Goal: Task Accomplishment & Management: Manage account settings

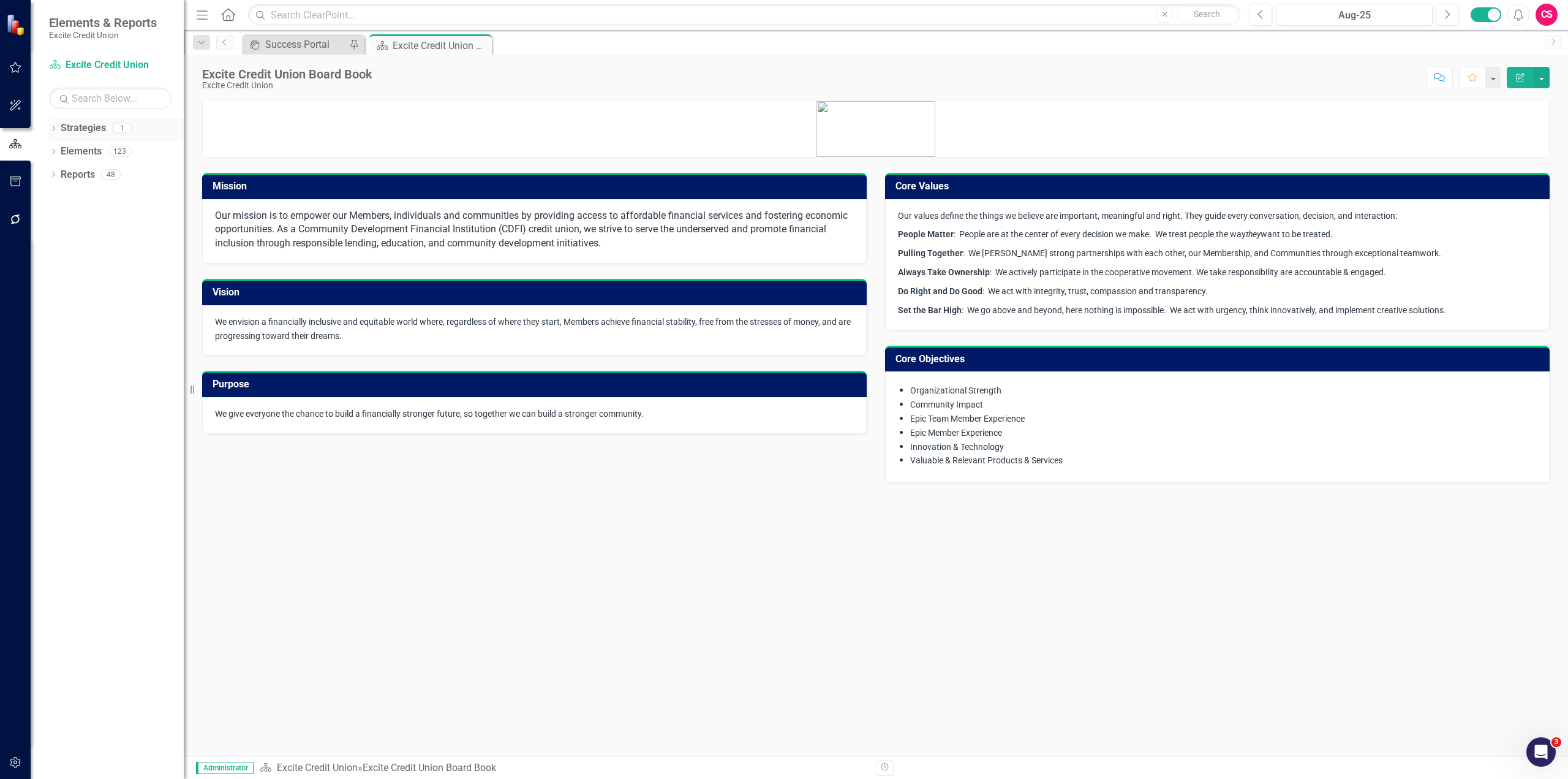
click at [54, 130] on icon "Dropdown" at bounding box center [53, 129] width 9 height 7
click at [82, 146] on link "Excite Credit Union" at bounding box center [125, 151] width 117 height 14
click at [102, 155] on link "Excite Credit Union" at bounding box center [125, 151] width 117 height 14
click at [54, 169] on div "Dropdown Elements 123" at bounding box center [117, 176] width 135 height 23
click at [54, 171] on div "Dropdown Elements 123" at bounding box center [117, 176] width 135 height 23
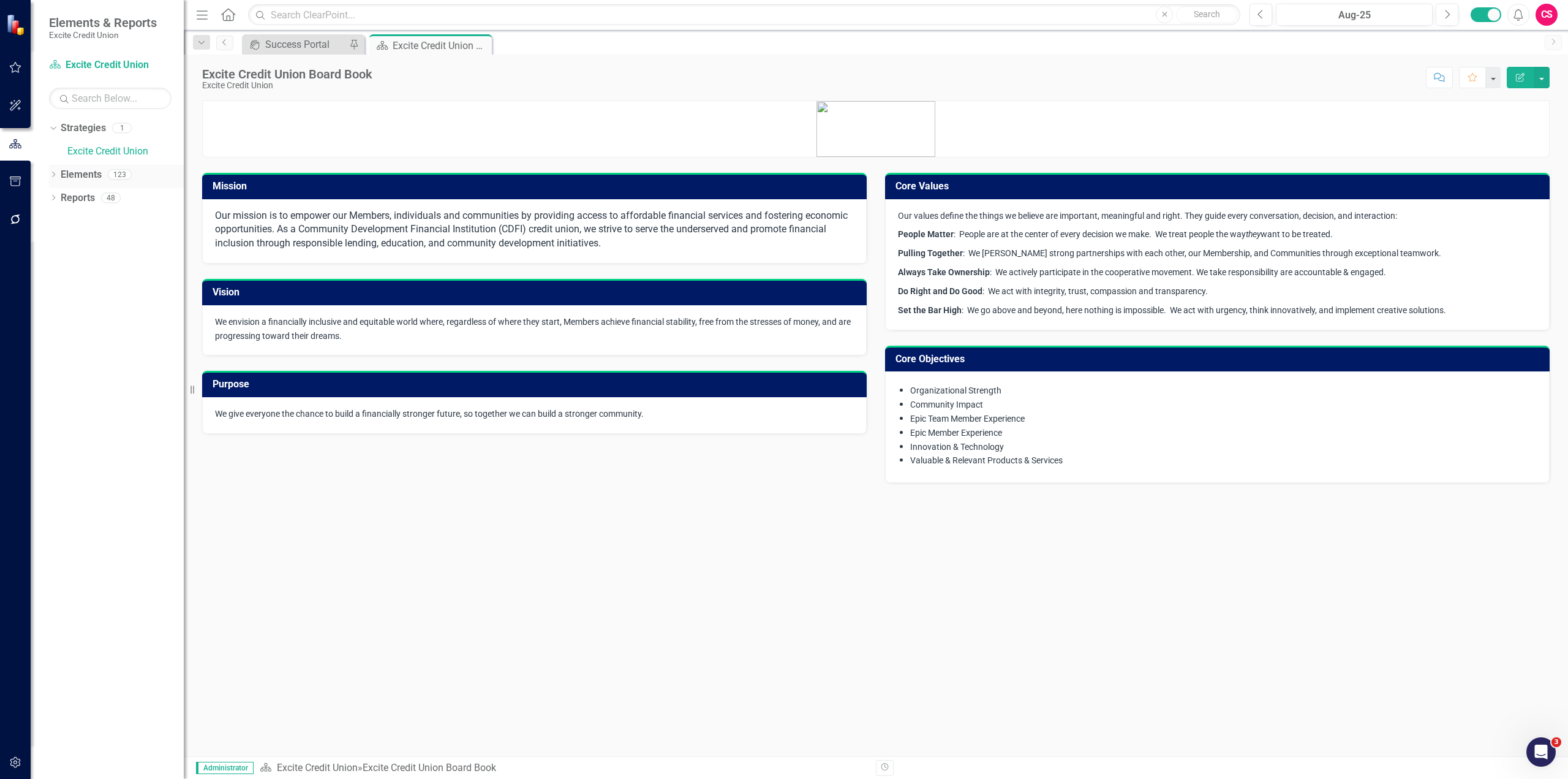
click at [55, 175] on icon at bounding box center [53, 175] width 3 height 6
click at [53, 290] on icon "Dropdown" at bounding box center [53, 291] width 9 height 7
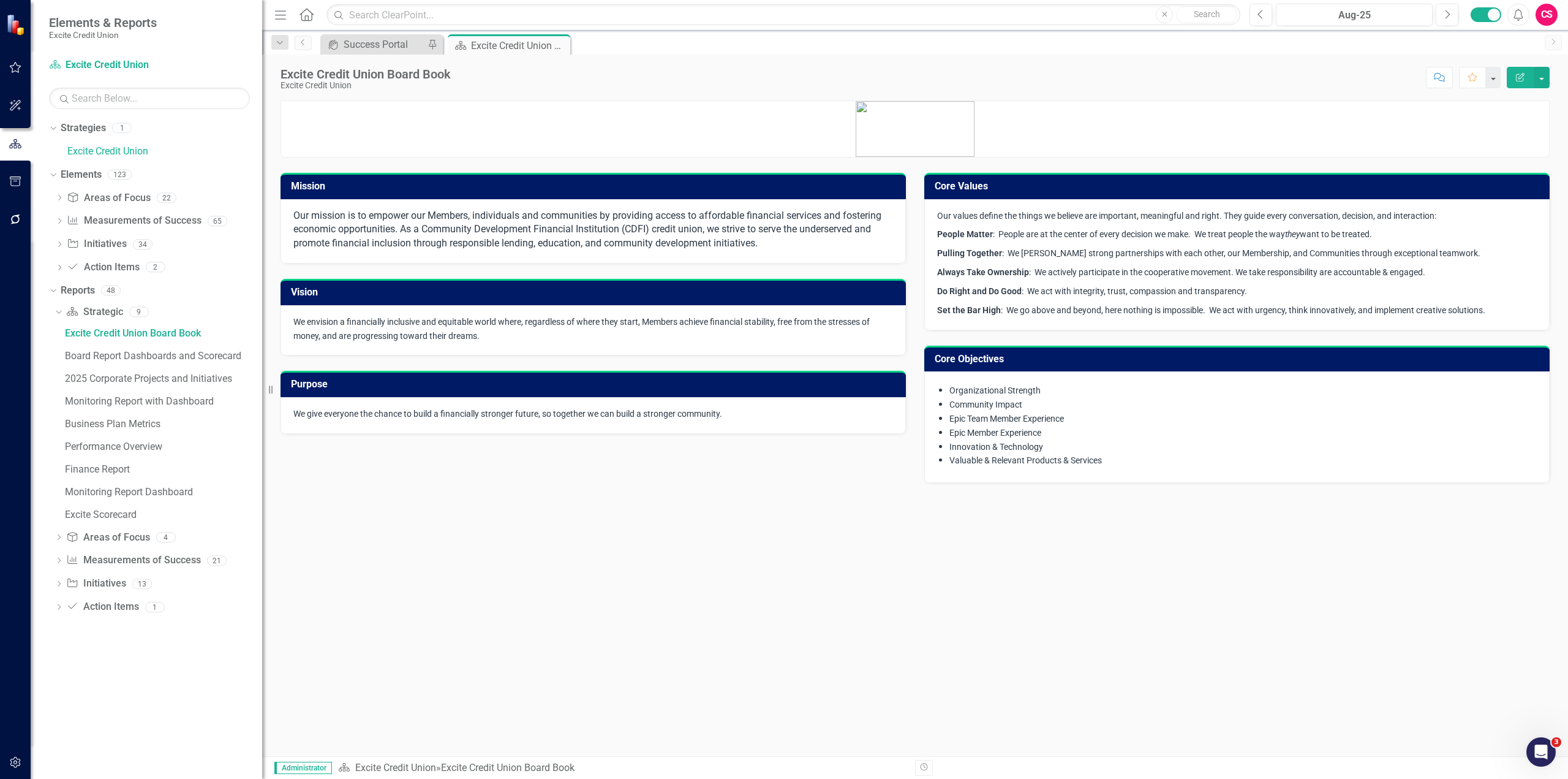
drag, startPoint x: 189, startPoint y: 290, endPoint x: 262, endPoint y: 291, distance: 73.0
click at [262, 291] on div "Resize" at bounding box center [267, 390] width 10 height 779
click at [93, 153] on link "Excite Credit Union" at bounding box center [165, 151] width 195 height 14
click at [966, 392] on span "Organizational Strength" at bounding box center [995, 390] width 92 height 10
click at [969, 399] on span "Community Impact" at bounding box center [986, 404] width 73 height 10
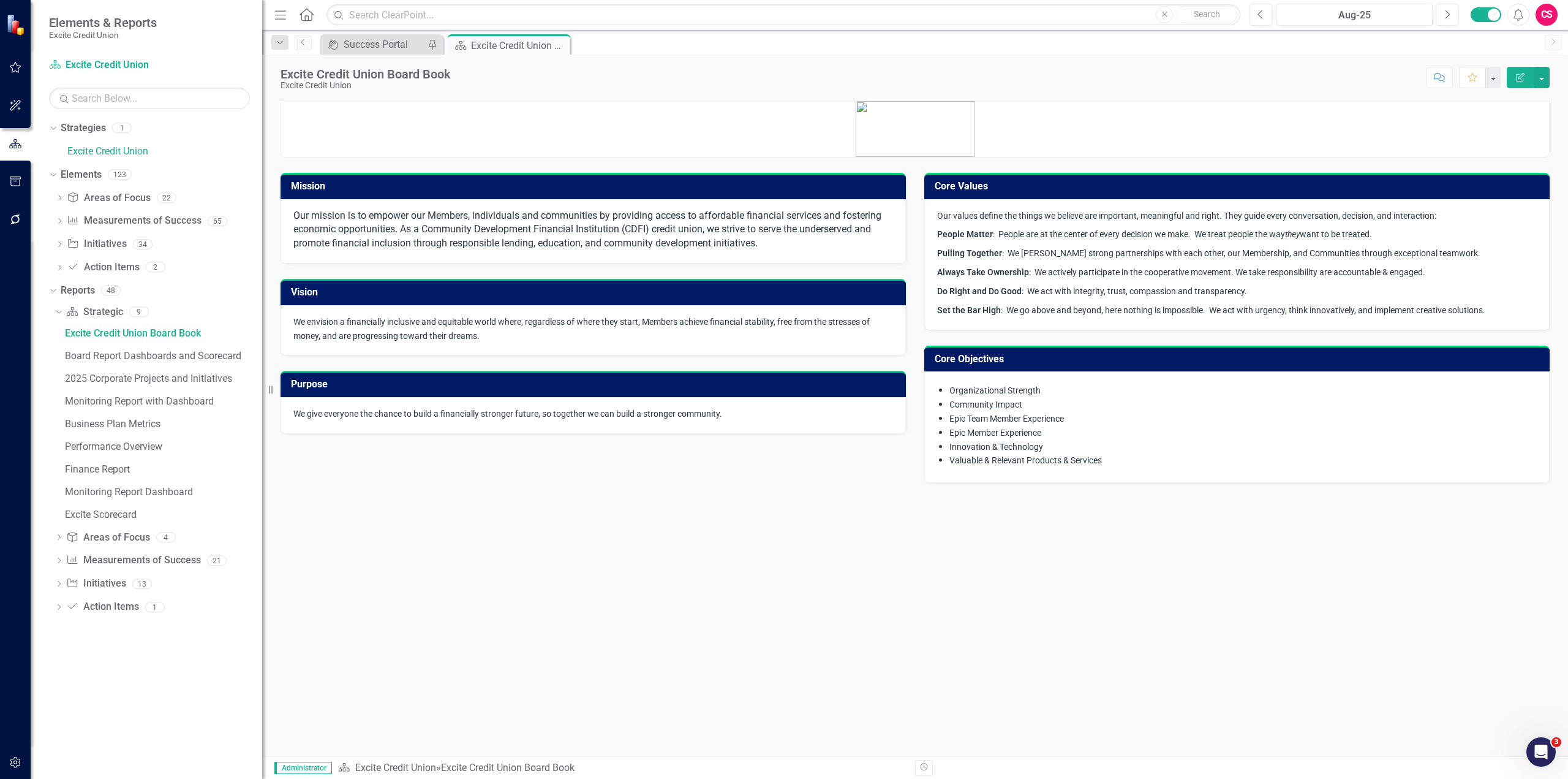
click at [970, 406] on span "Community Impact" at bounding box center [986, 404] width 73 height 10
click at [973, 425] on ul "Organizational Strength Community Impact Epic Team Member Experience Epic Membe…" at bounding box center [1243, 425] width 588 height 84
drag, startPoint x: 974, startPoint y: 442, endPoint x: 975, endPoint y: 453, distance: 11.0
click at [975, 442] on span "Innovation & Technology" at bounding box center [996, 446] width 93 height 10
click at [975, 456] on span "Valuable & Relevant Products & Services" at bounding box center [1025, 460] width 152 height 10
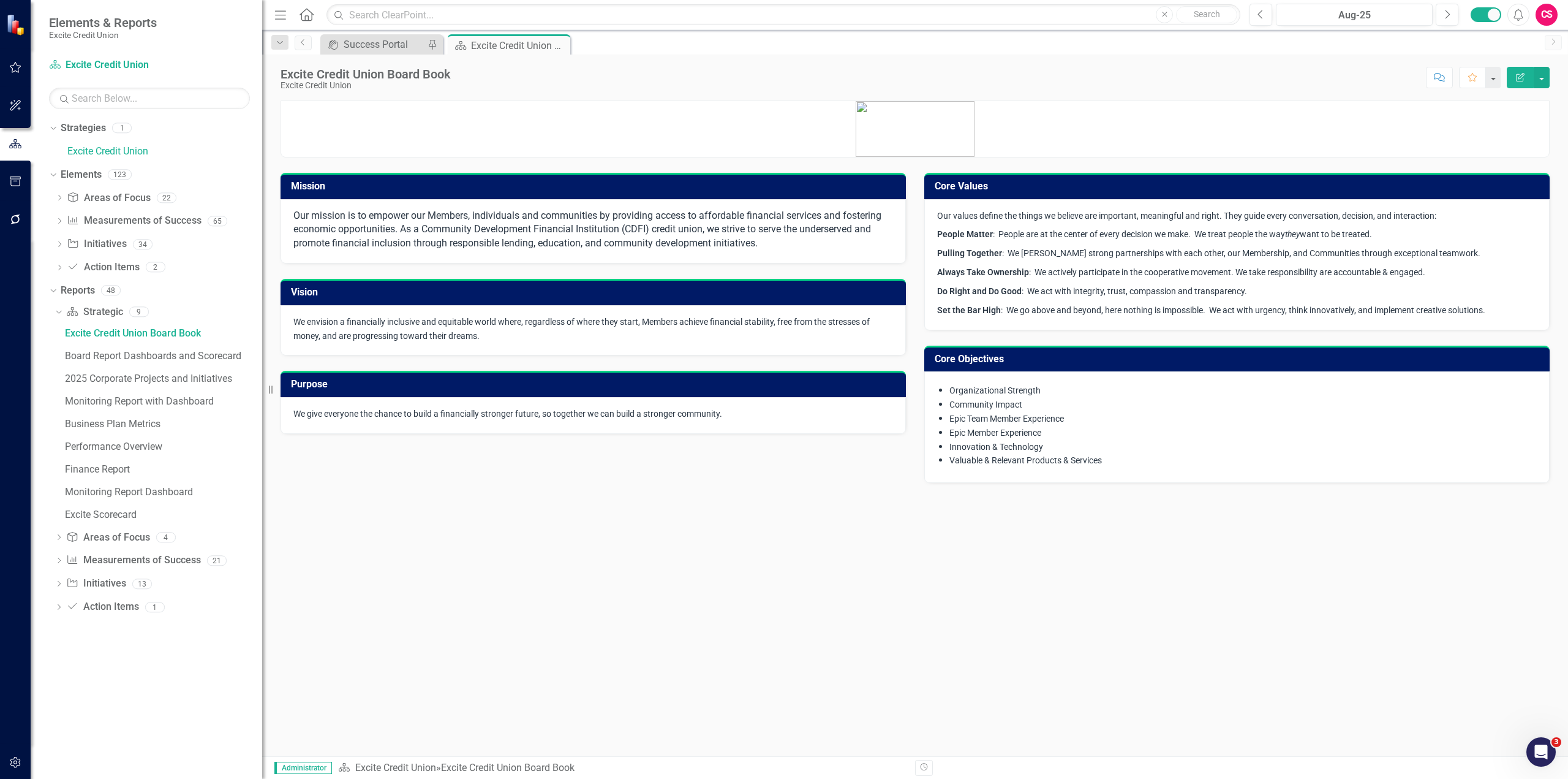
click at [16, 108] on icon "button" at bounding box center [15, 105] width 13 height 10
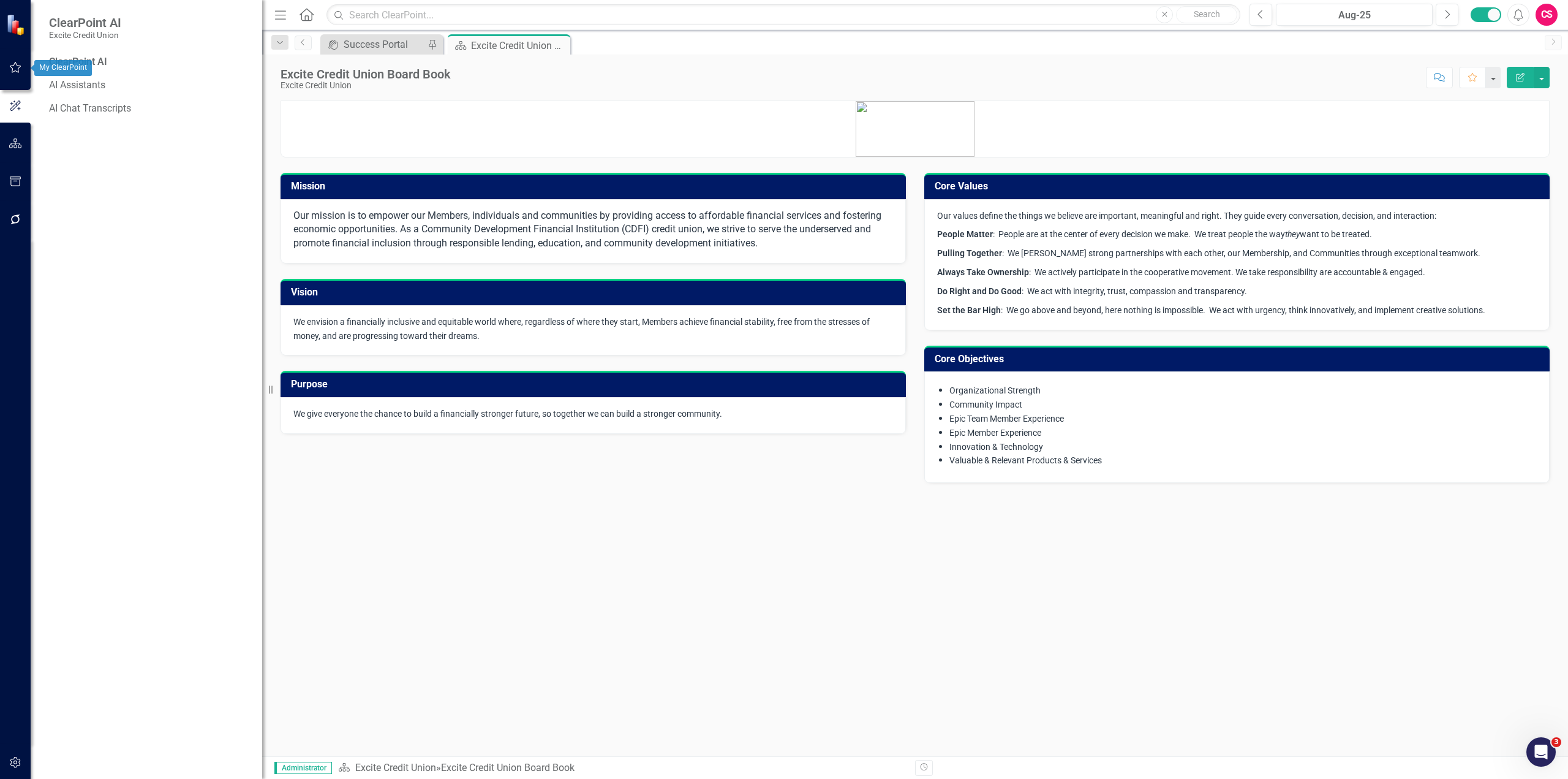
click at [19, 69] on icon "button" at bounding box center [15, 67] width 13 height 10
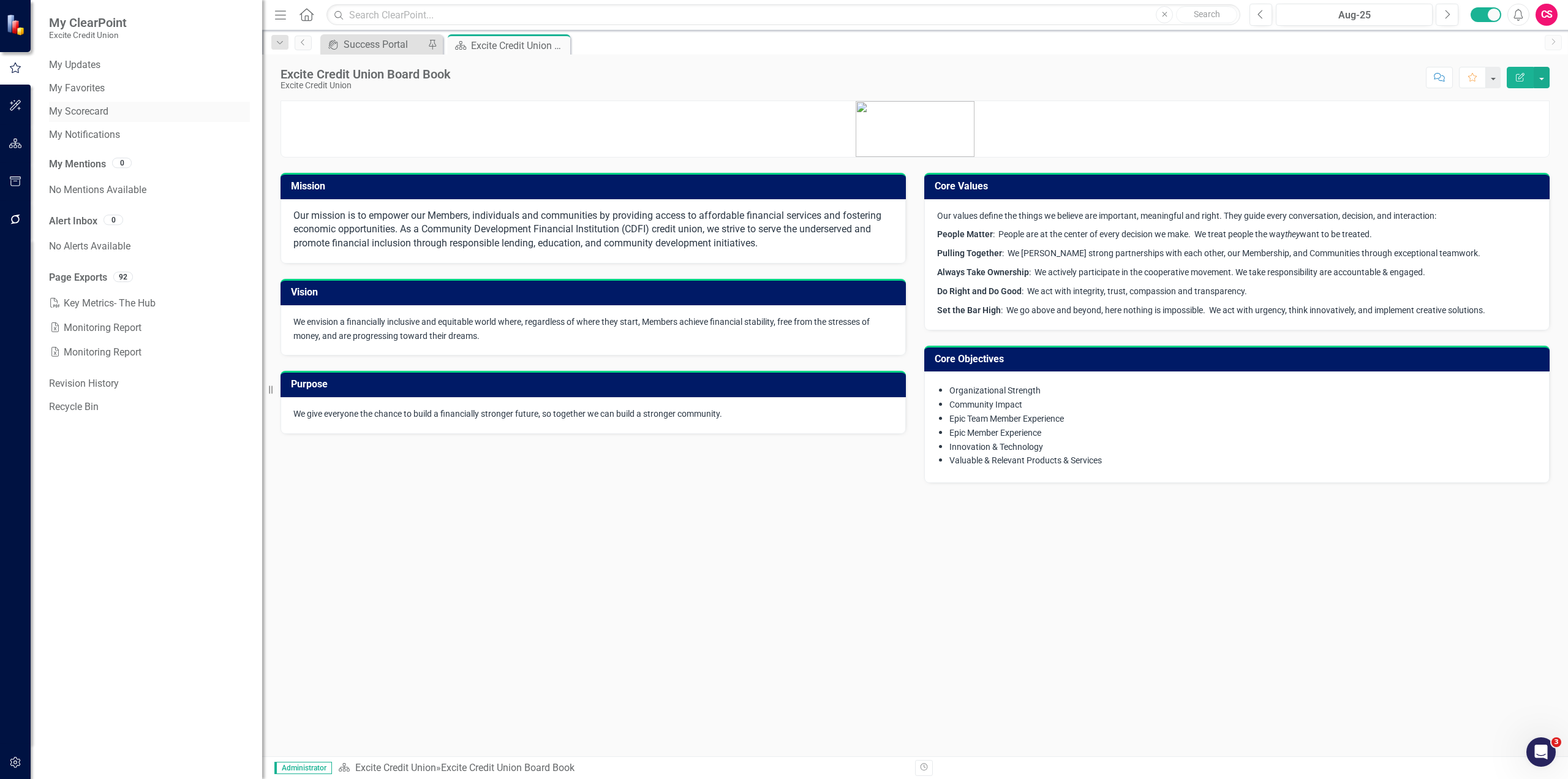
click at [89, 114] on link "My Scorecard" at bounding box center [149, 112] width 201 height 14
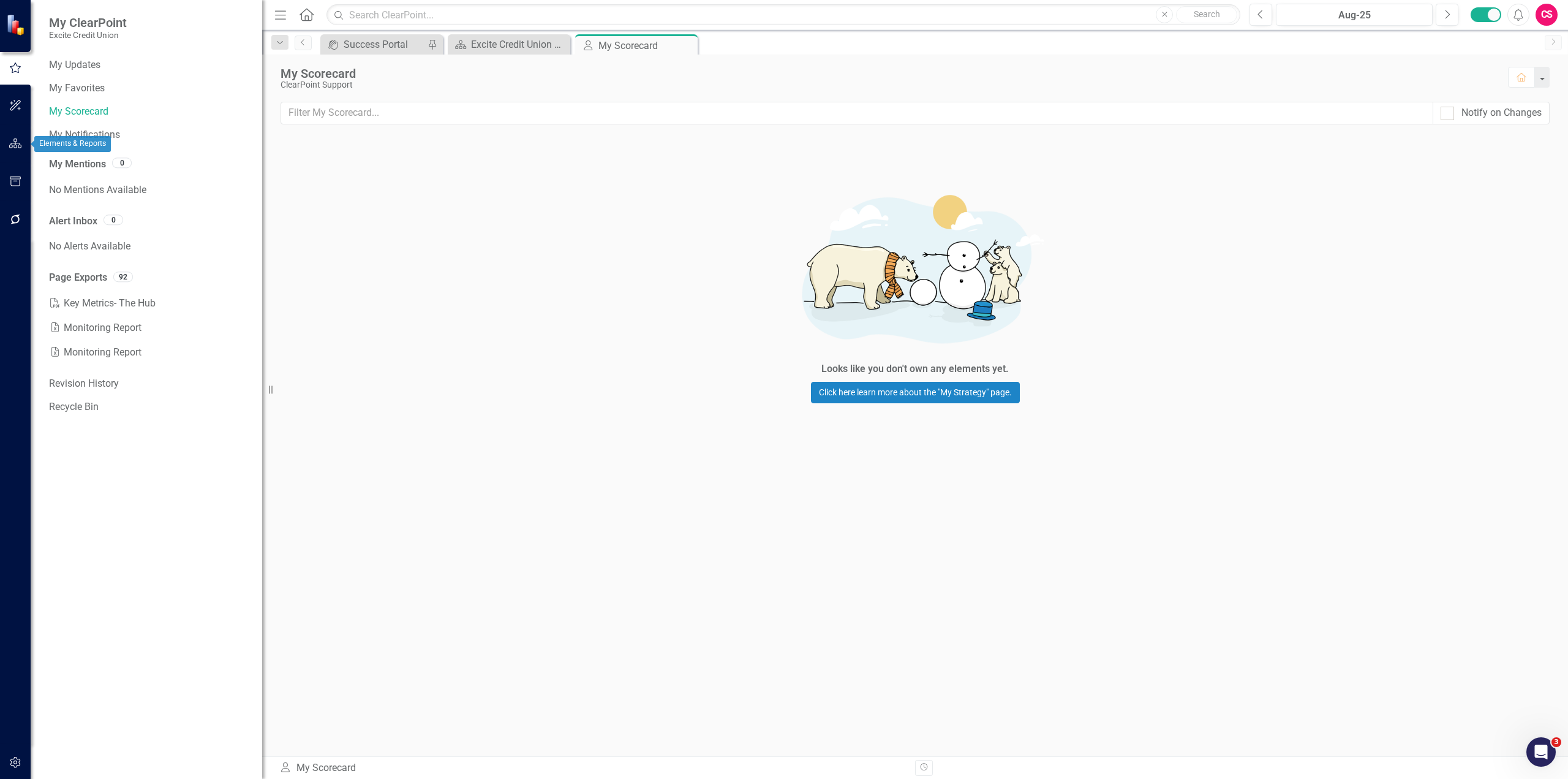
click at [13, 139] on icon "button" at bounding box center [15, 144] width 13 height 10
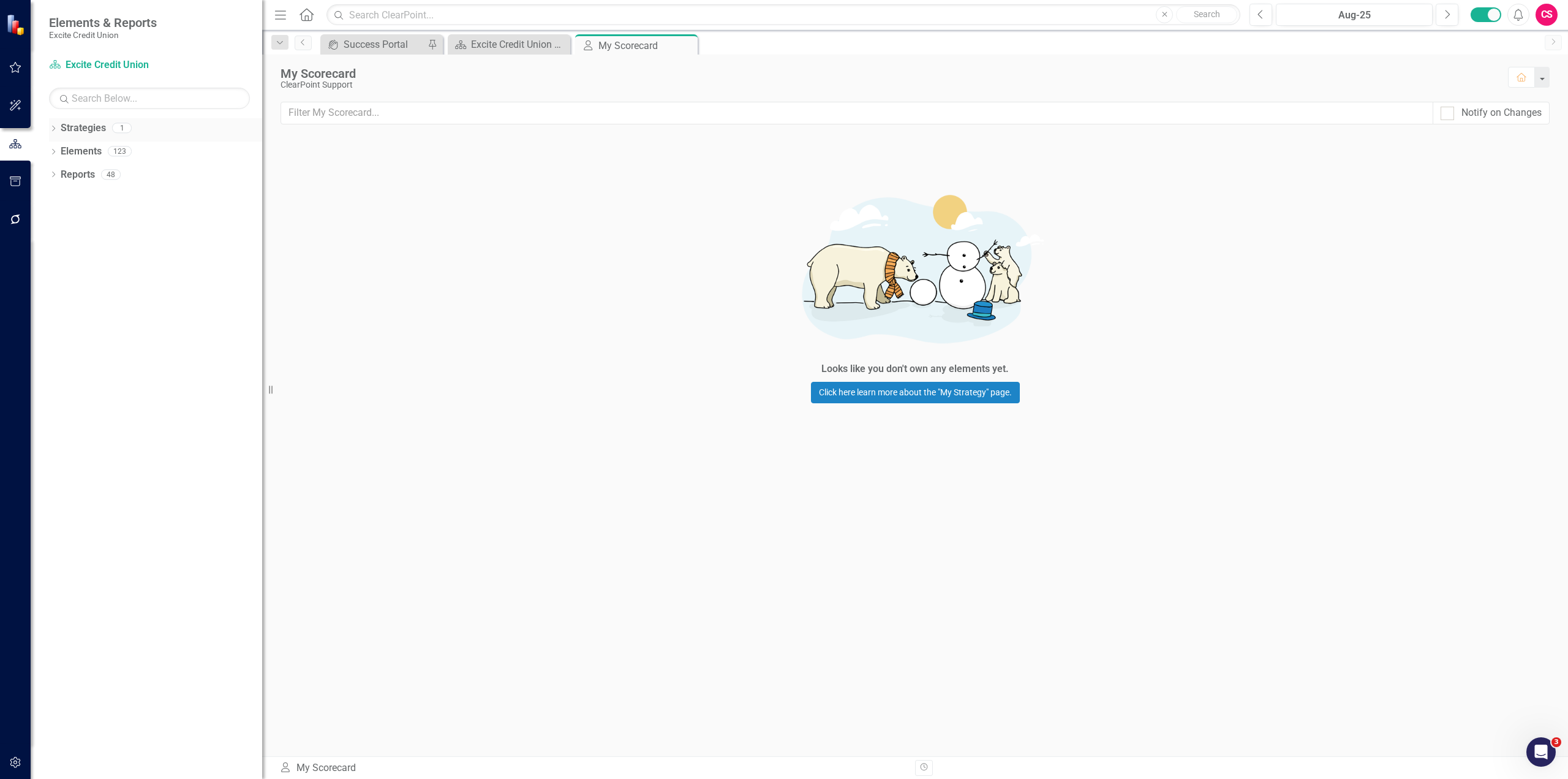
click at [93, 132] on link "Strategies" at bounding box center [83, 128] width 45 height 14
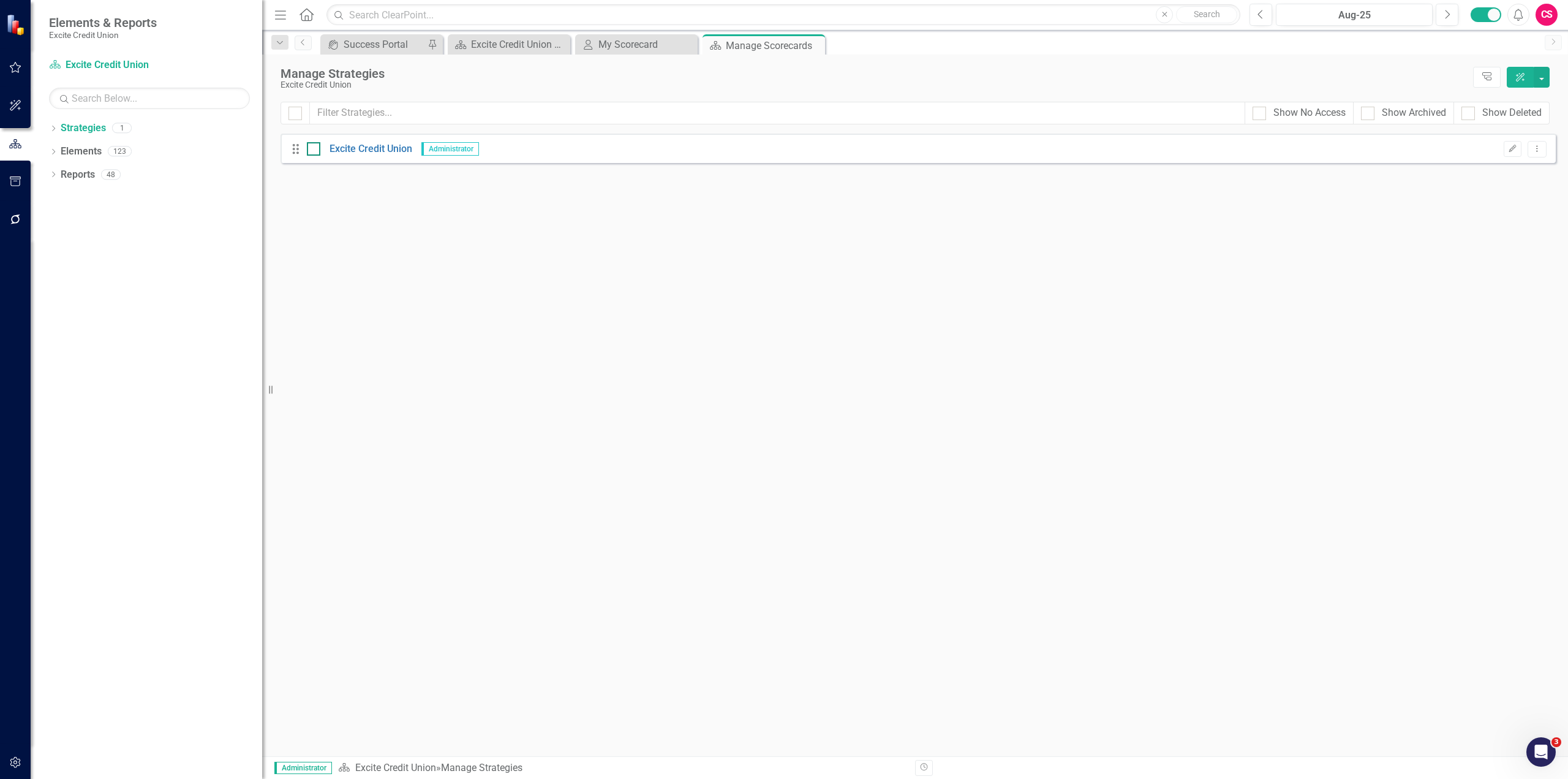
click at [315, 144] on div at bounding box center [313, 148] width 13 height 13
click at [315, 144] on input "checkbox" at bounding box center [310, 146] width 8 height 8
click at [315, 144] on div at bounding box center [313, 148] width 13 height 13
click at [315, 144] on input "checkbox" at bounding box center [310, 146] width 8 height 8
checkbox input "false"
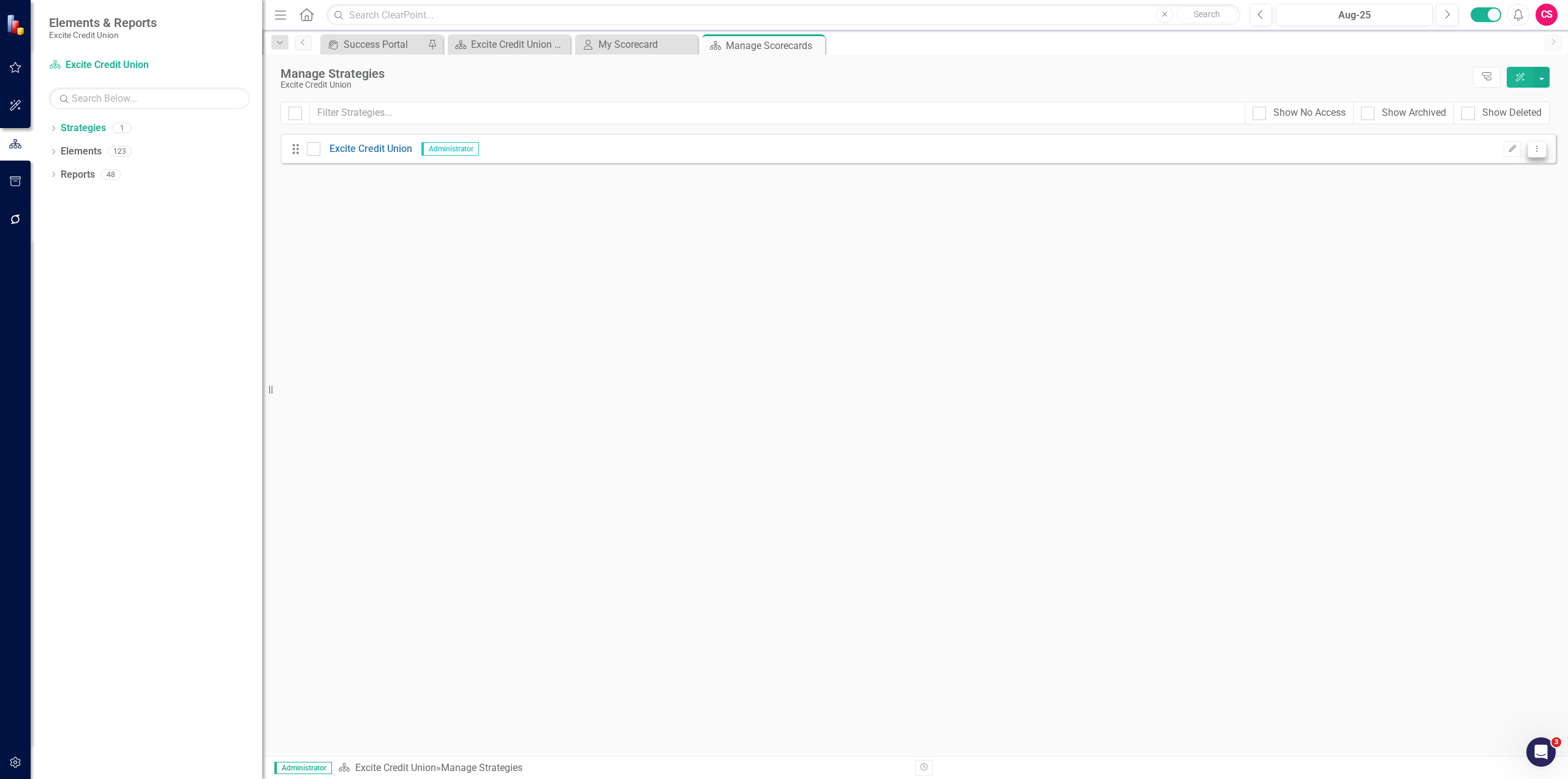
click at [1540, 147] on icon "Dropdown Menu" at bounding box center [1537, 148] width 11 height 8
click at [1512, 193] on link "Copy Duplicate Strategy" at bounding box center [1482, 193] width 128 height 23
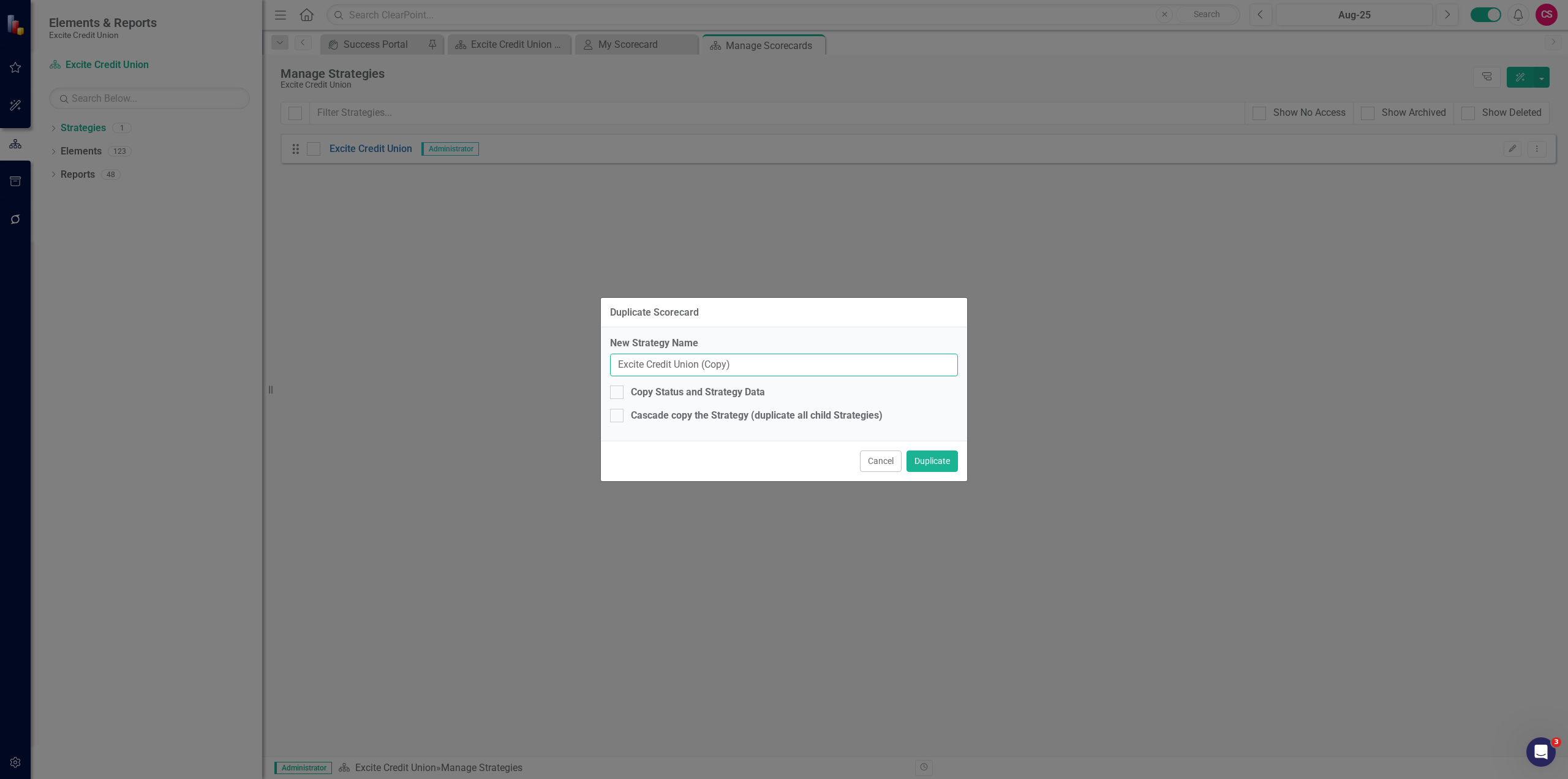
click at [770, 364] on input "Excite Credit Union (Copy)" at bounding box center [784, 365] width 348 height 23
click at [760, 366] on input "Excite Credit Union (Copy)" at bounding box center [784, 365] width 348 height 23
type input "Excite Credit Union - 2025"
click at [622, 415] on div at bounding box center [617, 416] width 13 height 13
click at [618, 415] on input "Cascade copy the Strategy (duplicate all child Strategies)" at bounding box center [614, 413] width 8 height 8
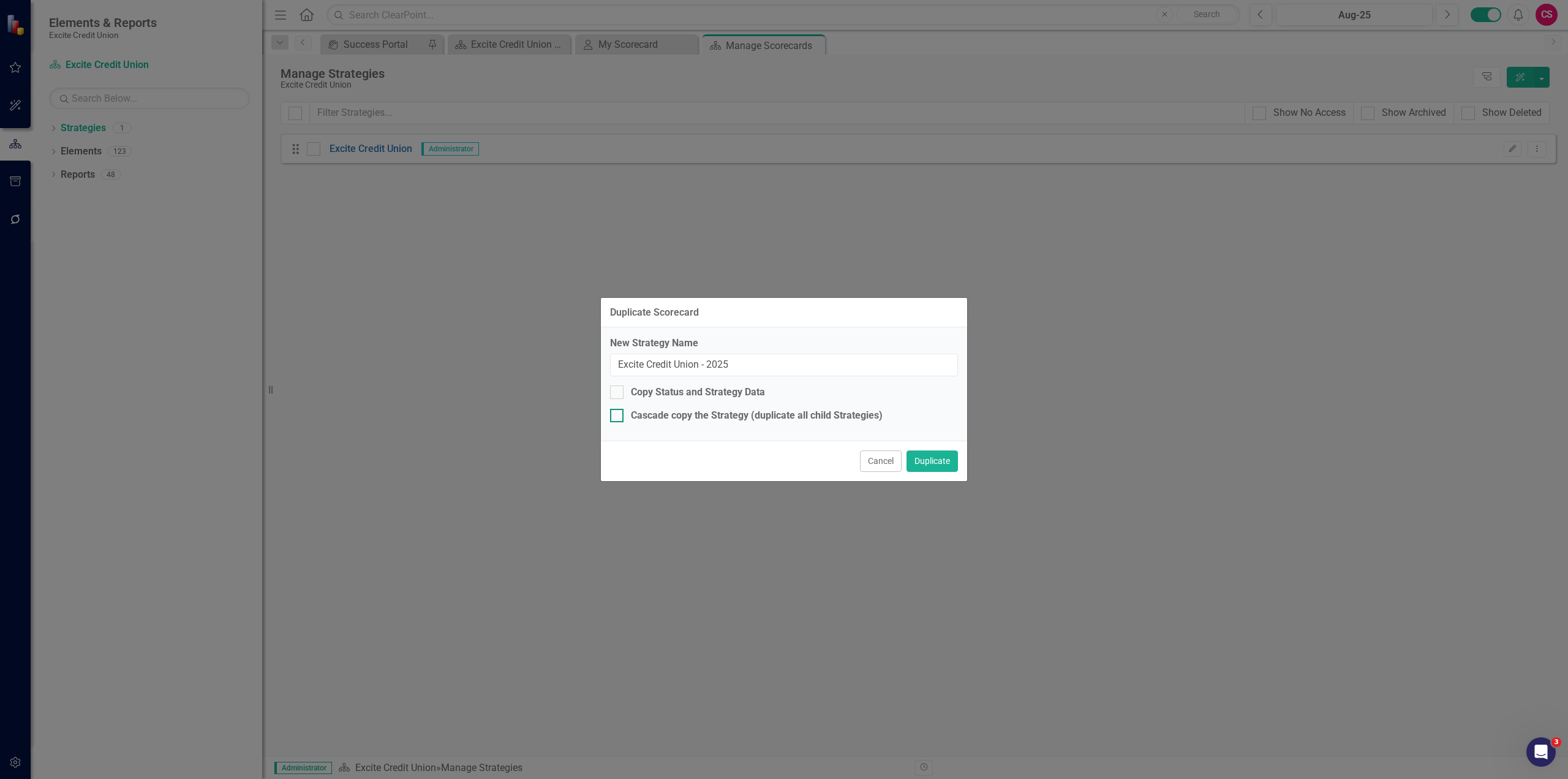
checkbox input "true"
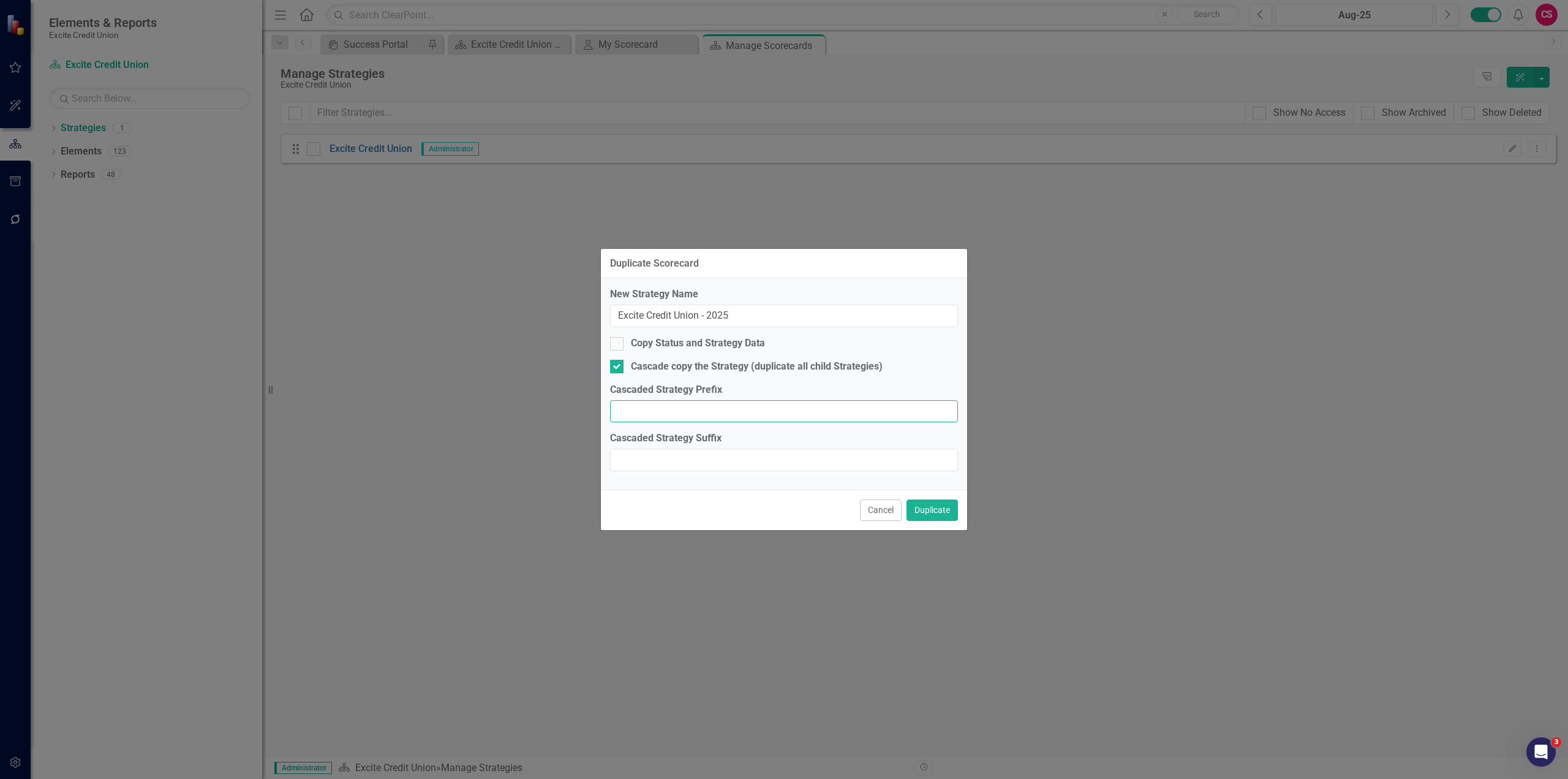
click at [765, 418] on input "Cascaded Strategy Prefix" at bounding box center [784, 412] width 348 height 23
type input "2025 -"
click at [939, 504] on button "Duplicate" at bounding box center [932, 510] width 51 height 21
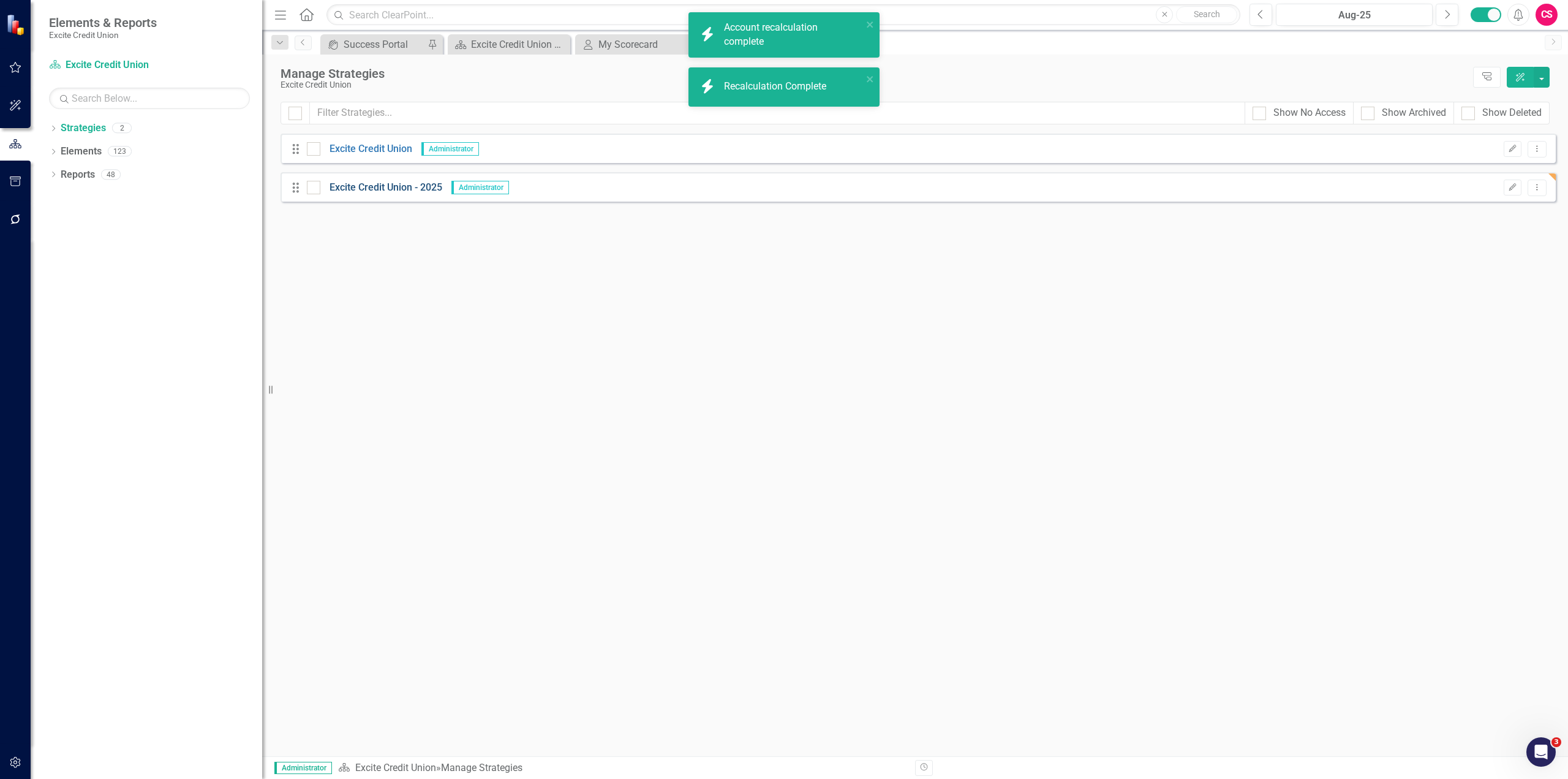
click at [376, 189] on link "Excite Credit Union - 2025" at bounding box center [381, 188] width 122 height 14
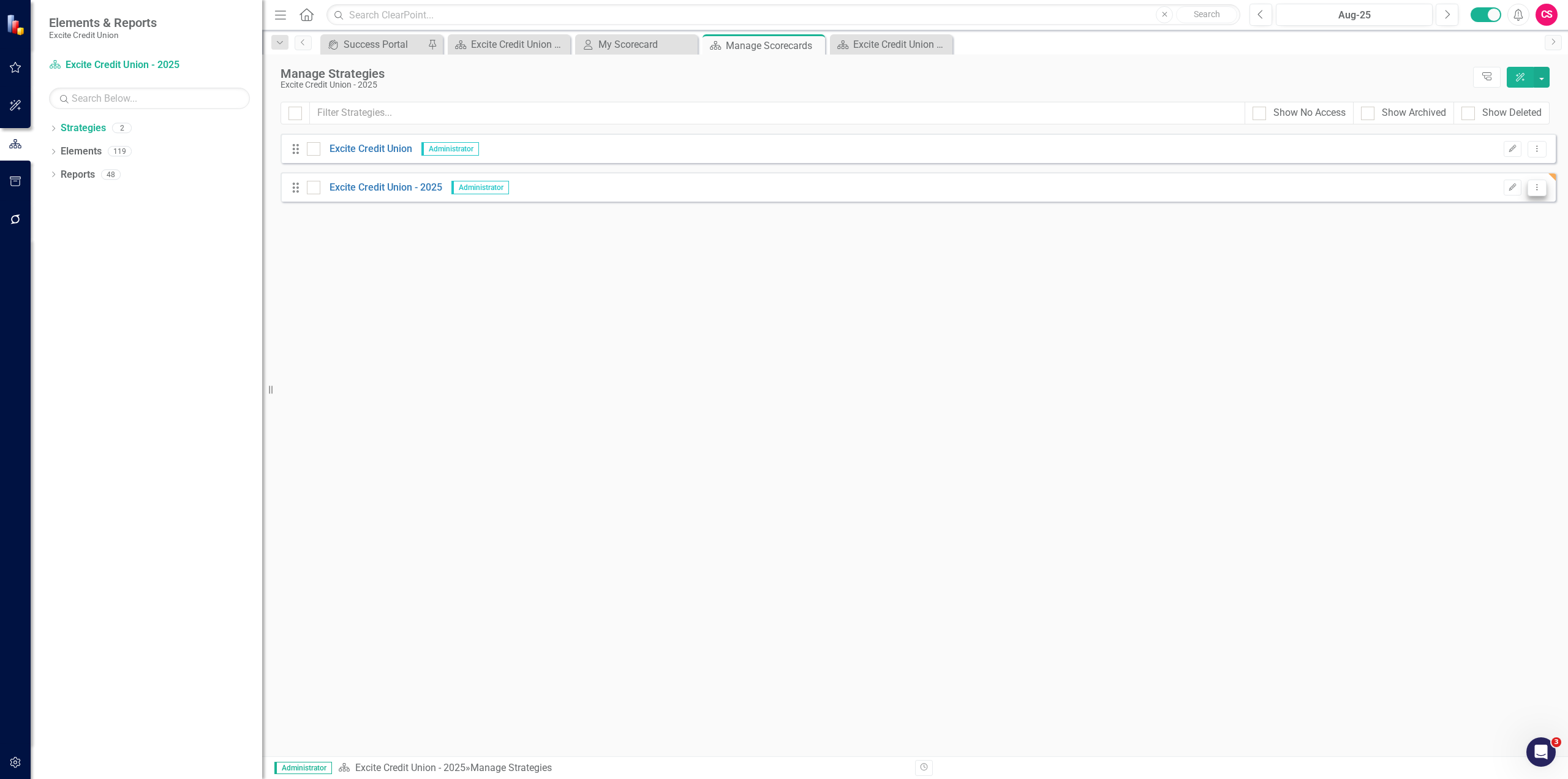
click at [1544, 188] on button "Dropdown Menu" at bounding box center [1537, 187] width 19 height 16
click at [1454, 251] on link "Copy Forward Copy Forward Strategy" at bounding box center [1482, 254] width 128 height 23
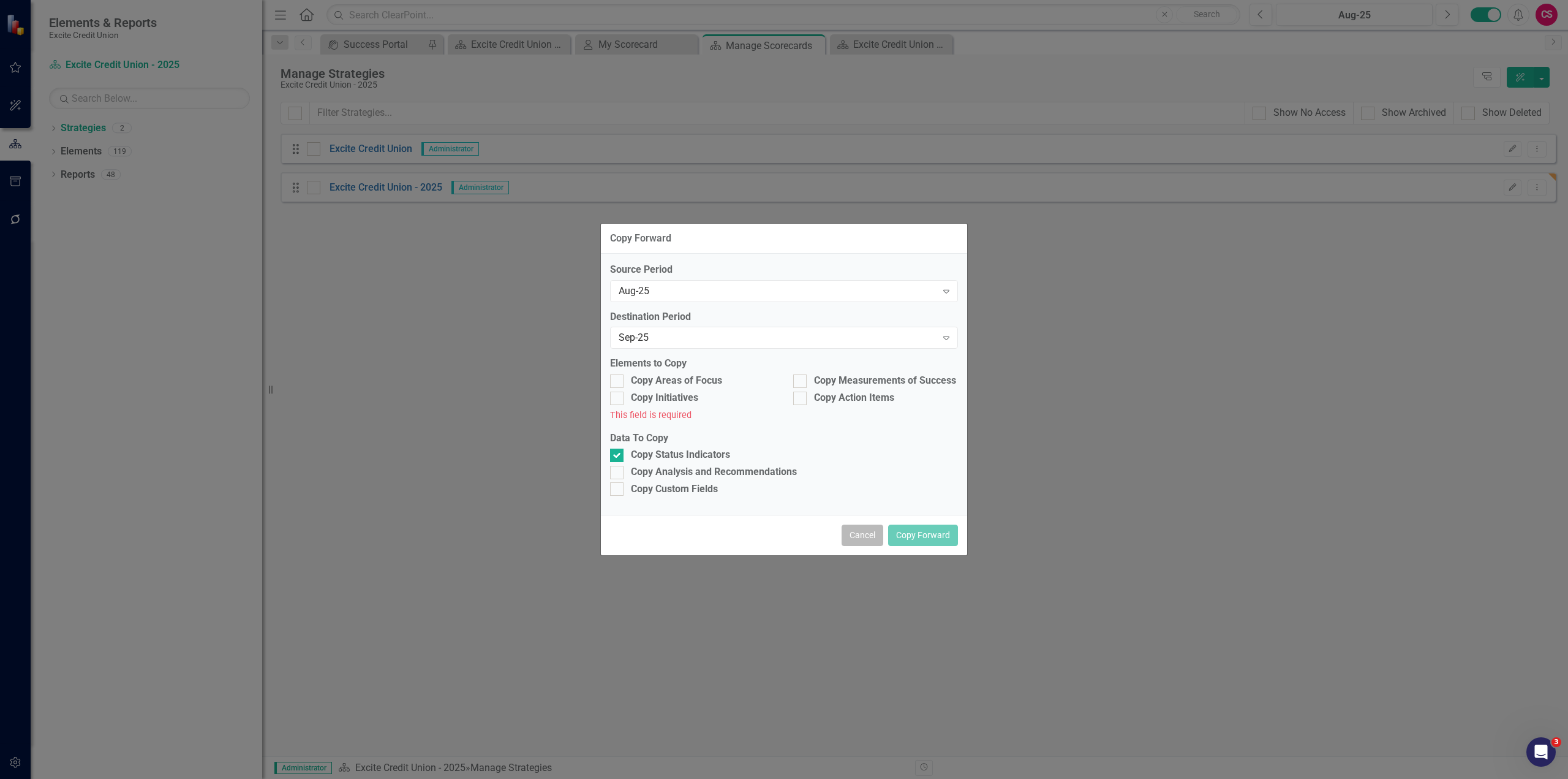
click at [861, 531] on button "Cancel" at bounding box center [862, 535] width 41 height 21
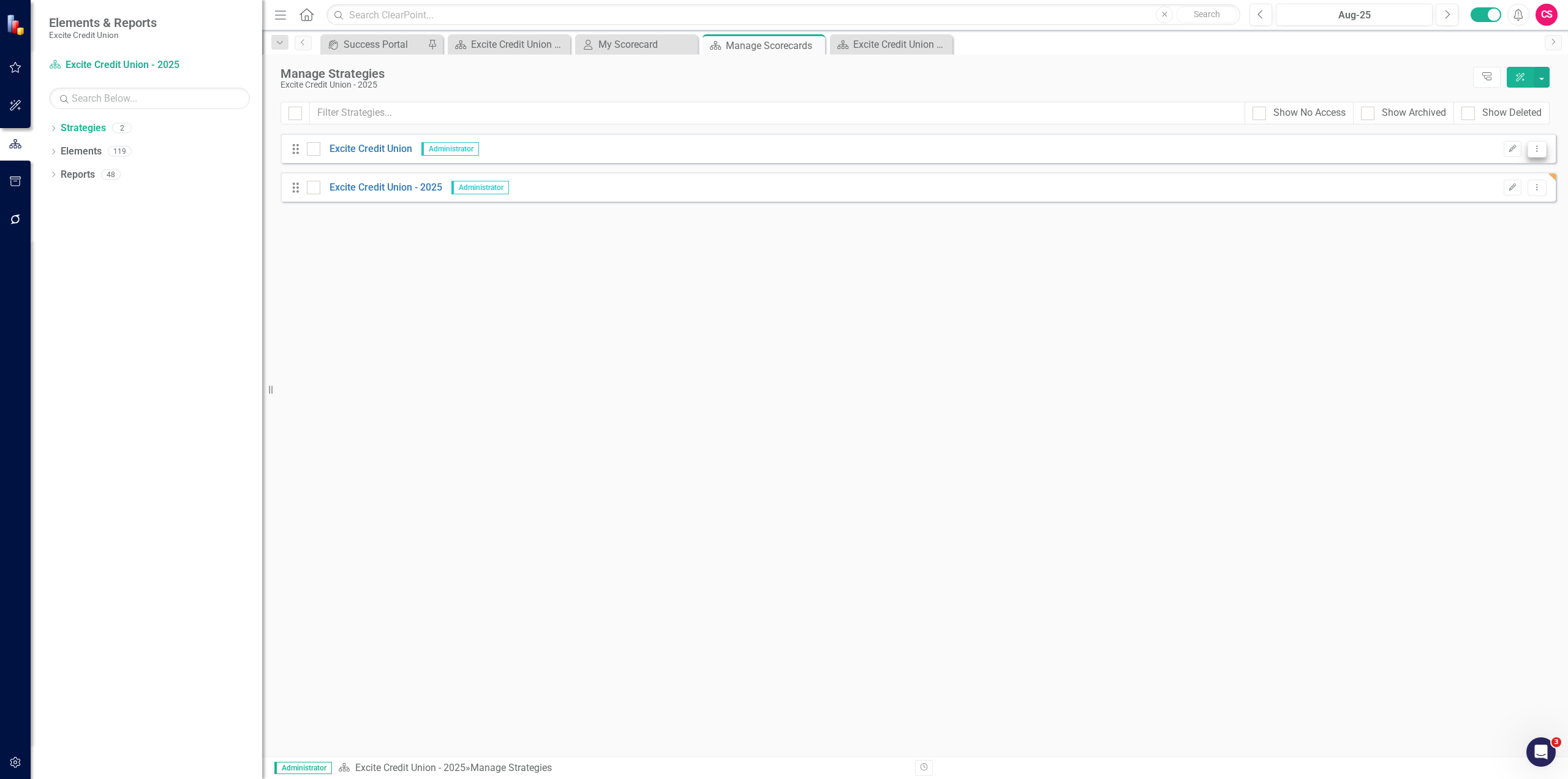
click at [1536, 151] on icon "Dropdown Menu" at bounding box center [1537, 148] width 11 height 8
click at [1506, 171] on link "Edit Edit Strategy" at bounding box center [1482, 170] width 128 height 23
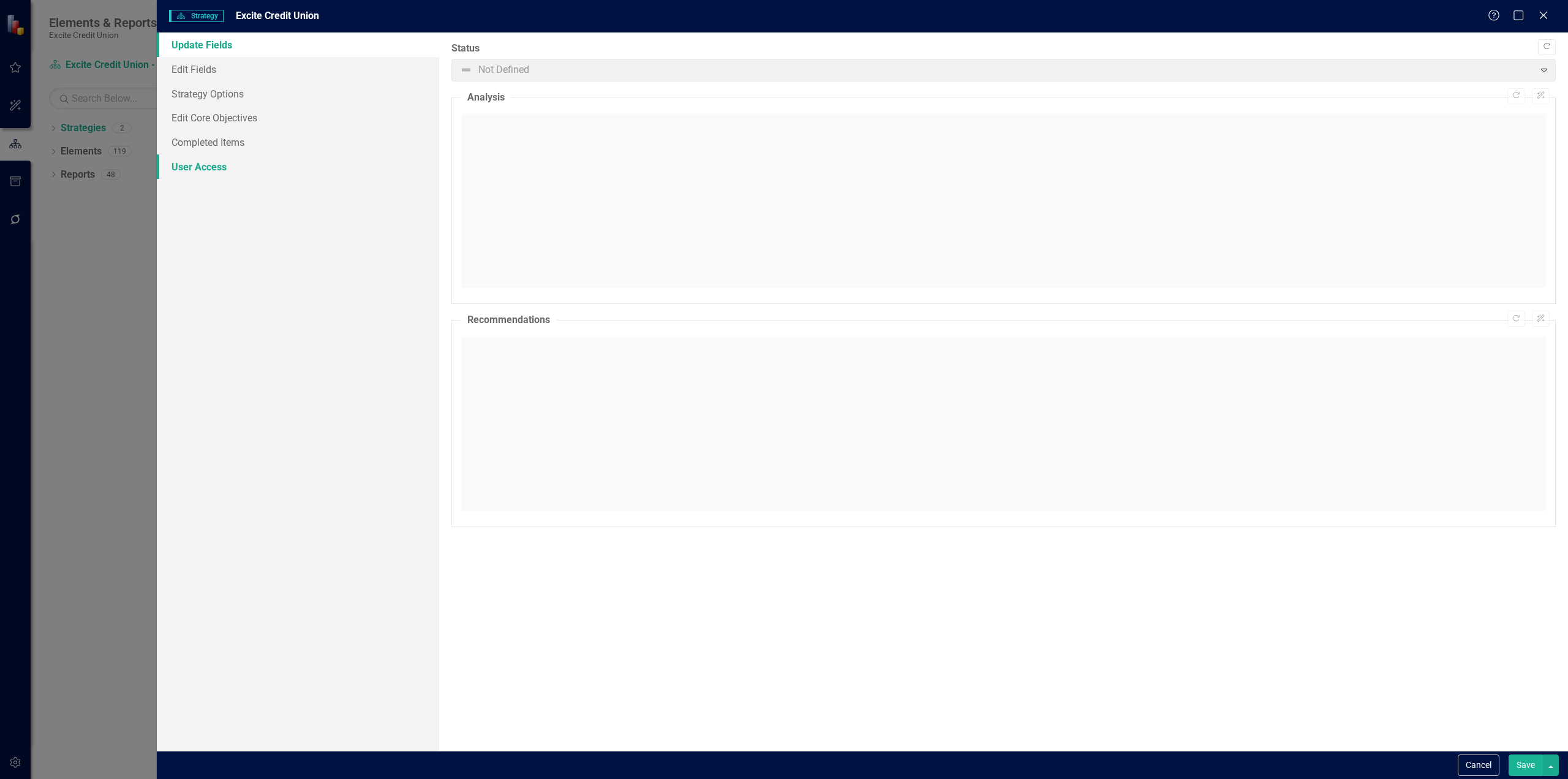
click at [252, 171] on link "User Access" at bounding box center [298, 166] width 282 height 24
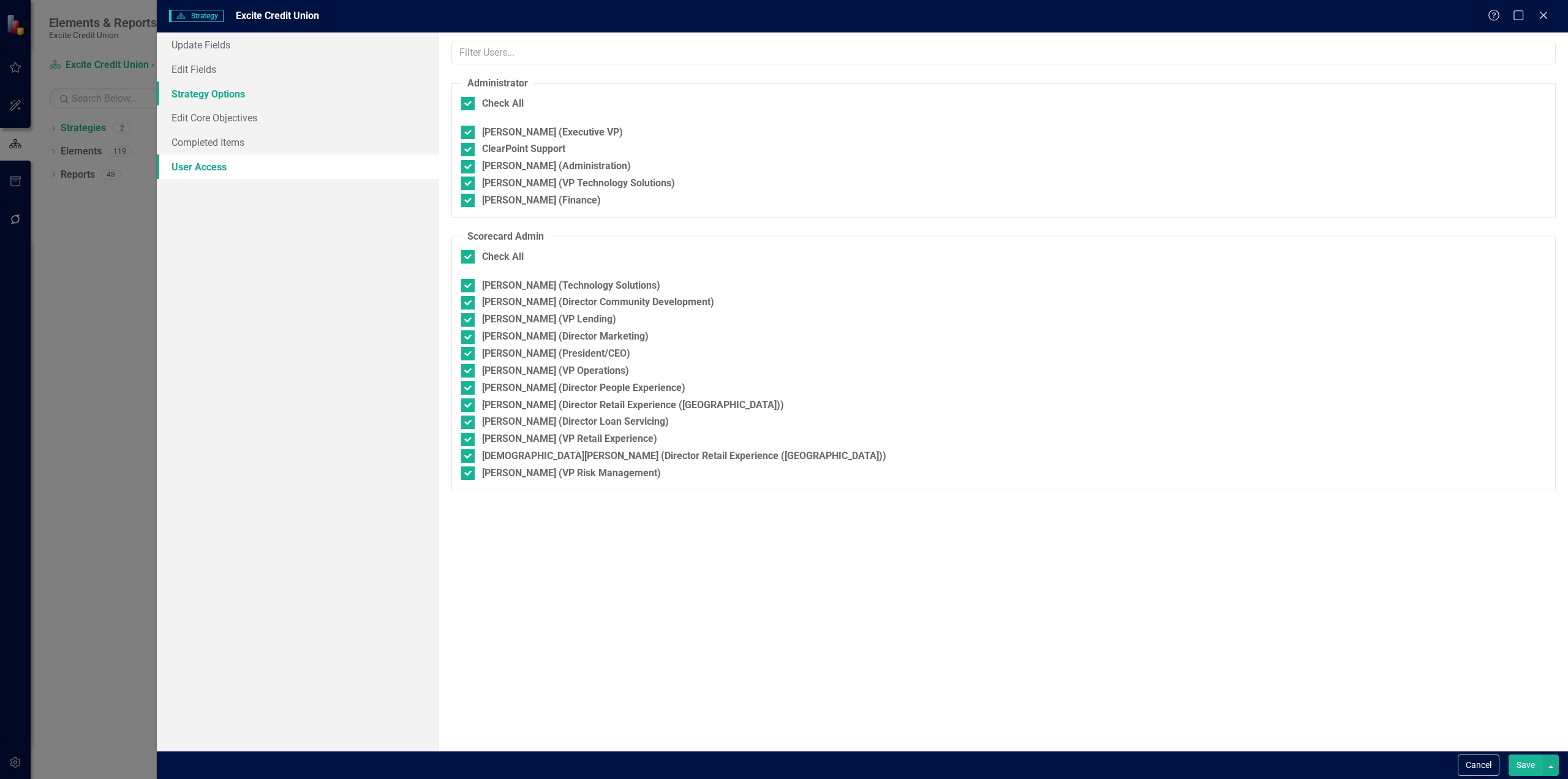
click at [236, 98] on link "Strategy Options" at bounding box center [298, 94] width 282 height 24
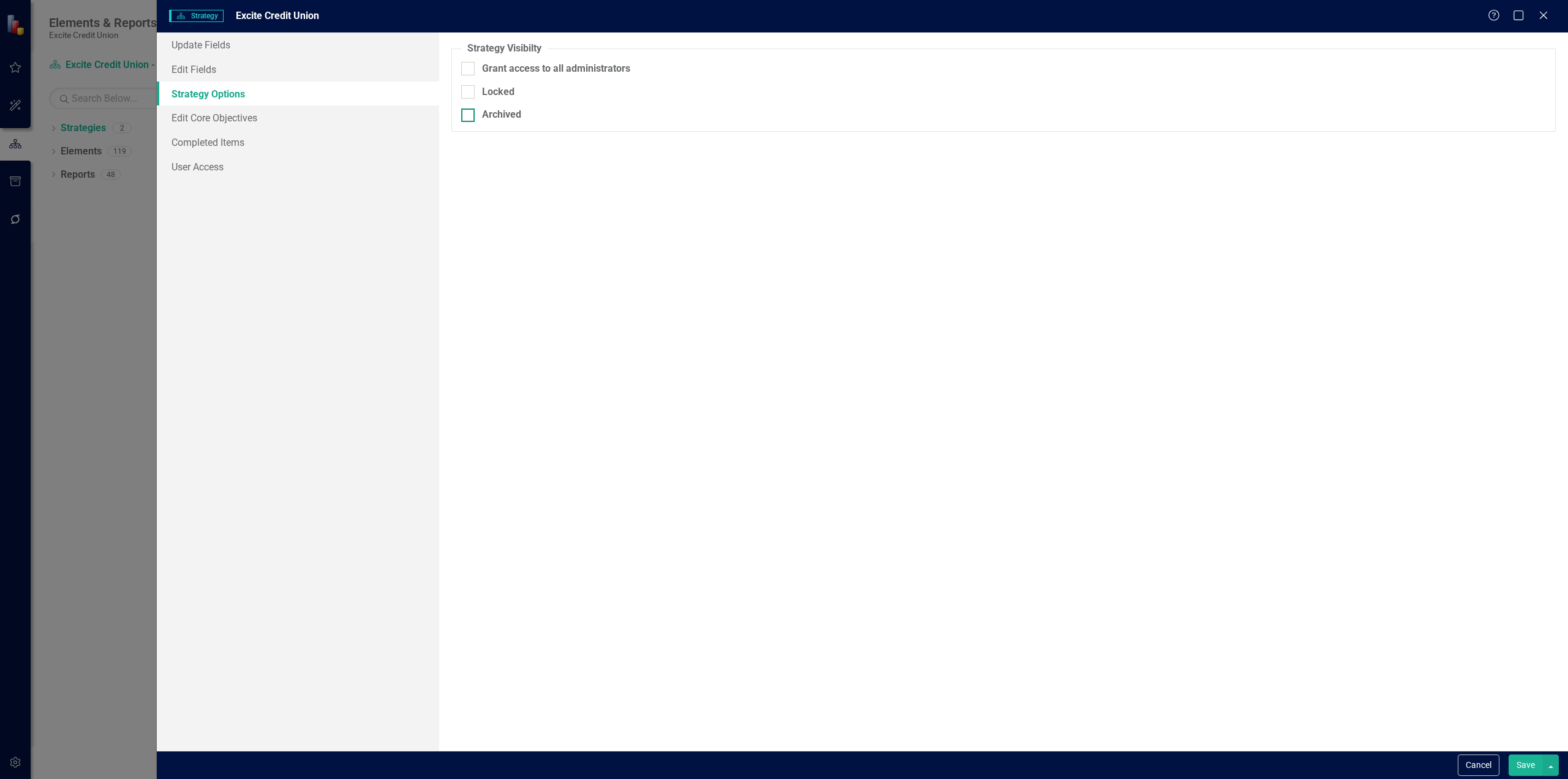
click at [465, 116] on input "Archived" at bounding box center [465, 113] width 8 height 8
checkbox input "true"
click at [1532, 764] on button "Save" at bounding box center [1527, 766] width 35 height 21
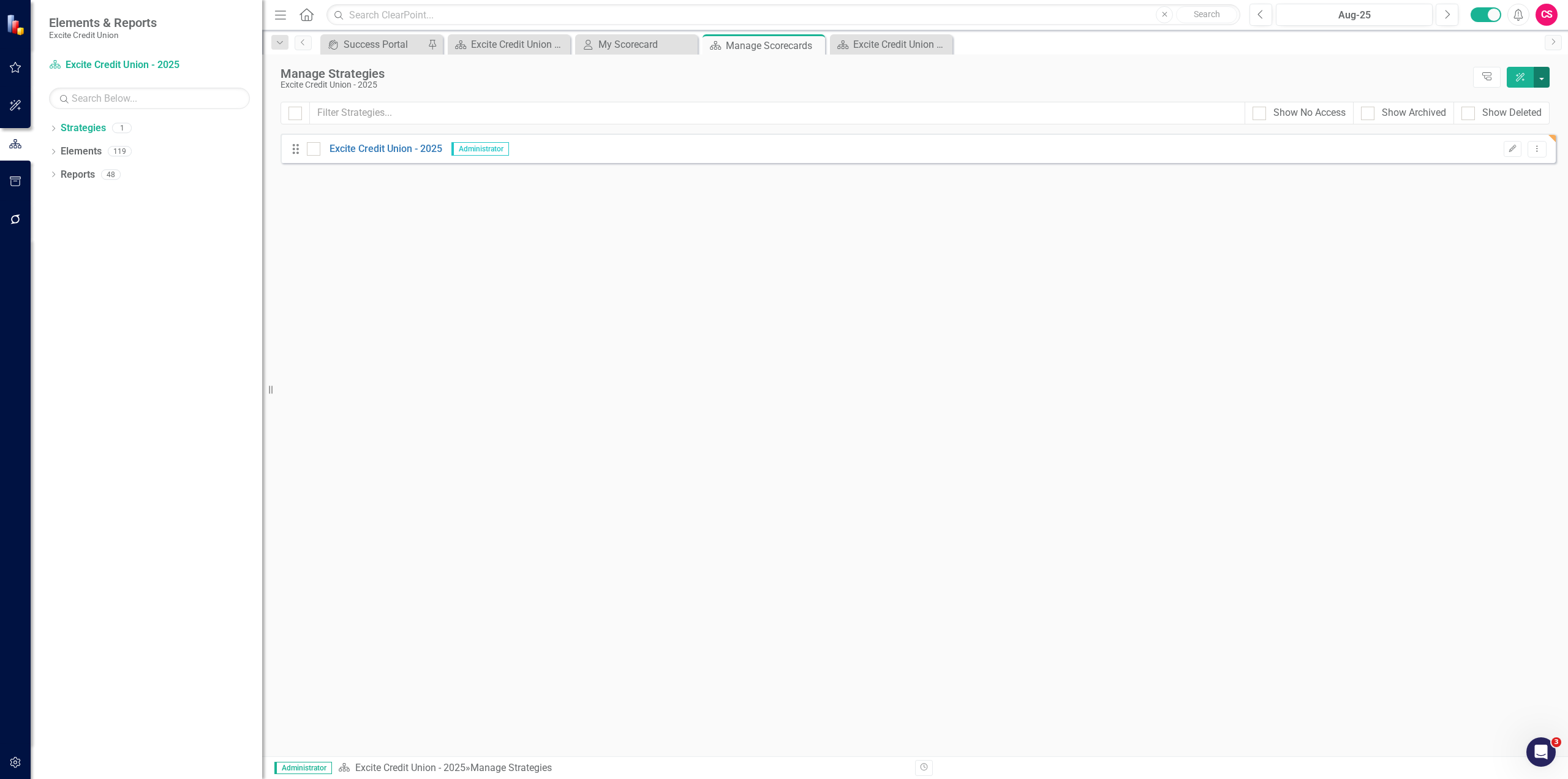
click at [1541, 75] on button "button" at bounding box center [1542, 77] width 16 height 21
click at [968, 90] on div "Excite Credit Union - 2025" at bounding box center [873, 85] width 1186 height 10
click at [1369, 115] on div at bounding box center [1368, 114] width 13 height 13
click at [1369, 115] on input "Show Archived" at bounding box center [1365, 111] width 8 height 8
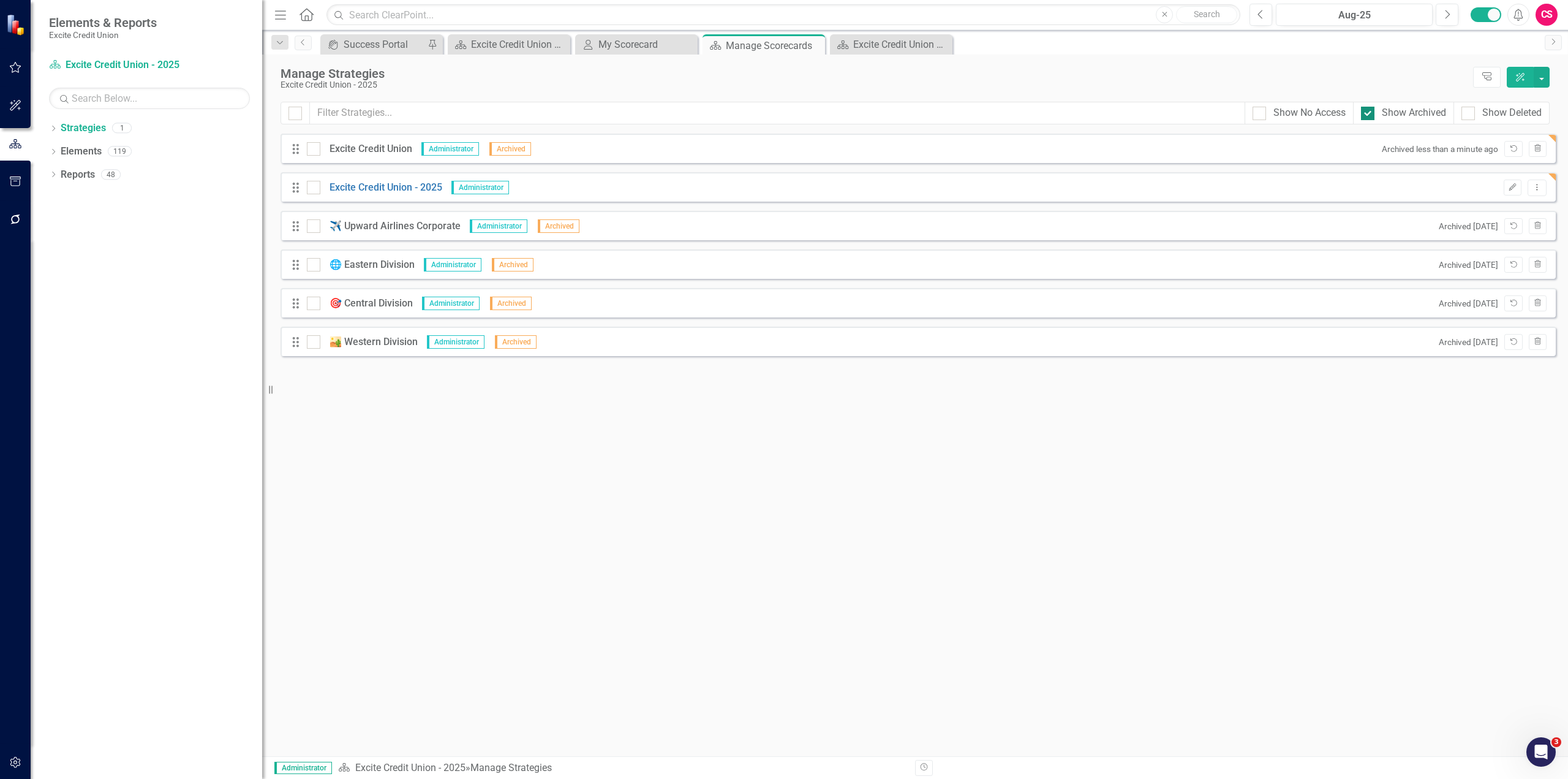
click at [1369, 115] on div at bounding box center [1368, 114] width 13 height 13
click at [1369, 115] on input "Show Archived" at bounding box center [1365, 111] width 8 height 8
checkbox input "false"
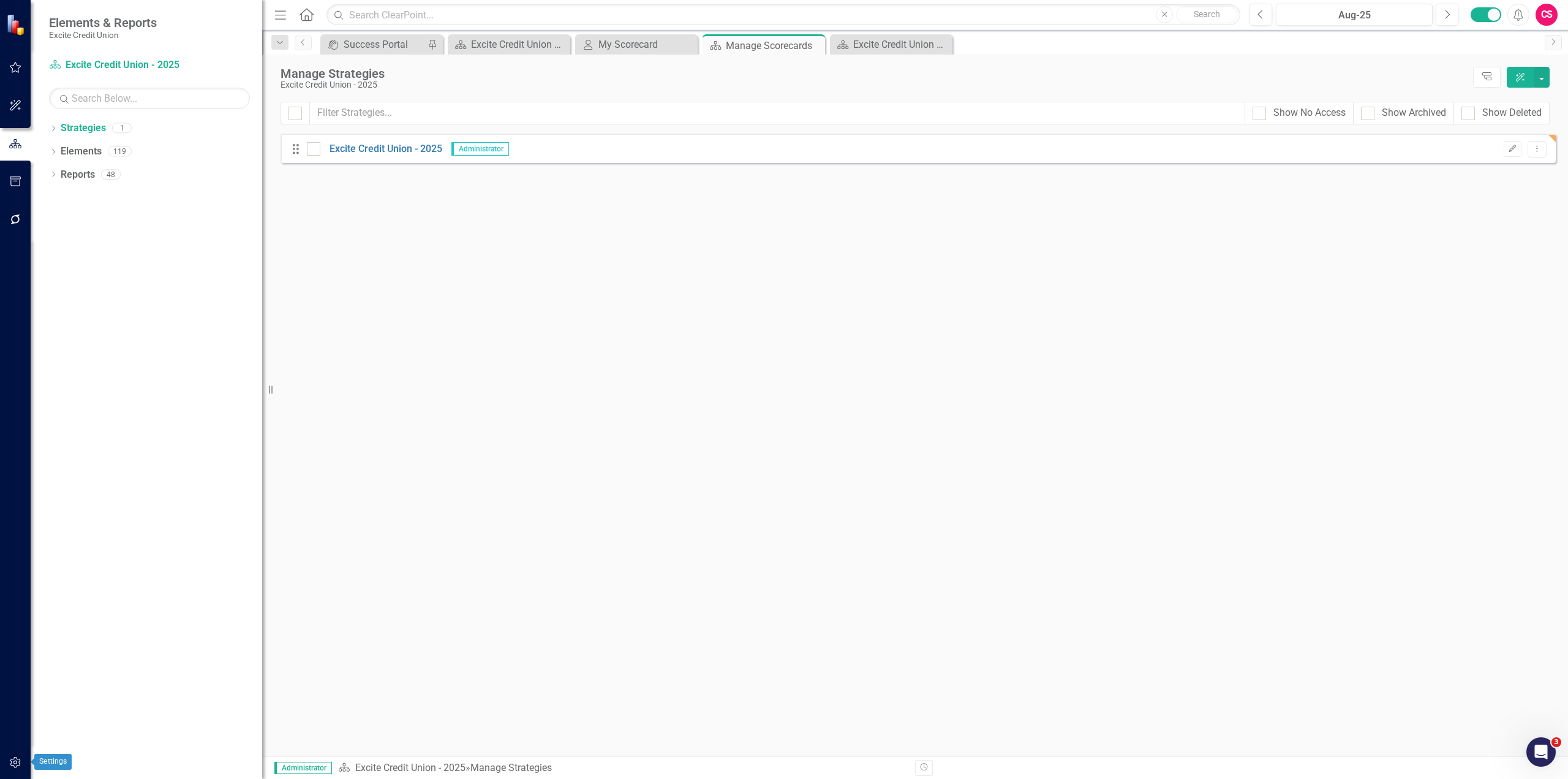
click at [10, 760] on icon "button" at bounding box center [15, 763] width 13 height 10
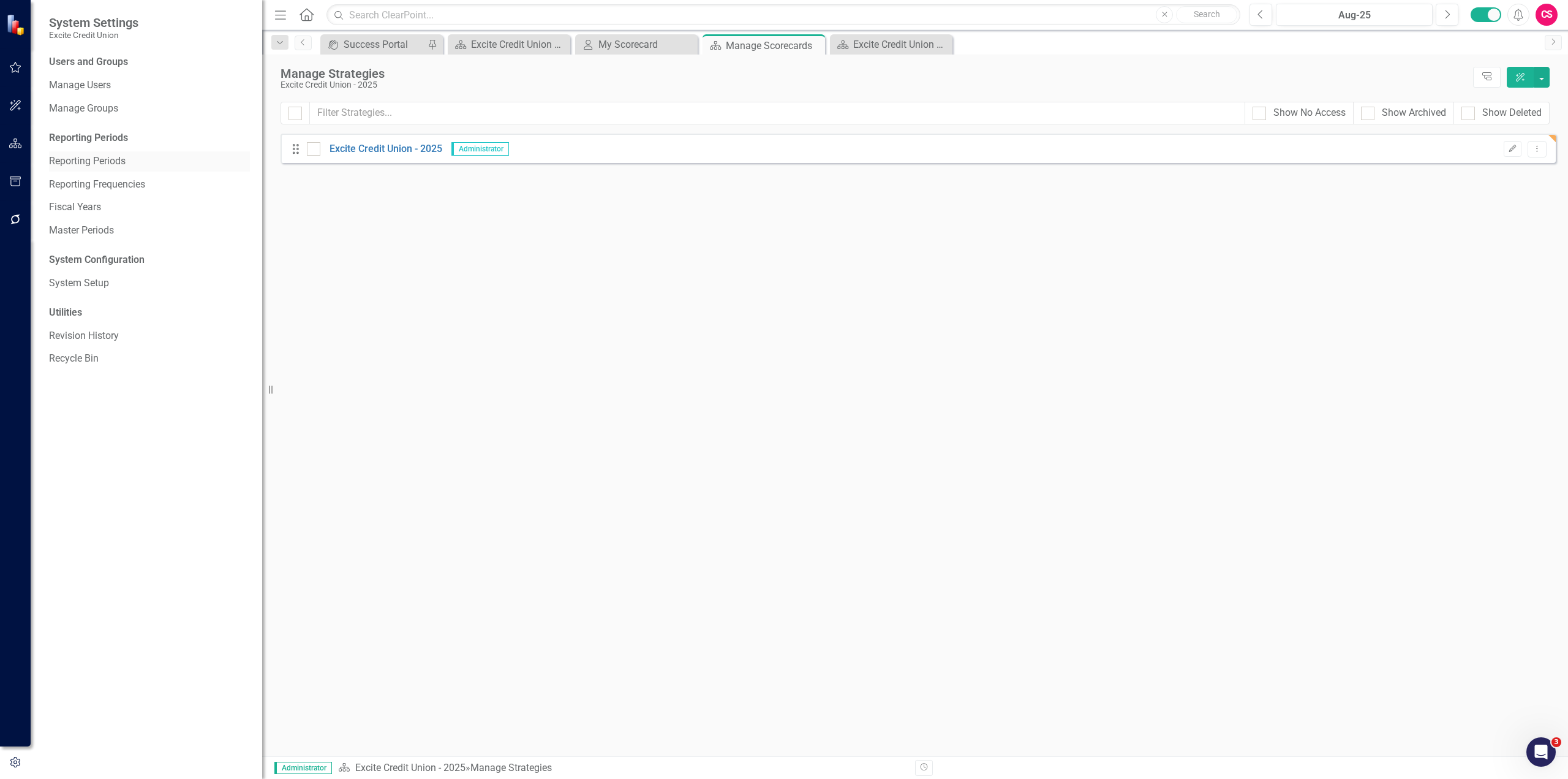
click at [130, 164] on link "Reporting Periods" at bounding box center [149, 161] width 201 height 14
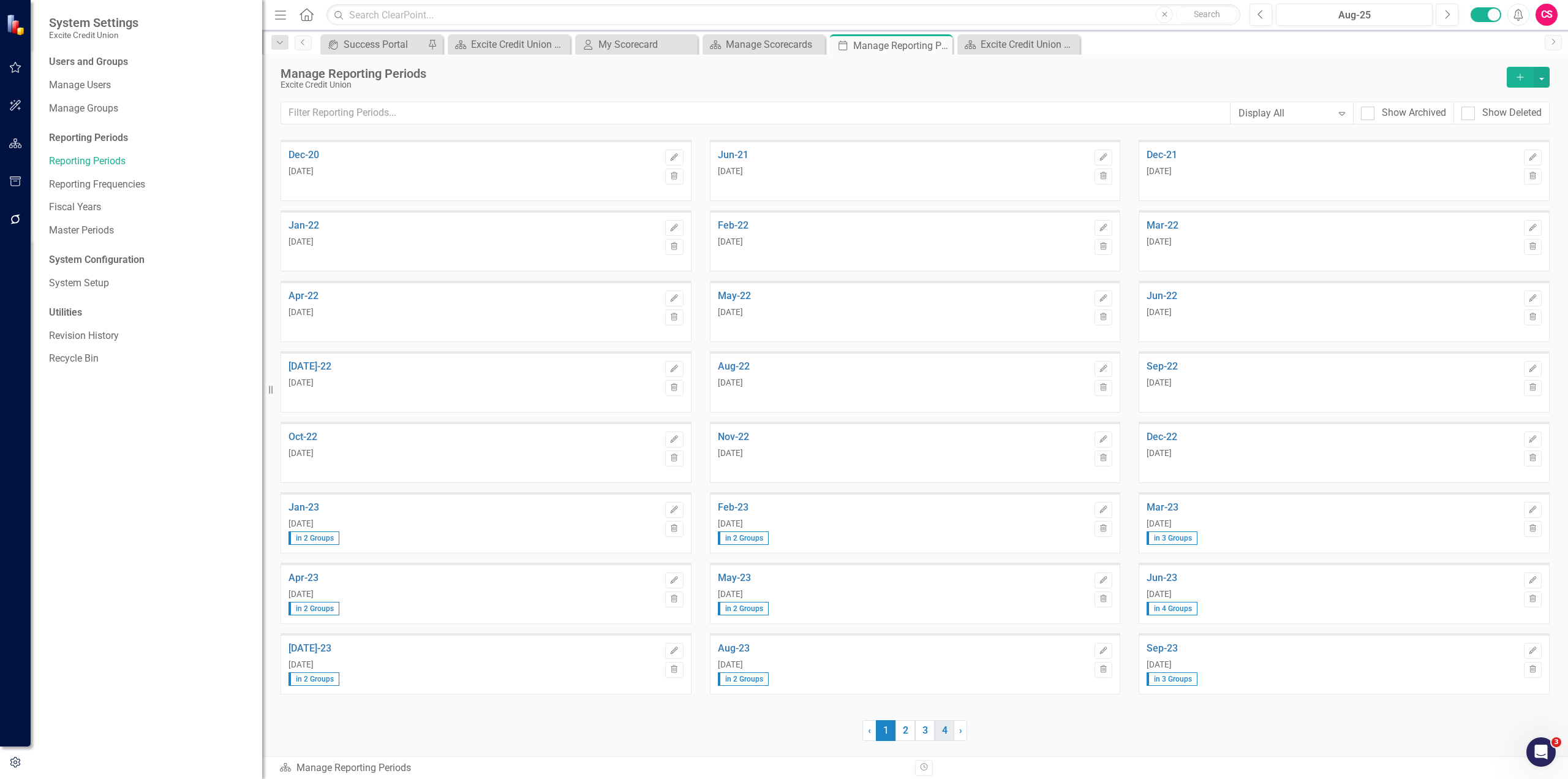
click at [942, 729] on link "4" at bounding box center [944, 731] width 19 height 21
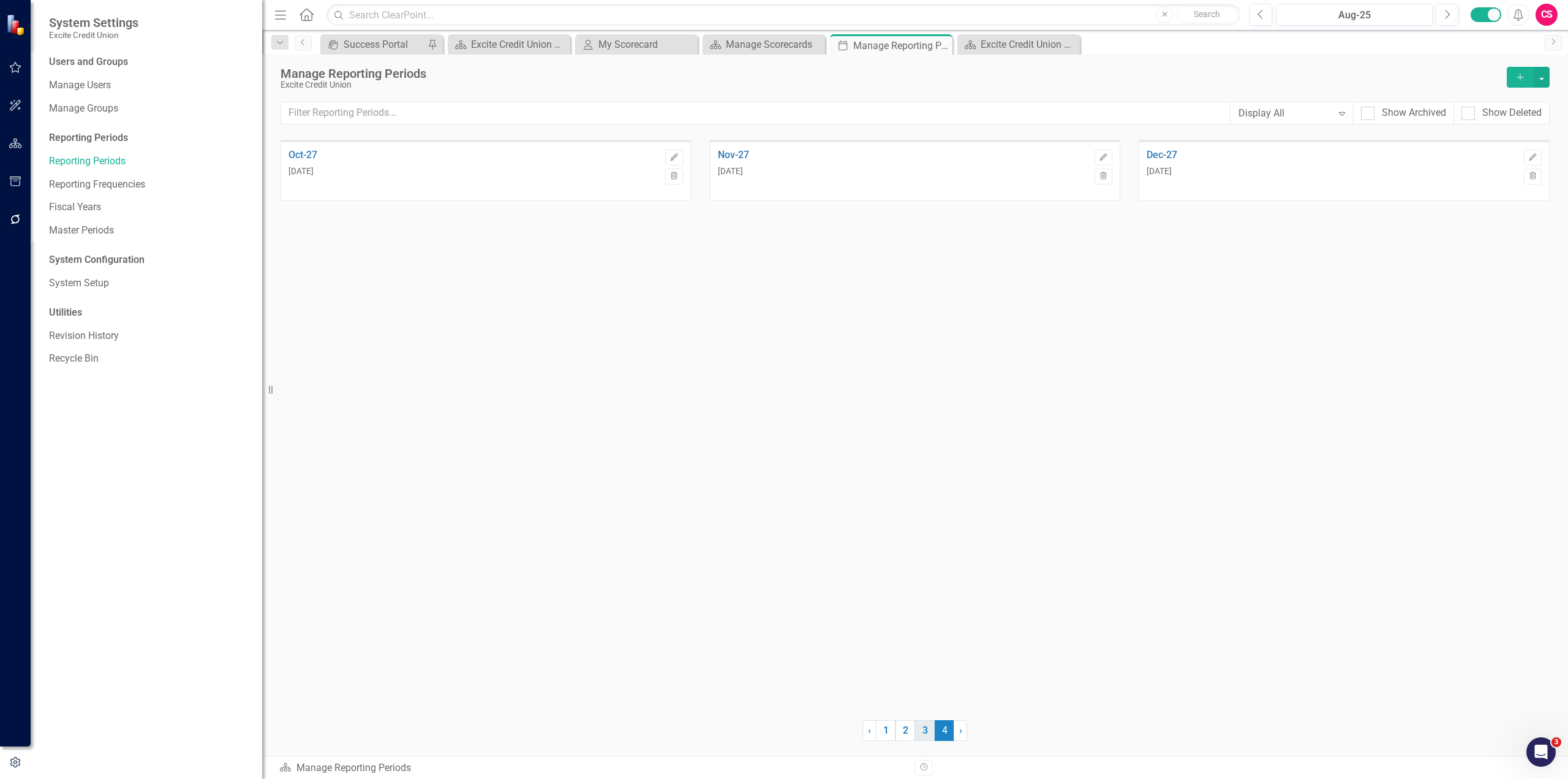
click at [927, 733] on link "3" at bounding box center [925, 731] width 19 height 21
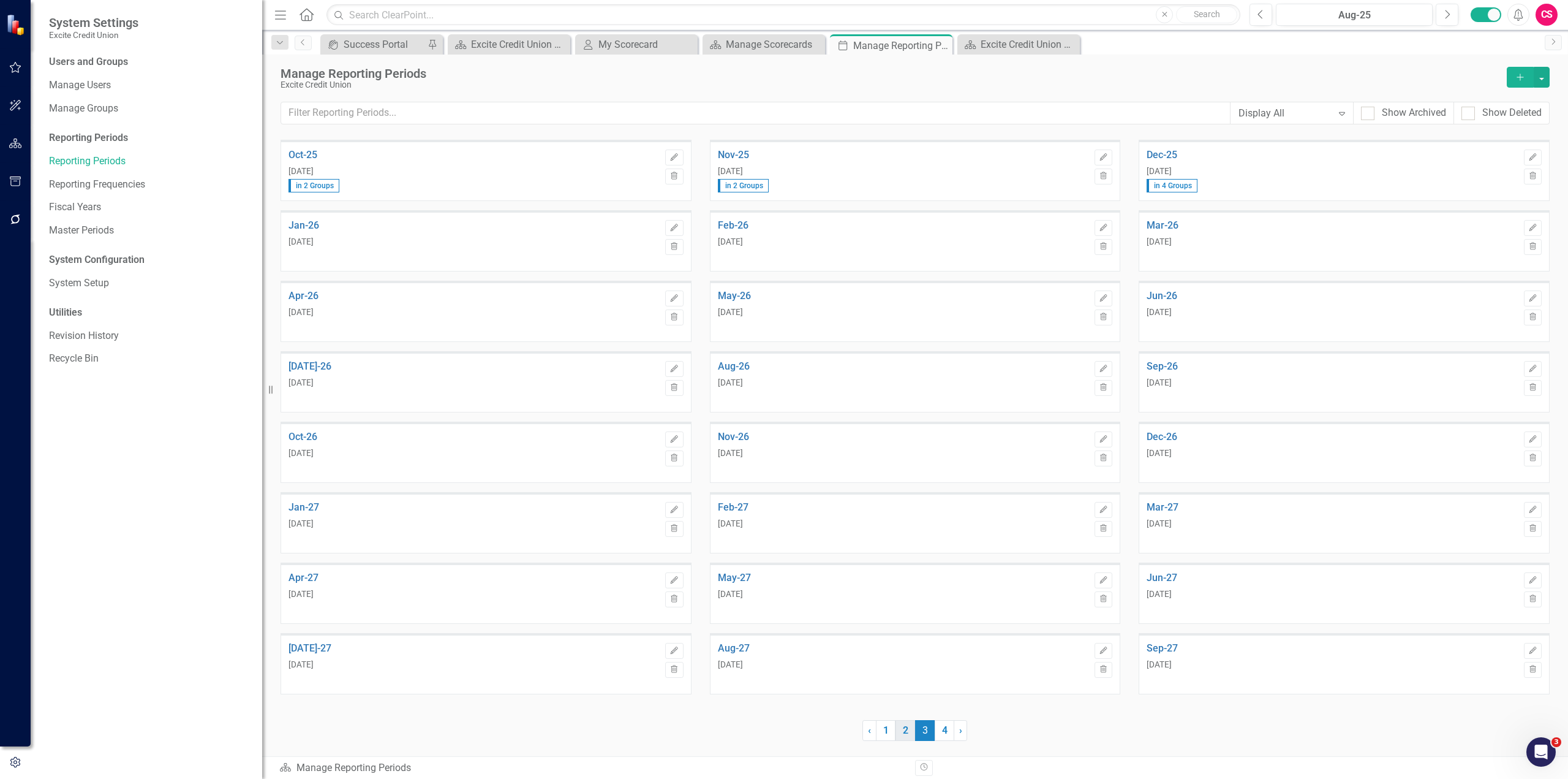
click at [907, 735] on link "2" at bounding box center [905, 731] width 19 height 21
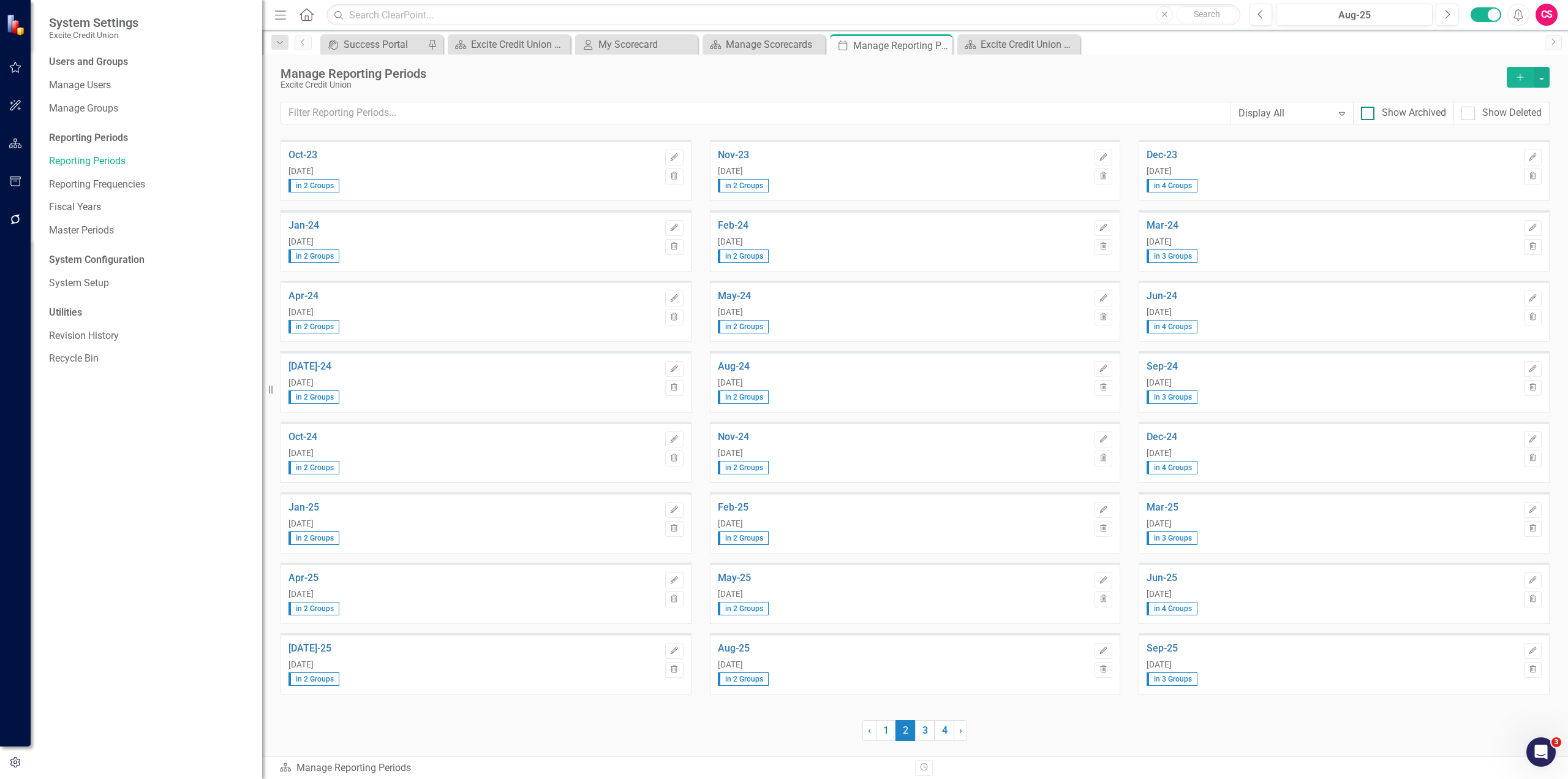
click at [1365, 118] on div at bounding box center [1368, 114] width 13 height 13
click at [1365, 115] on input "Show Archived" at bounding box center [1365, 111] width 8 height 8
click at [1339, 112] on icon "Expand" at bounding box center [1342, 114] width 13 height 10
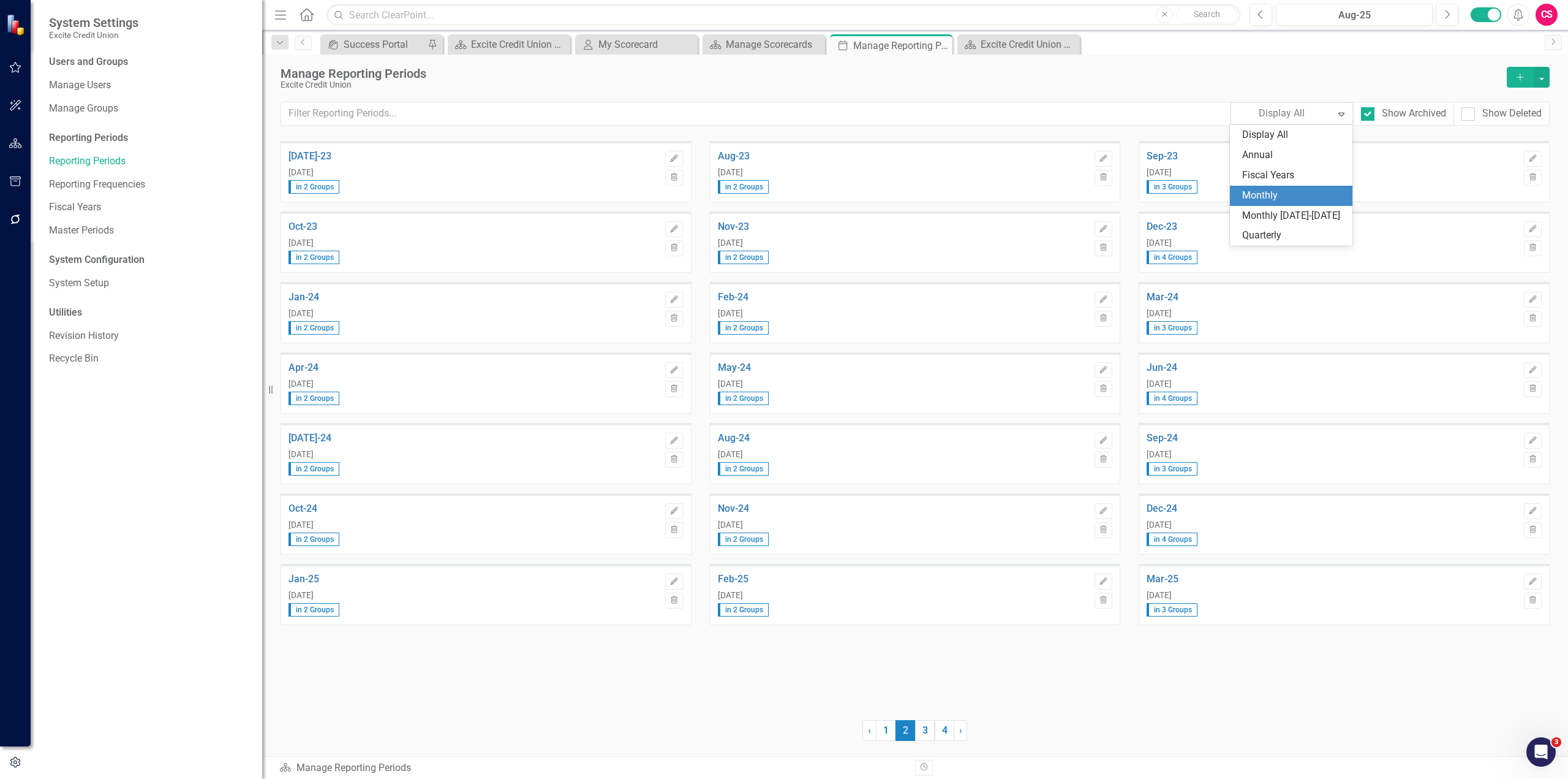
click at [1311, 193] on div "Monthly" at bounding box center [1293, 196] width 103 height 14
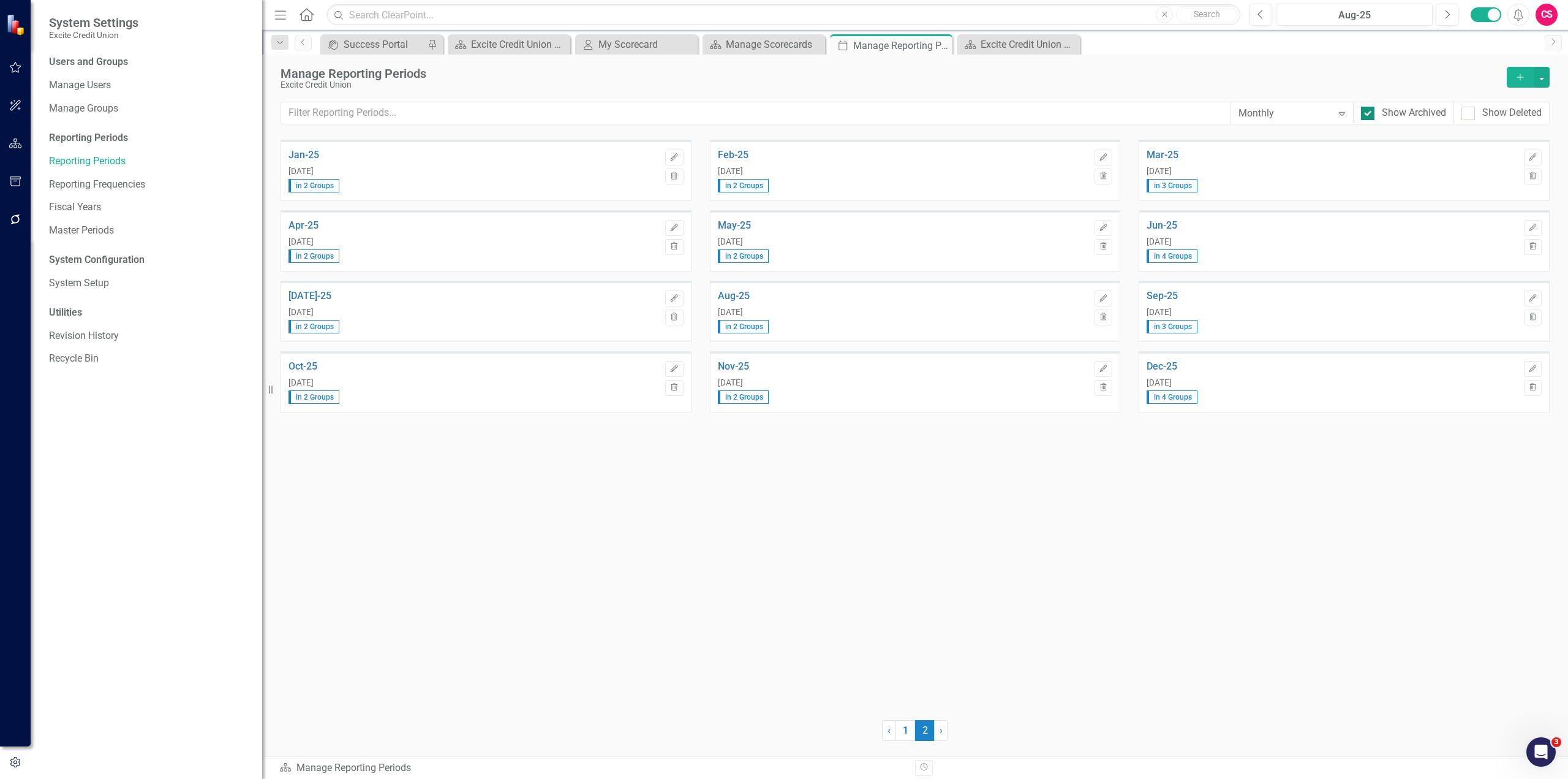
click at [1369, 113] on input "Show Archived" at bounding box center [1365, 111] width 8 height 8
click at [1369, 113] on div at bounding box center [1368, 114] width 13 height 13
click at [1369, 113] on input "Show Archived" at bounding box center [1365, 111] width 8 height 8
click at [1369, 113] on div at bounding box center [1368, 114] width 13 height 13
click at [1369, 113] on input "Show Archived" at bounding box center [1365, 111] width 8 height 8
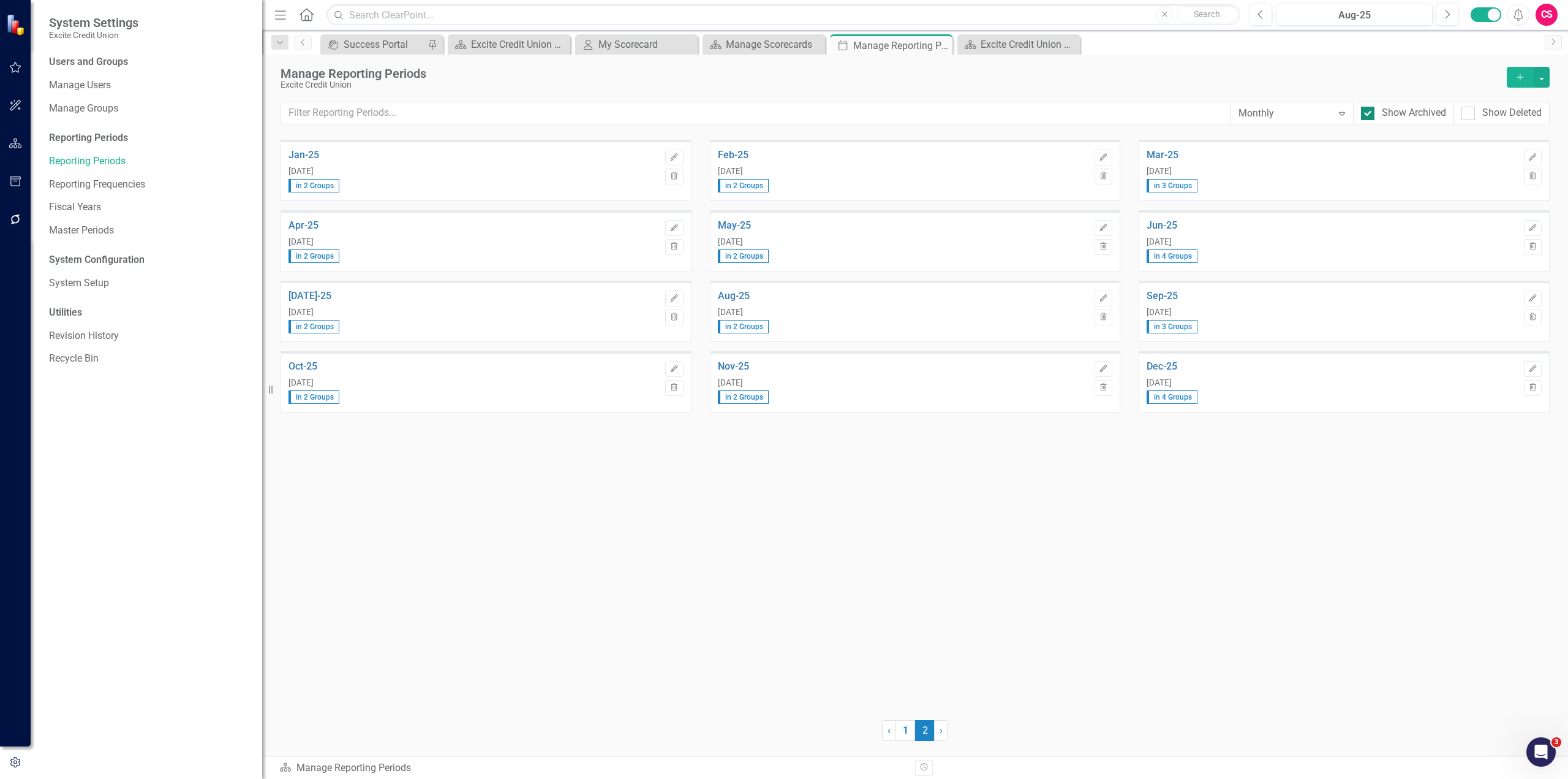
checkbox input "false"
click at [1335, 113] on div "Expand" at bounding box center [1342, 113] width 22 height 19
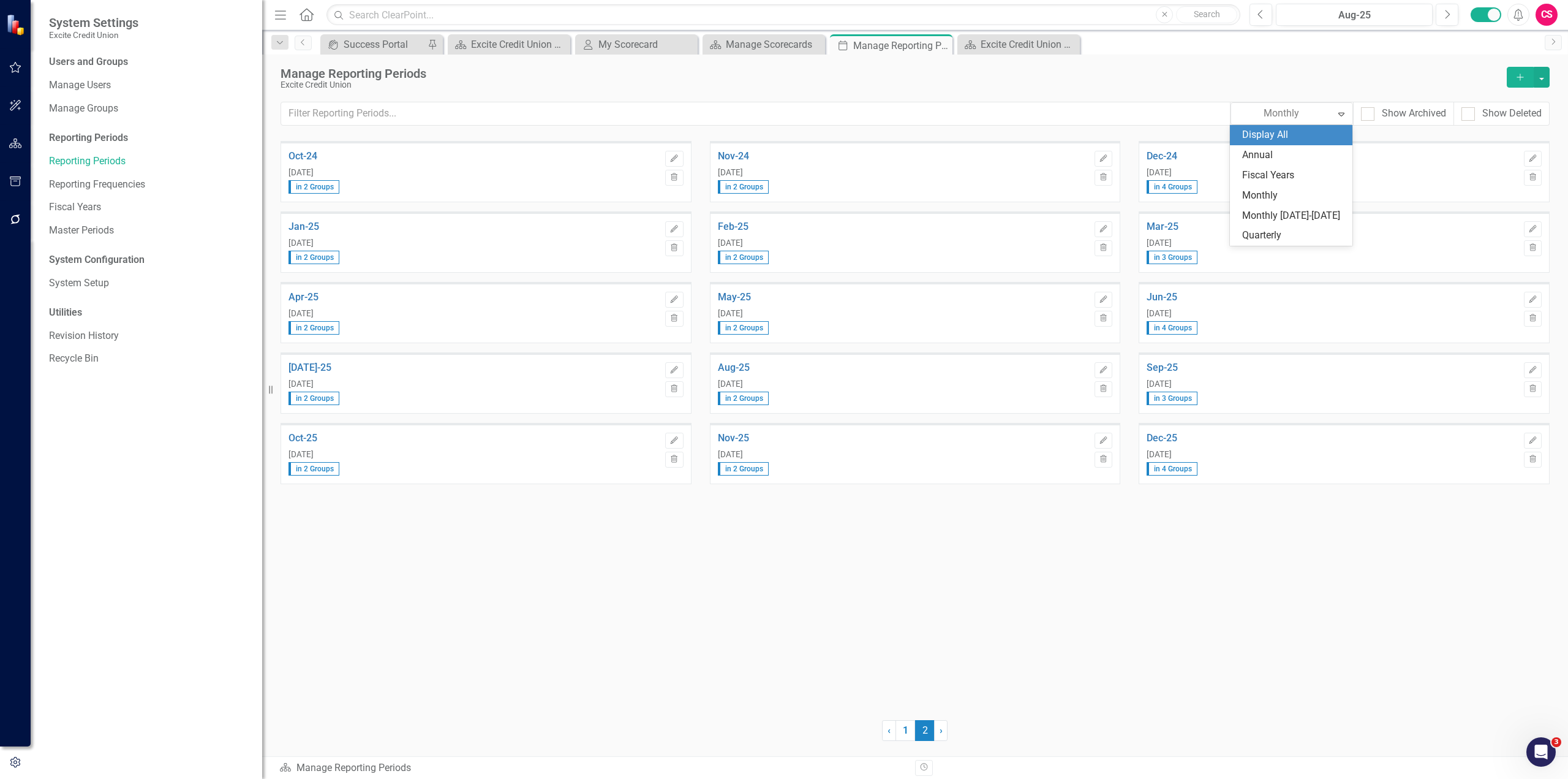
click at [1231, 62] on div "Manage Reporting Periods Excite Credit Union Add 6 results available. Use Up an…" at bounding box center [915, 98] width 1306 height 87
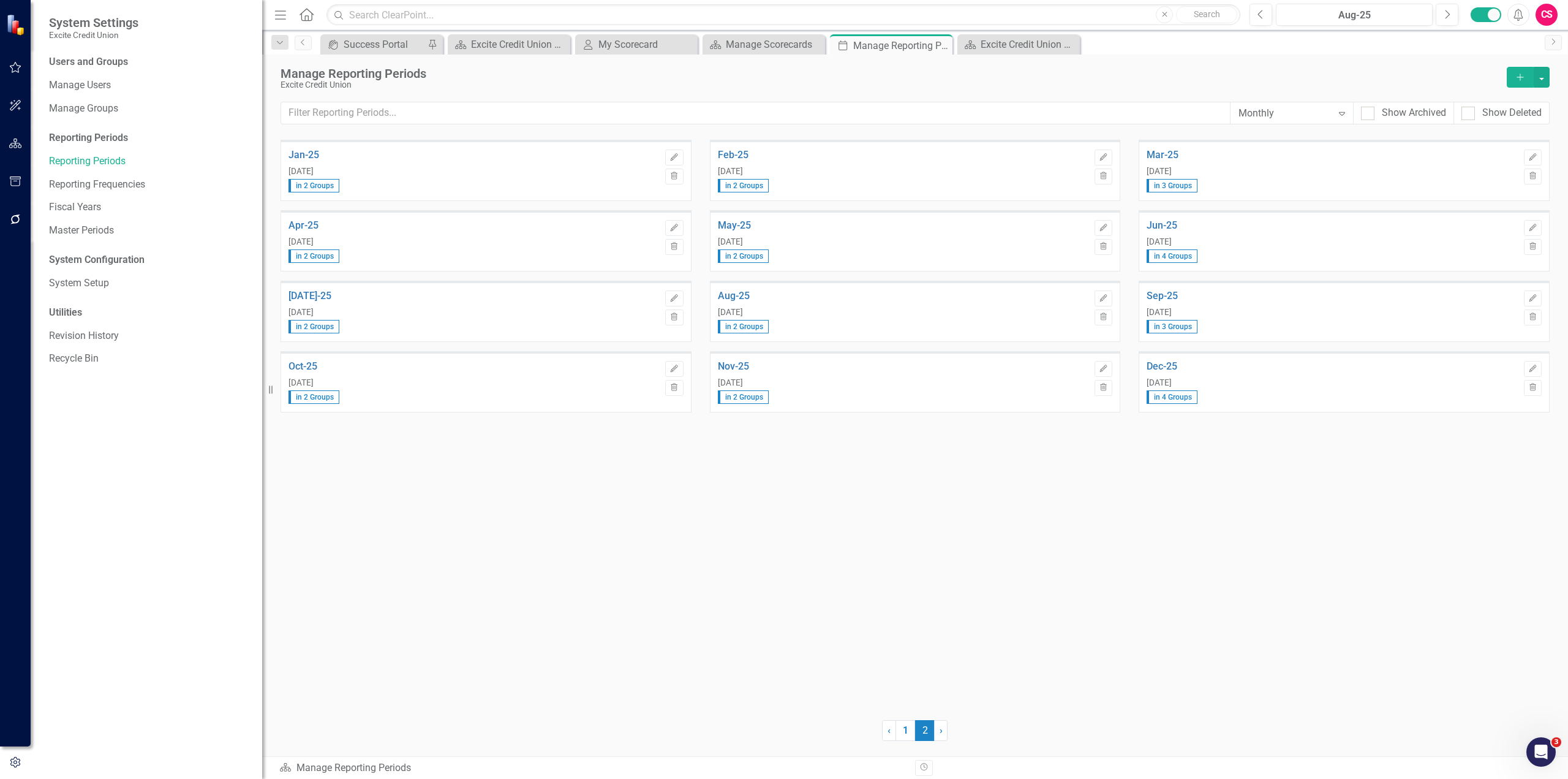
click at [1259, 110] on div "Monthly" at bounding box center [1285, 113] width 93 height 14
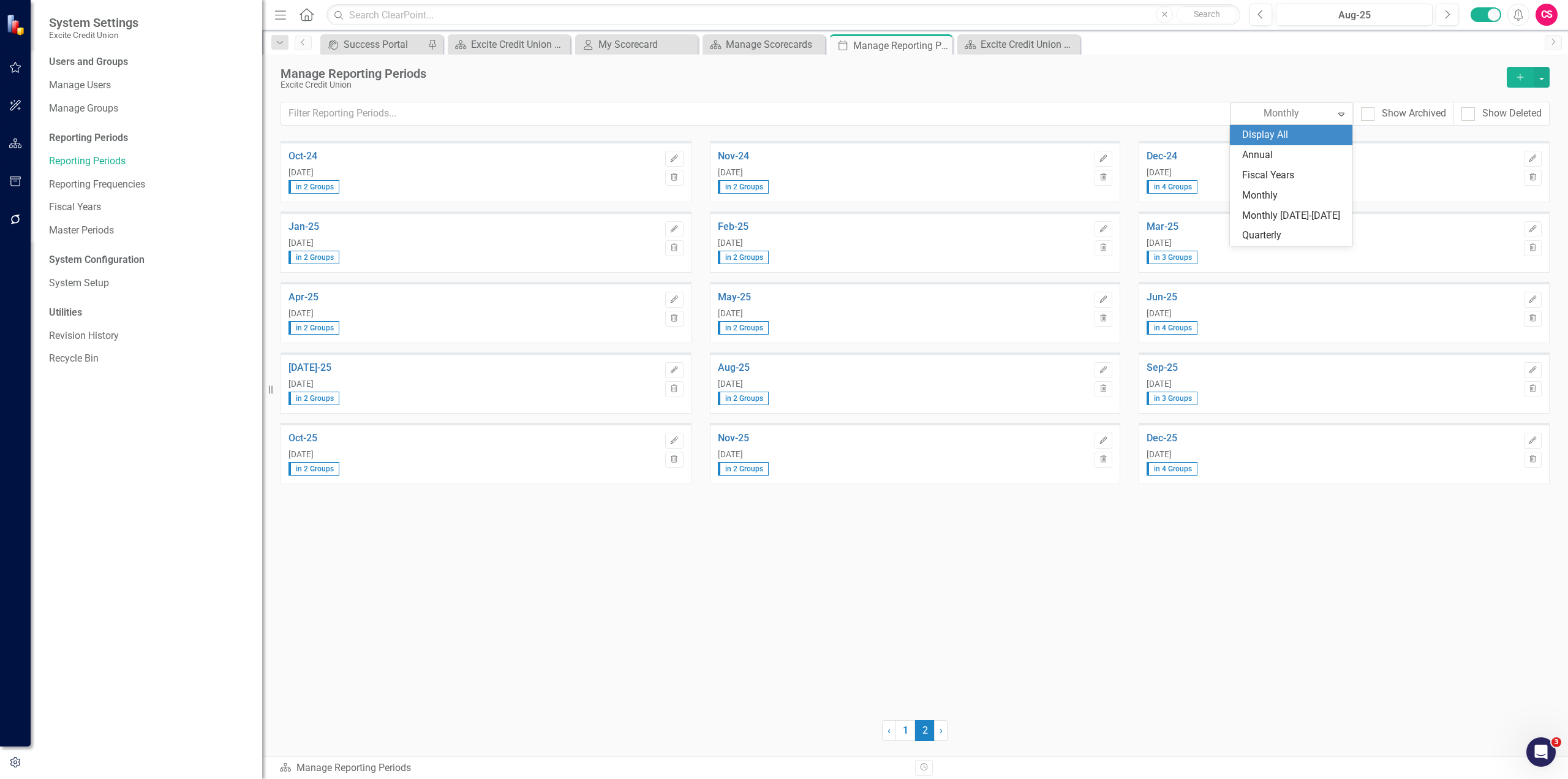
click at [1267, 133] on div "Display All" at bounding box center [1293, 135] width 103 height 14
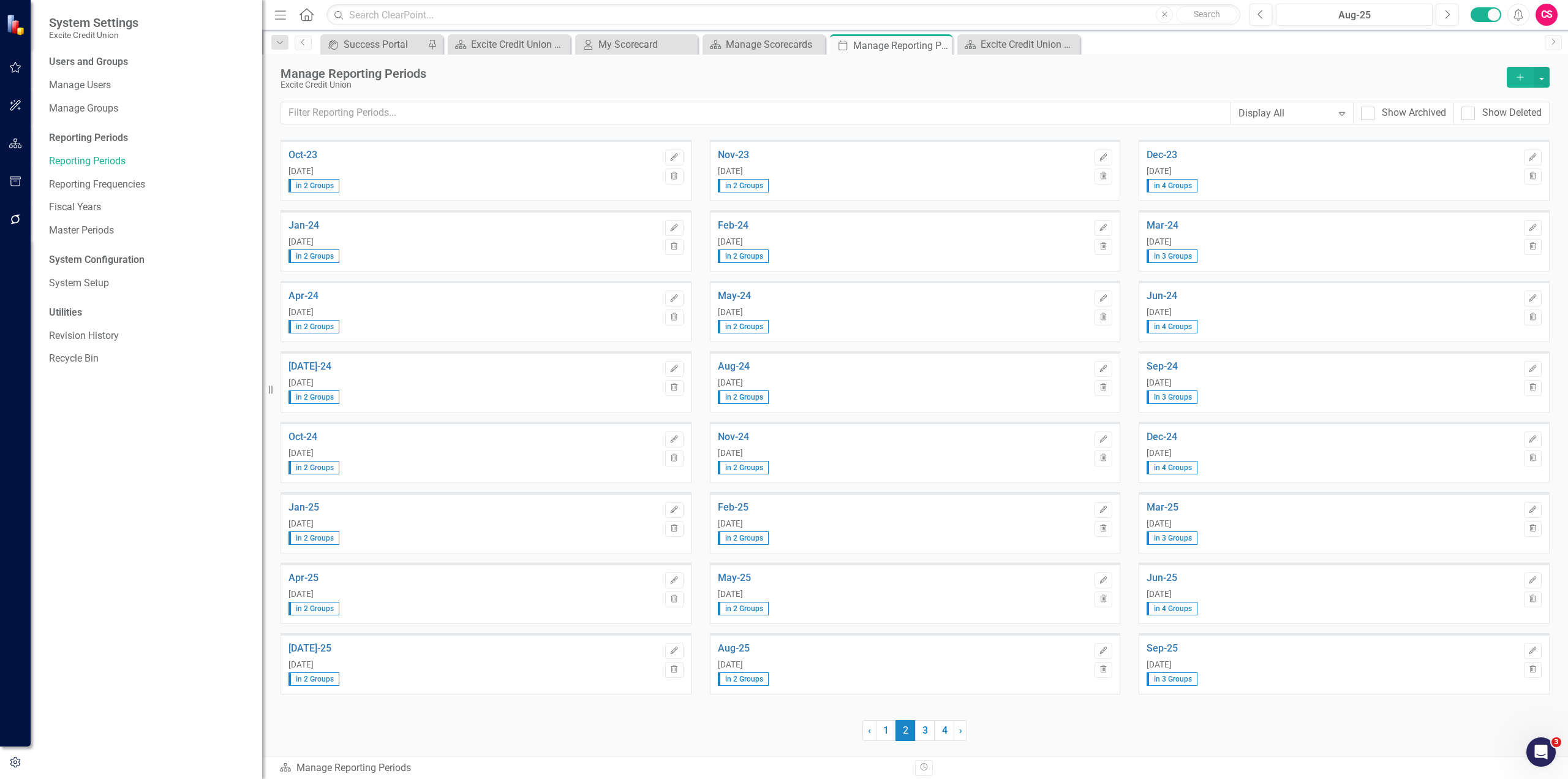
click at [864, 591] on div "[DATE]" at bounding box center [903, 595] width 371 height 10
click at [1107, 578] on icon "Edit" at bounding box center [1103, 580] width 10 height 8
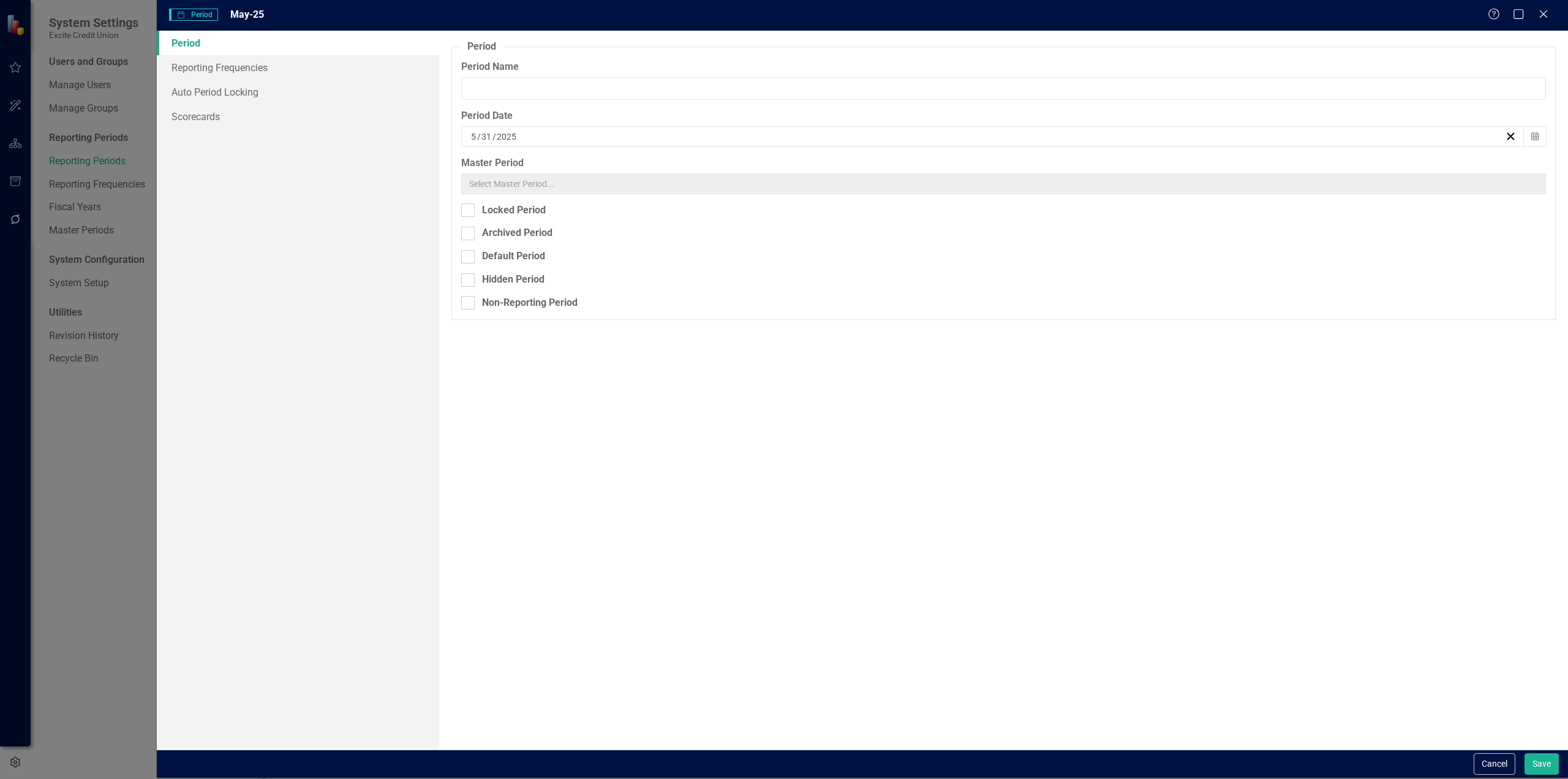
type input "May-25"
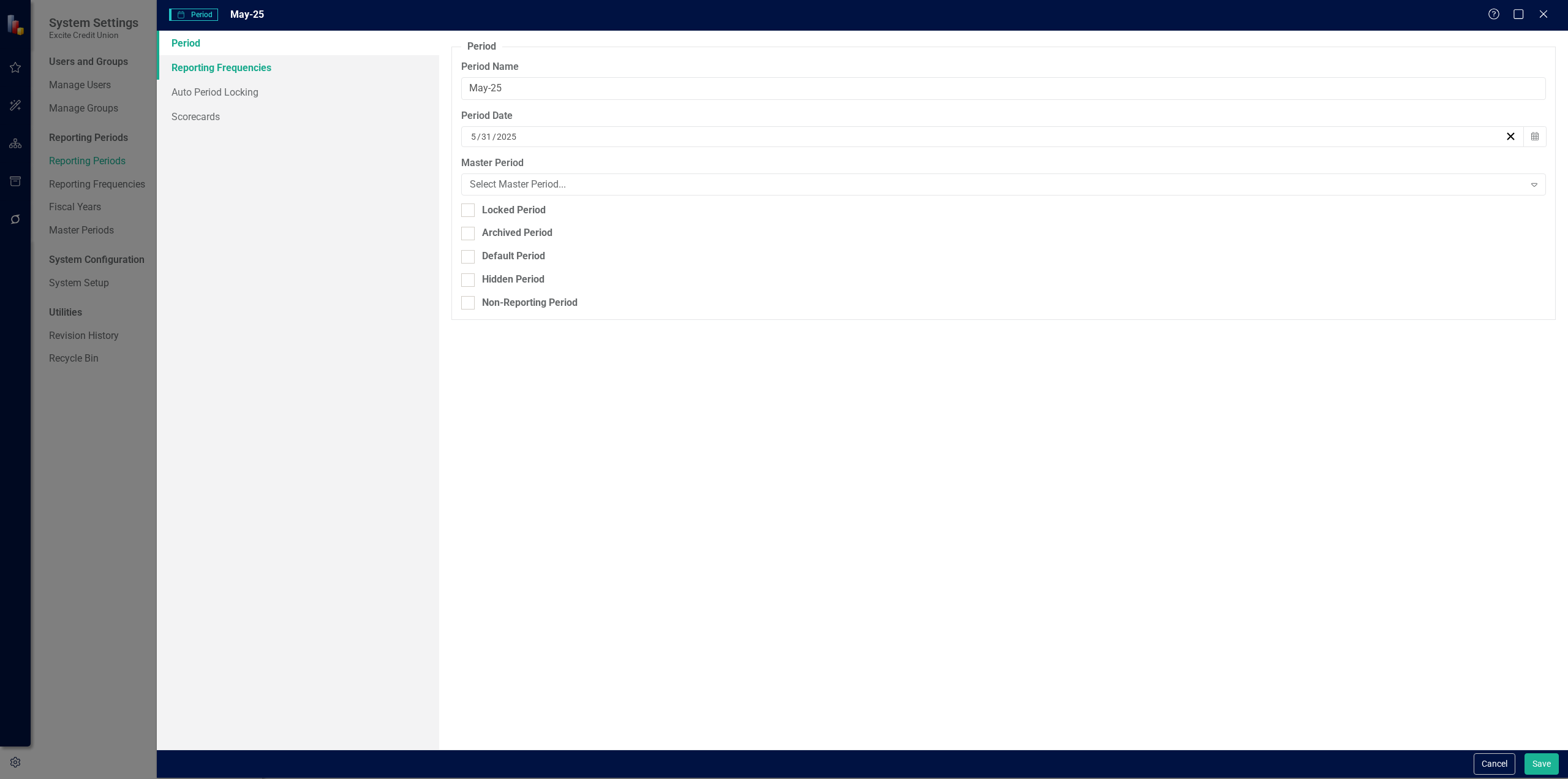
click at [297, 65] on link "Reporting Frequencies" at bounding box center [298, 67] width 282 height 24
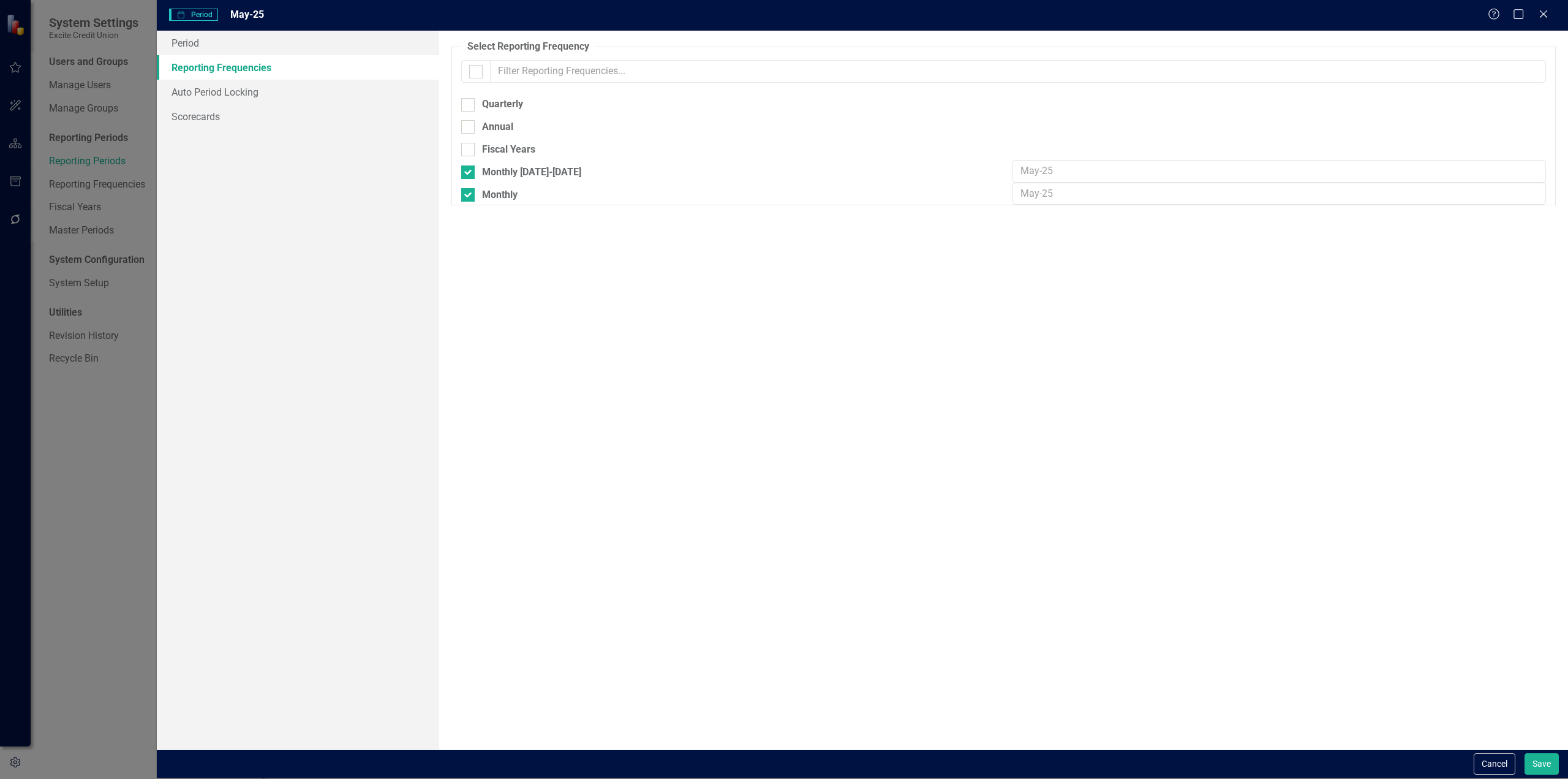
click at [87, 466] on div "Reporting Period Period May-25 Help Maximize Close Period Reporting Frequencies…" at bounding box center [784, 390] width 1568 height 779
click at [1546, 16] on icon at bounding box center [1544, 14] width 10 height 10
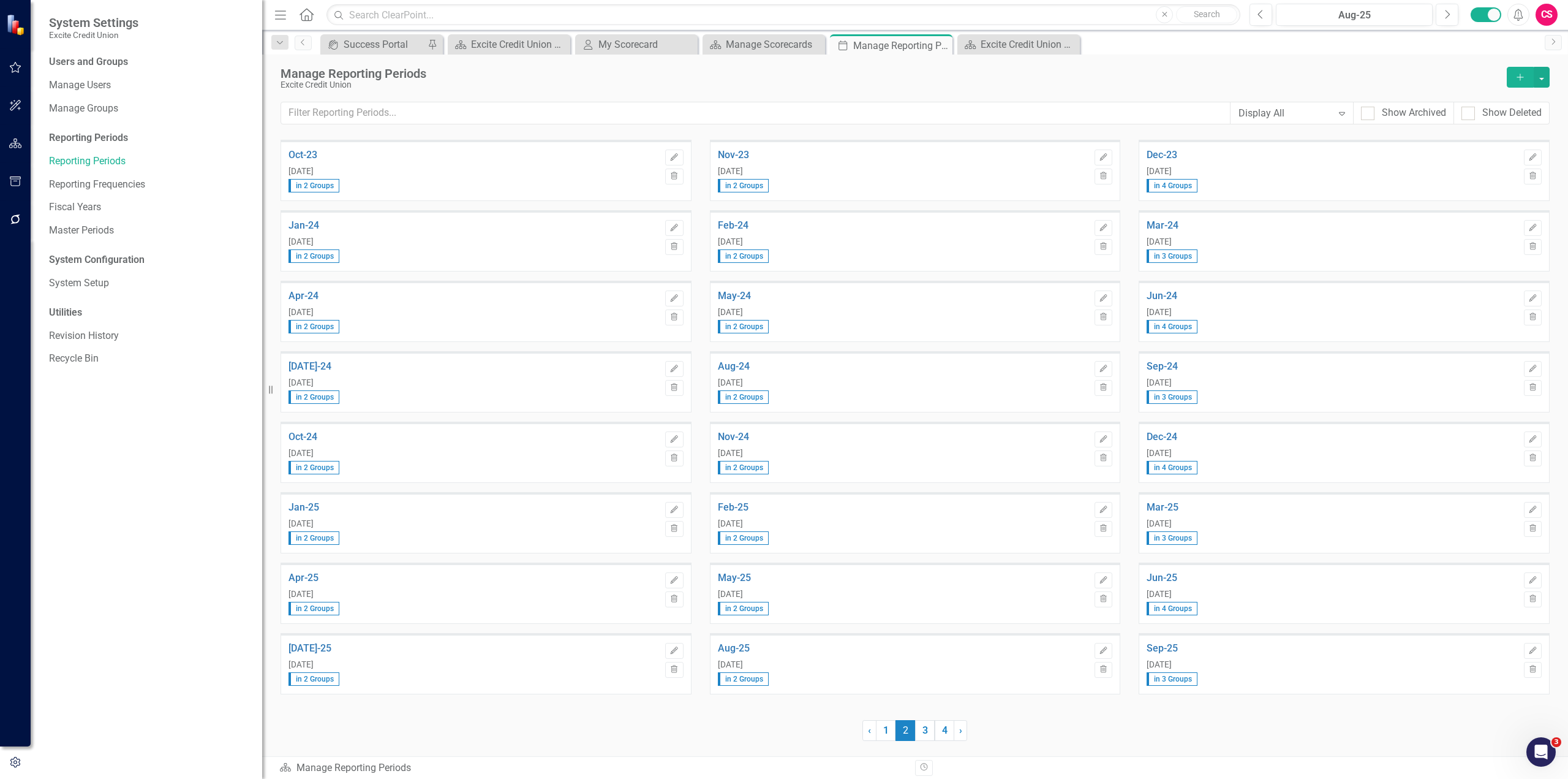
click at [1514, 81] on button "Add" at bounding box center [1521, 77] width 27 height 21
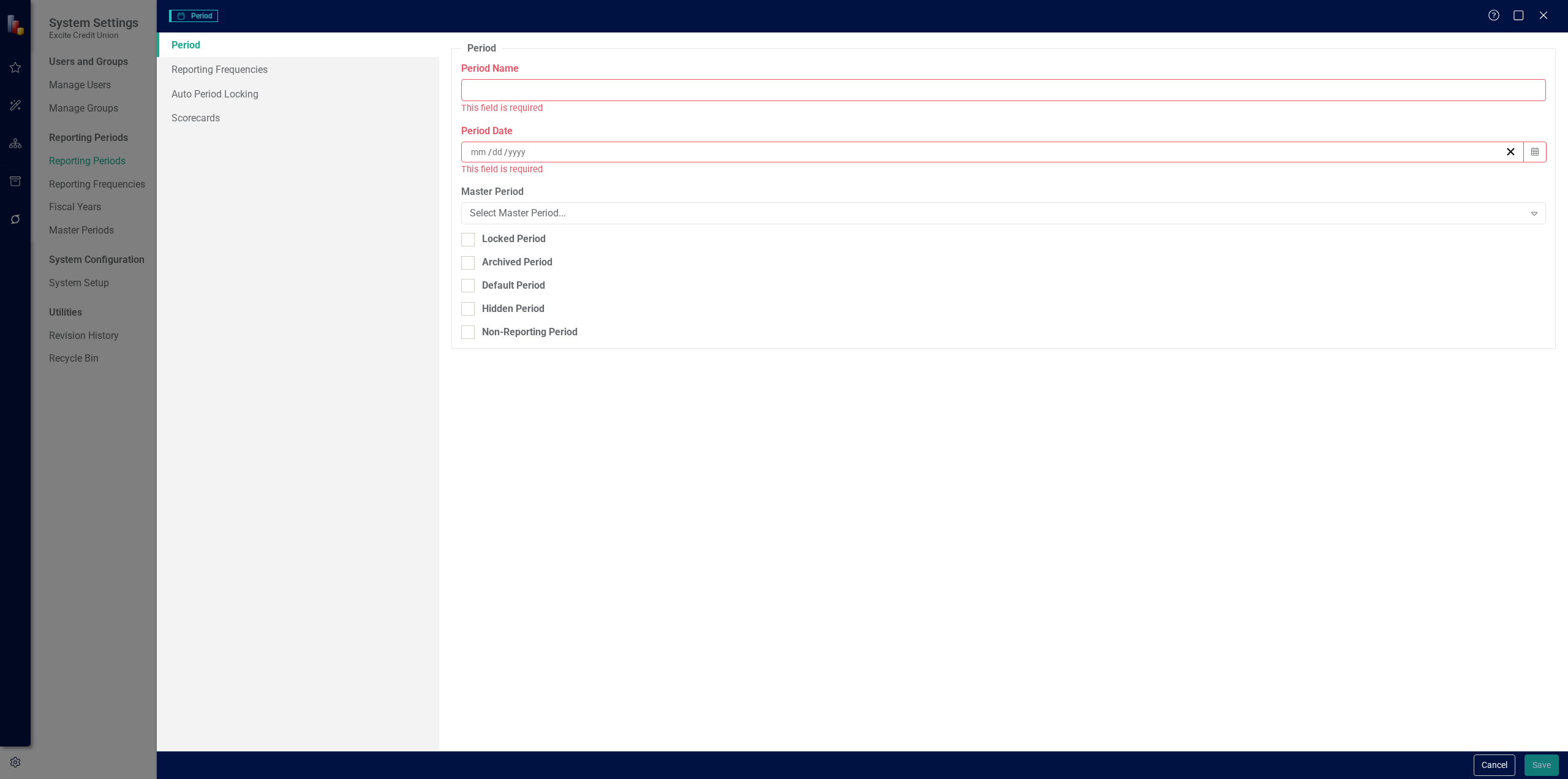
click at [47, 525] on div "Reporting Period Period Help Maximize Close Period Reporting Frequencies Auto P…" at bounding box center [784, 390] width 1568 height 779
click at [1541, 16] on icon "Close" at bounding box center [1544, 15] width 15 height 12
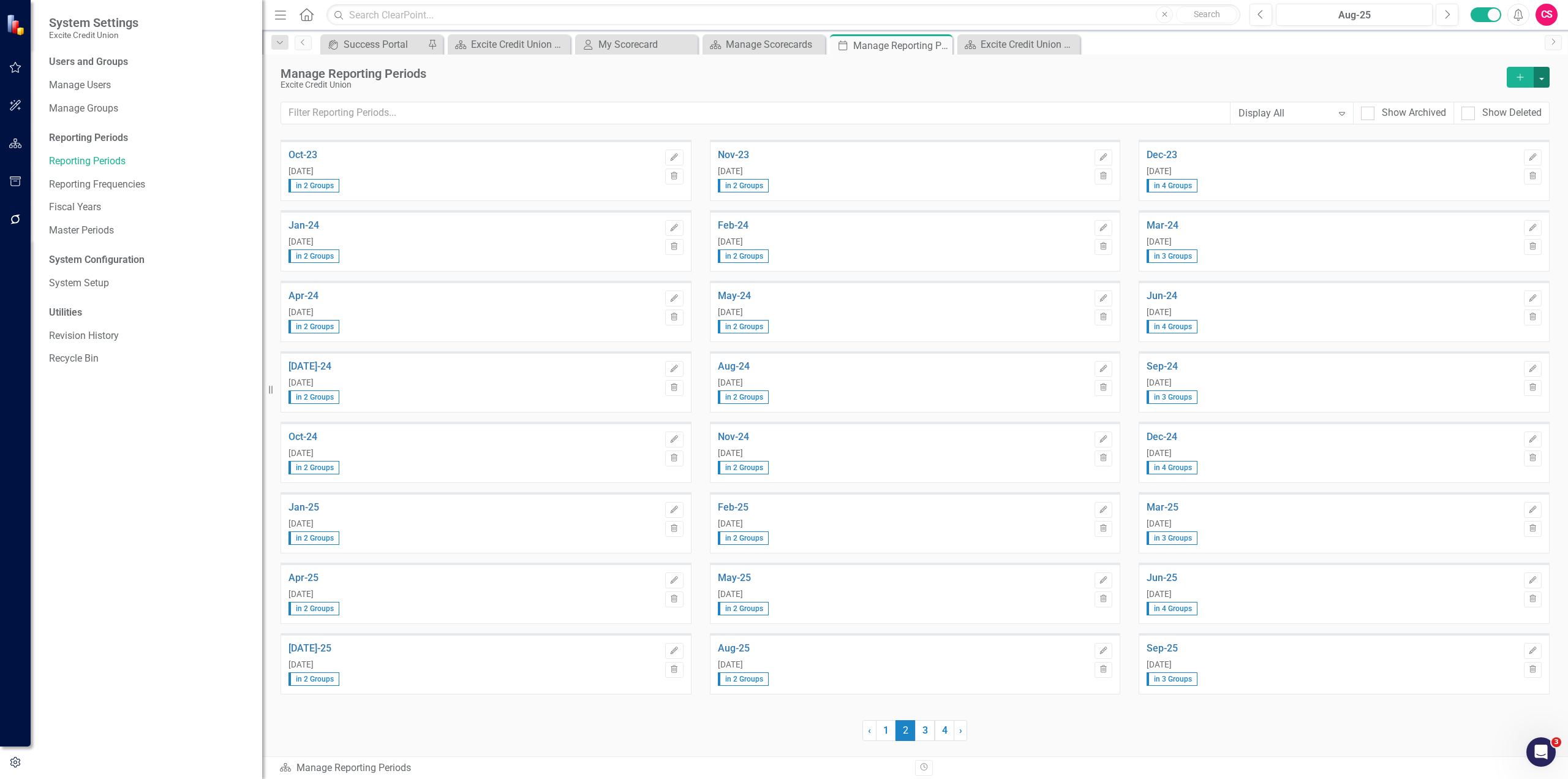
click at [1545, 78] on button "button" at bounding box center [1542, 77] width 16 height 21
click at [1524, 116] on link "Add Multiple Add Multiple" at bounding box center [1488, 122] width 120 height 23
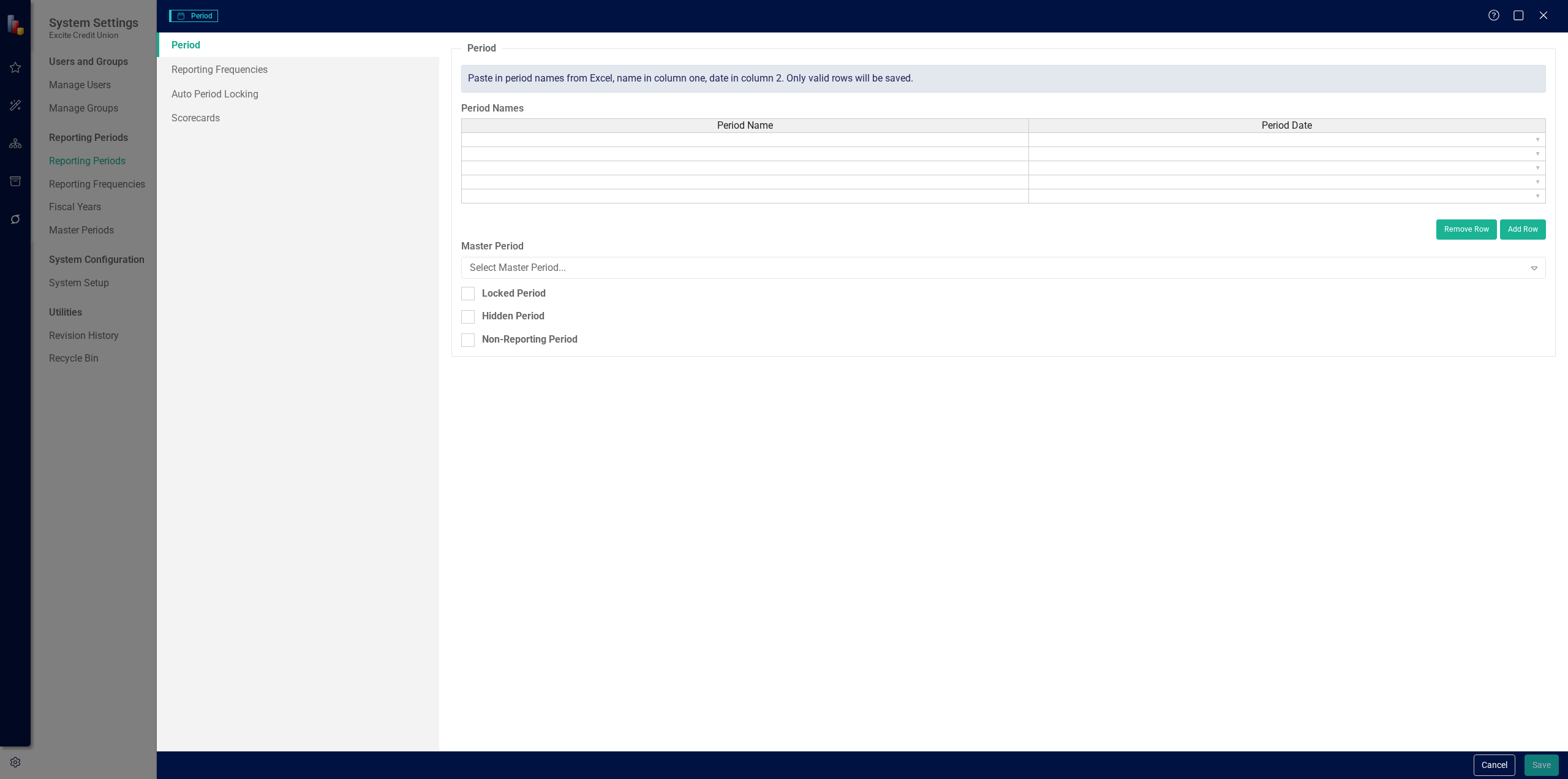
click at [576, 141] on td at bounding box center [745, 139] width 568 height 14
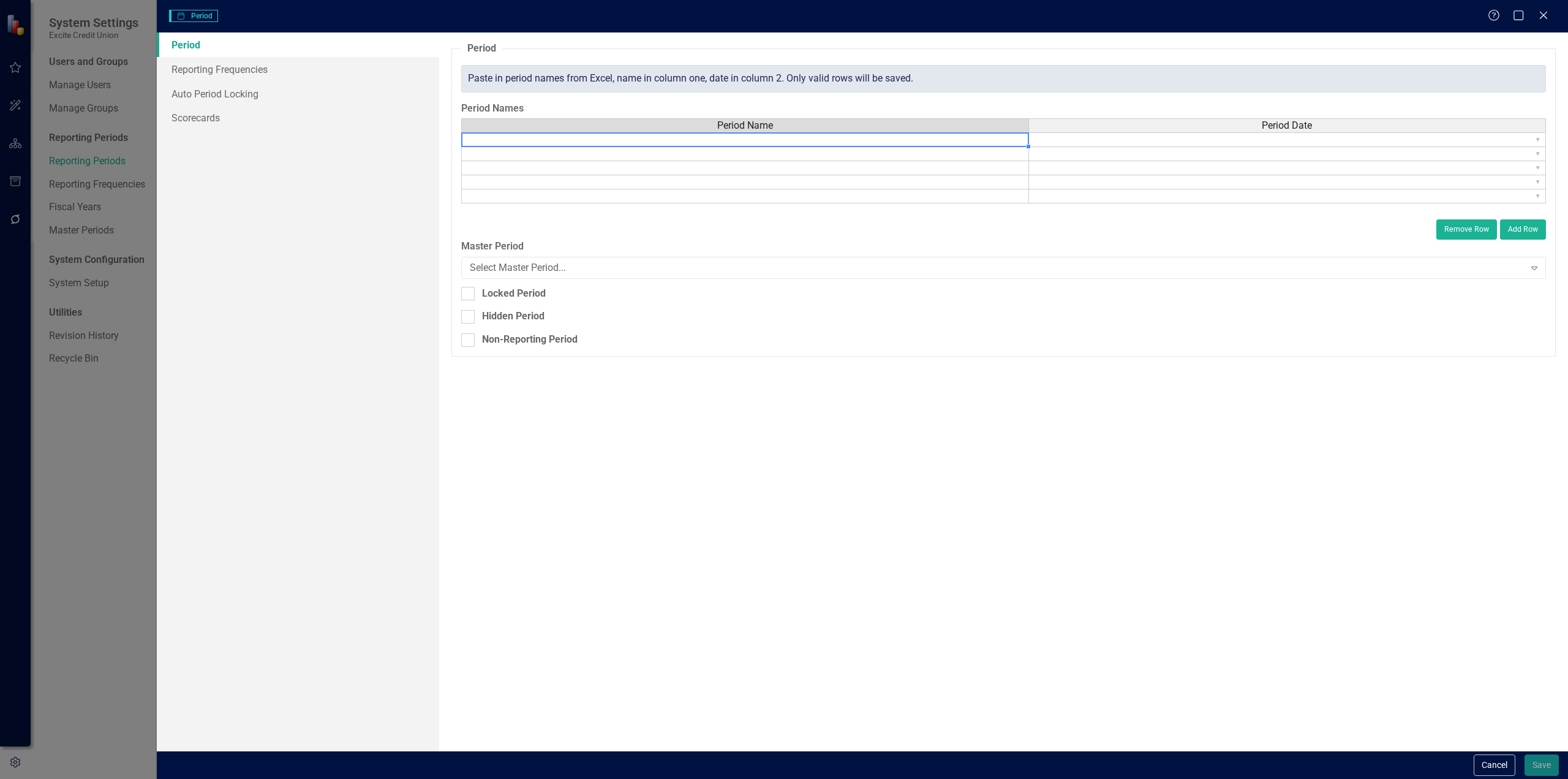
drag, startPoint x: 576, startPoint y: 141, endPoint x: 559, endPoint y: 151, distance: 19.7
click at [559, 151] on td at bounding box center [745, 154] width 568 height 14
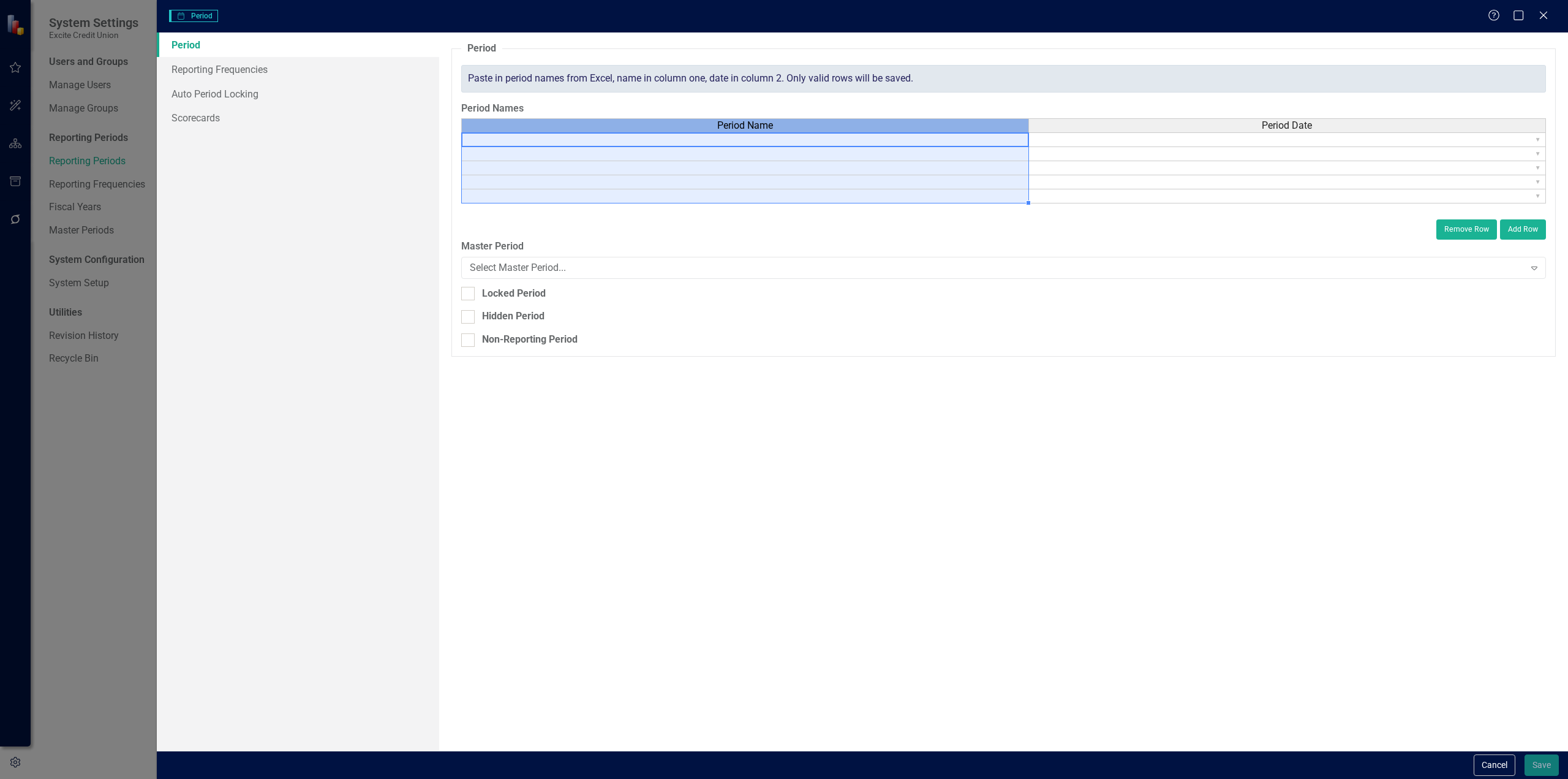
click at [559, 130] on div "Period Name" at bounding box center [745, 125] width 567 height 13
click at [552, 135] on td at bounding box center [745, 139] width 568 height 14
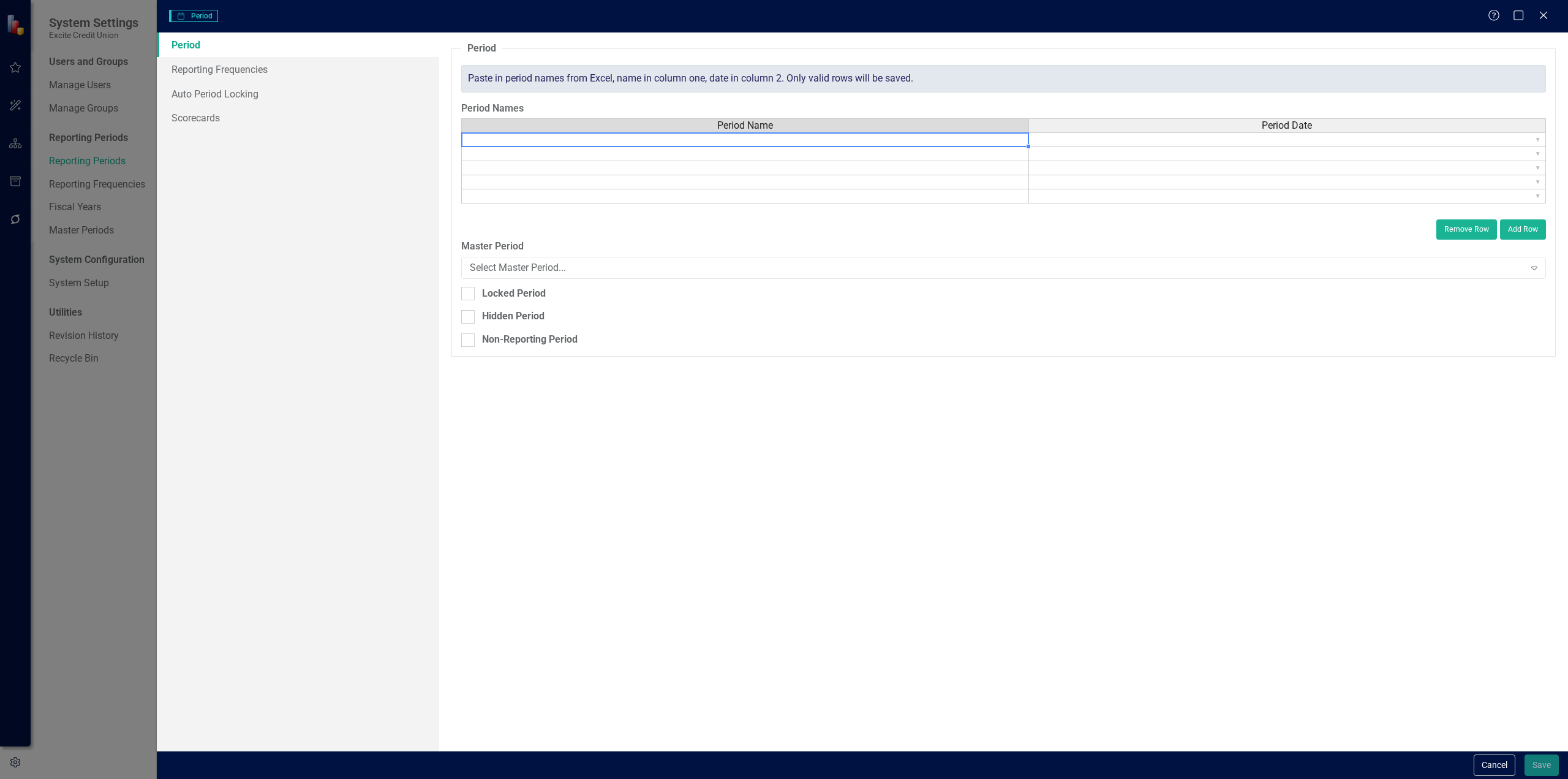
type textarea "Jan-25"
click at [566, 140] on td "Jan-25" at bounding box center [722, 139] width 520 height 14
click at [550, 134] on div "Period Name Period Date" at bounding box center [999, 126] width 1076 height 16
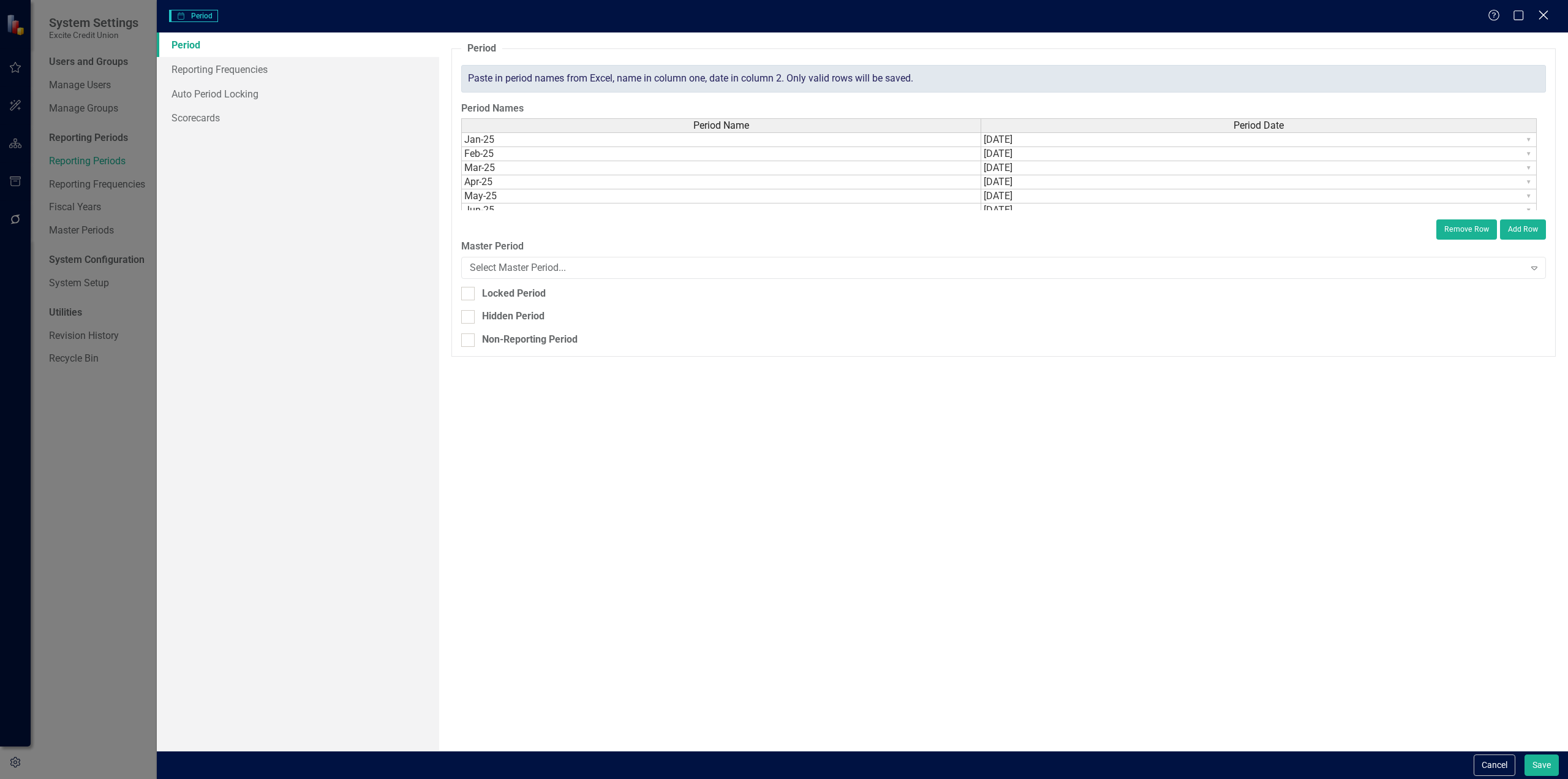
click at [1545, 19] on icon "Close" at bounding box center [1544, 15] width 15 height 12
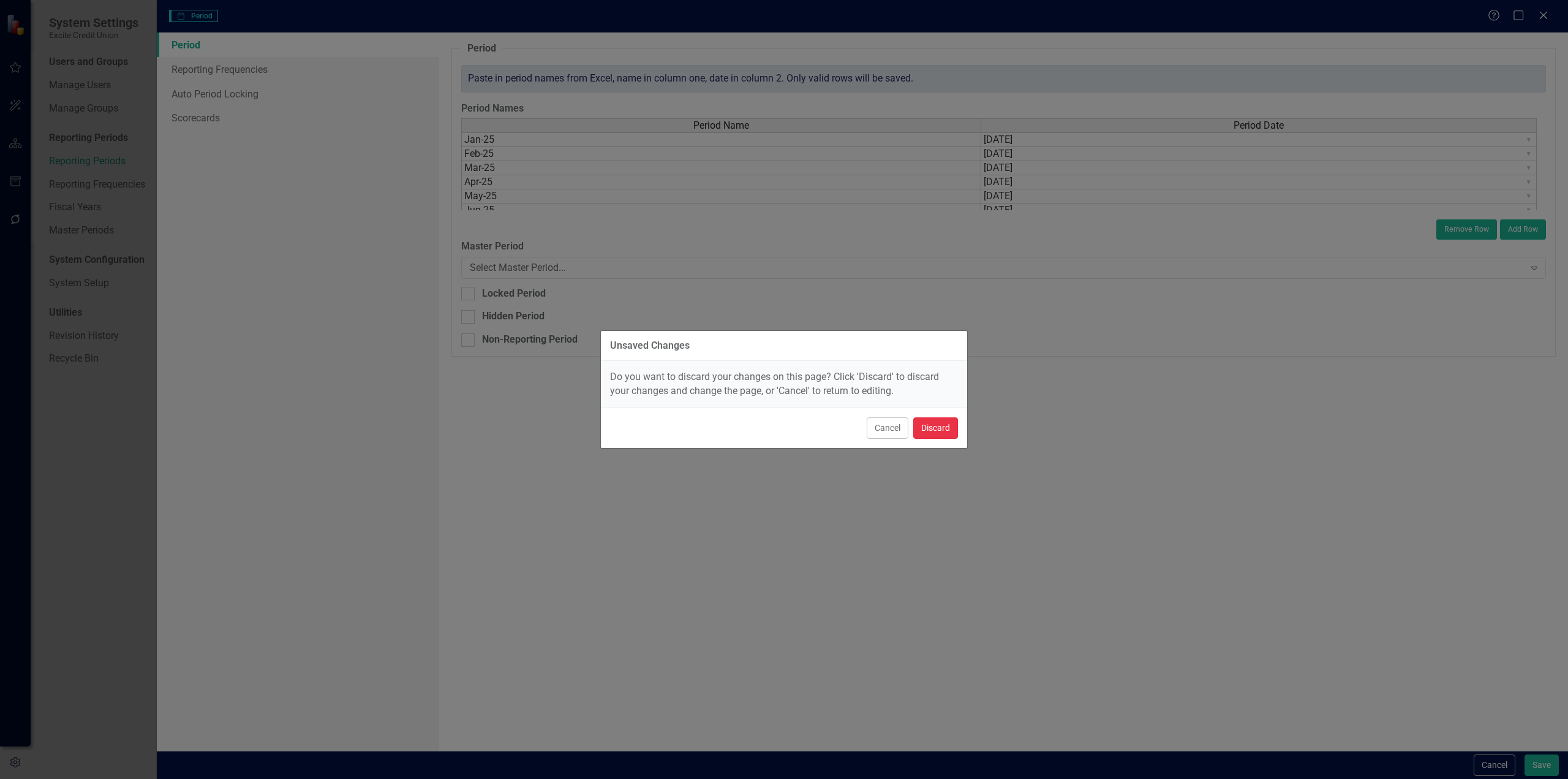
click at [938, 428] on button "Discard" at bounding box center [936, 428] width 44 height 21
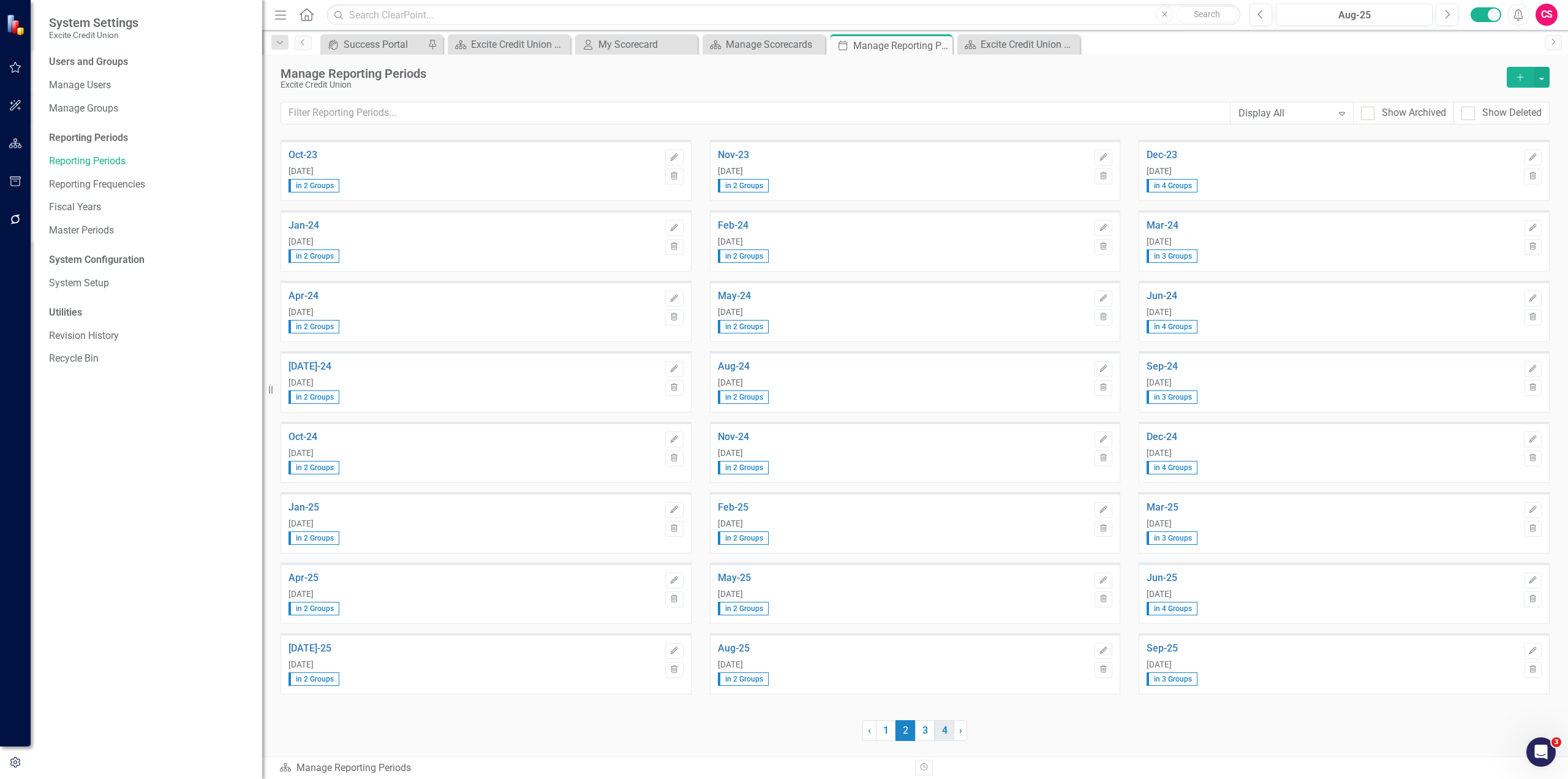
click at [945, 732] on link "4" at bounding box center [944, 731] width 19 height 21
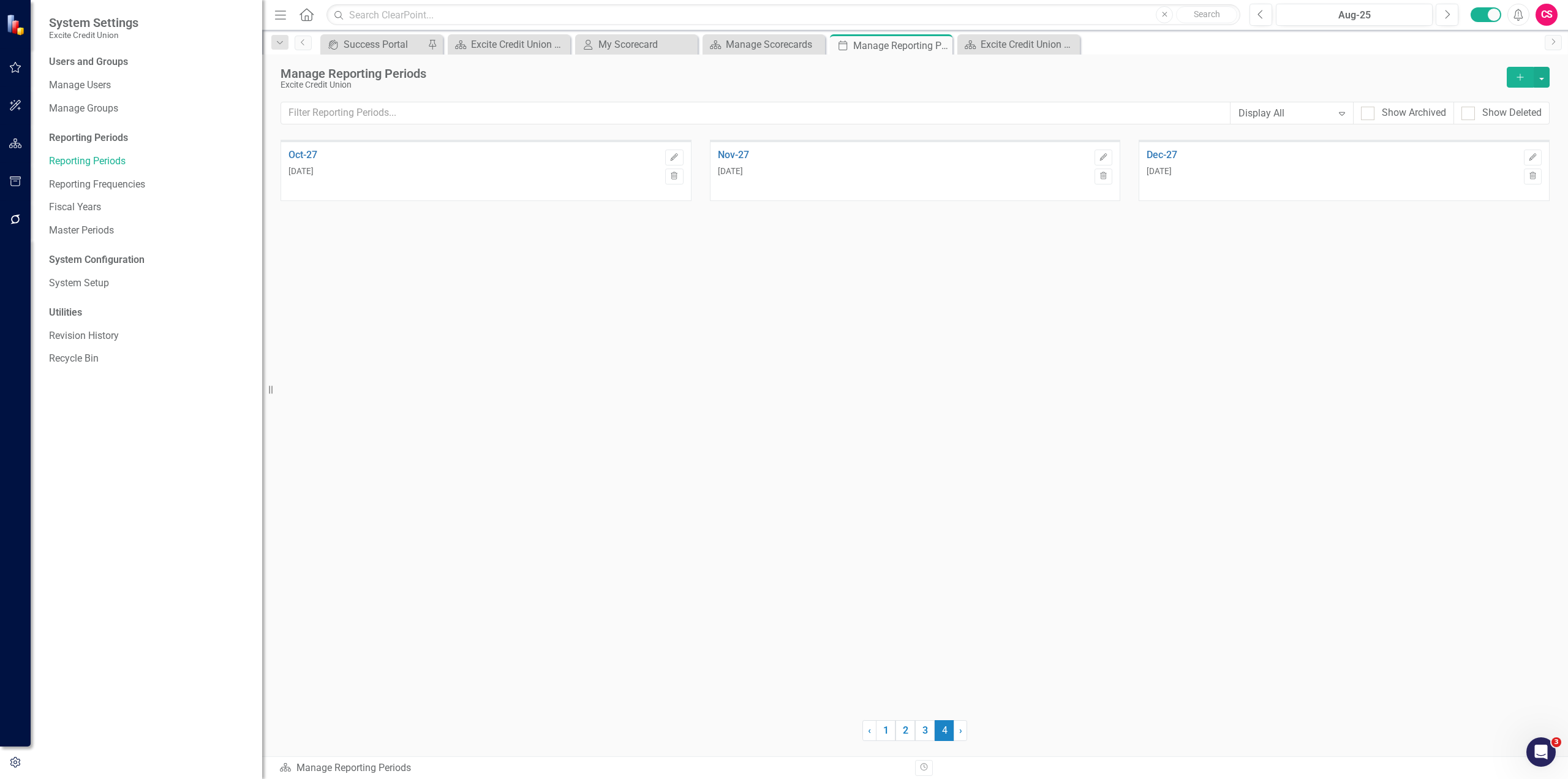
click at [487, 174] on div "[DATE]" at bounding box center [473, 172] width 371 height 10
click at [882, 733] on link "1" at bounding box center [886, 731] width 19 height 21
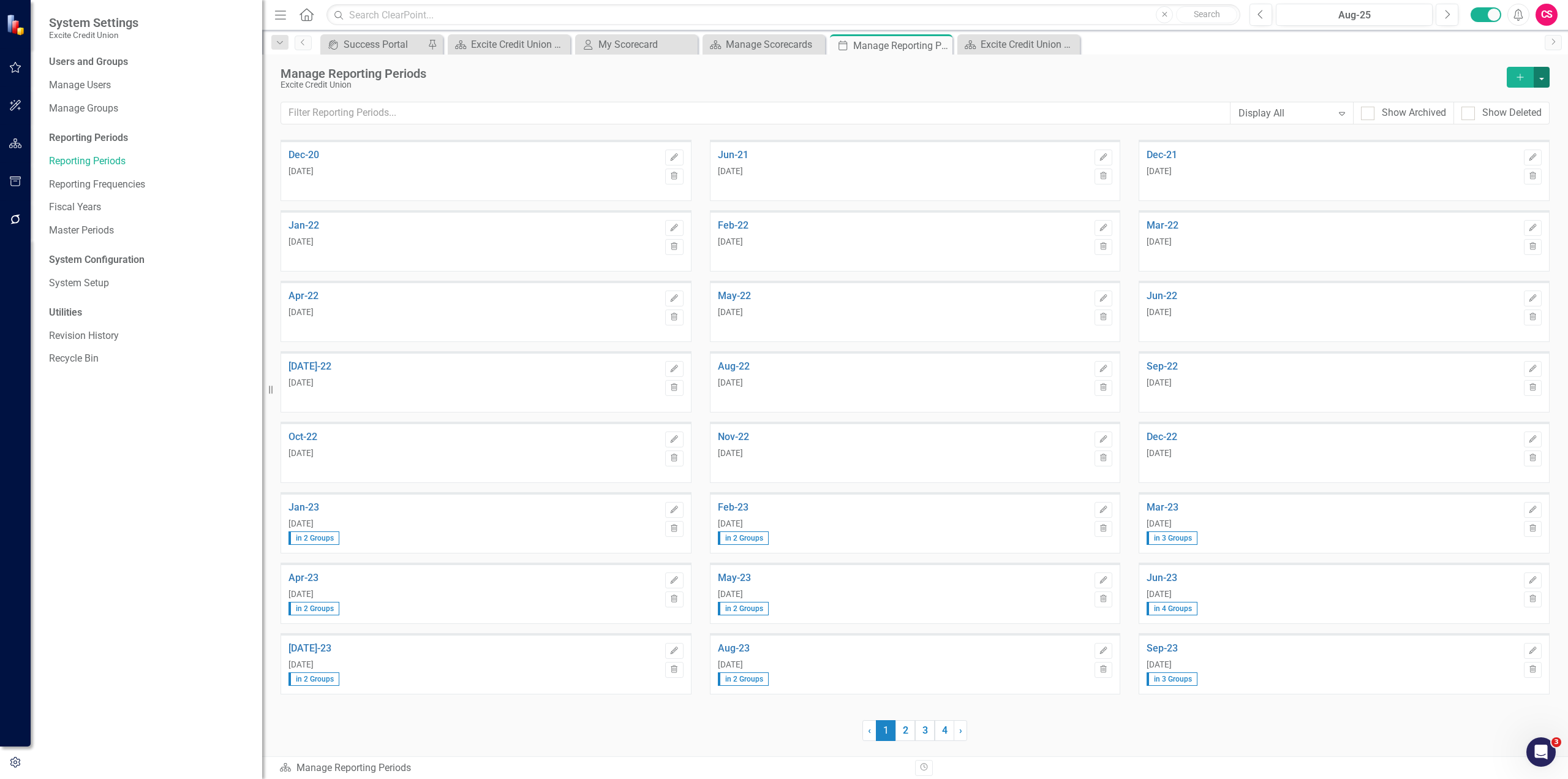
click at [1538, 82] on button "button" at bounding box center [1542, 77] width 16 height 21
click at [1184, 46] on div "icon.portal Success Portal Pin Strategy Excite Credit Union Board Book Close My…" at bounding box center [928, 44] width 1221 height 19
click at [577, 175] on div "[DATE]" at bounding box center [473, 172] width 371 height 10
click at [297, 161] on div "Dec-20 [DATE]" at bounding box center [473, 162] width 371 height 26
click at [297, 154] on link "Dec-20" at bounding box center [473, 154] width 371 height 11
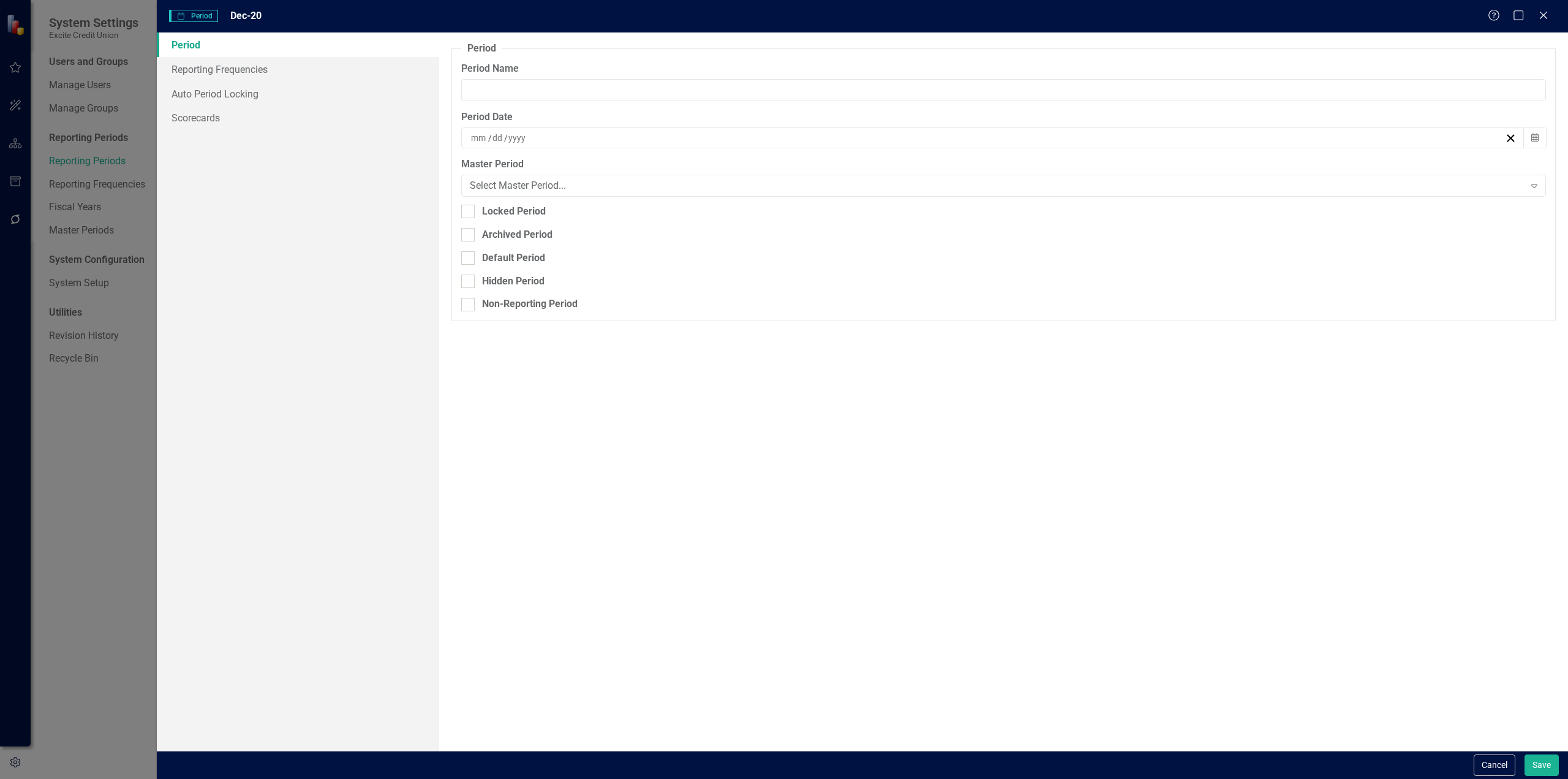
type input "Dec-20"
type input "12"
type input "31"
type input "2020"
click at [1548, 16] on icon "Close" at bounding box center [1544, 15] width 15 height 12
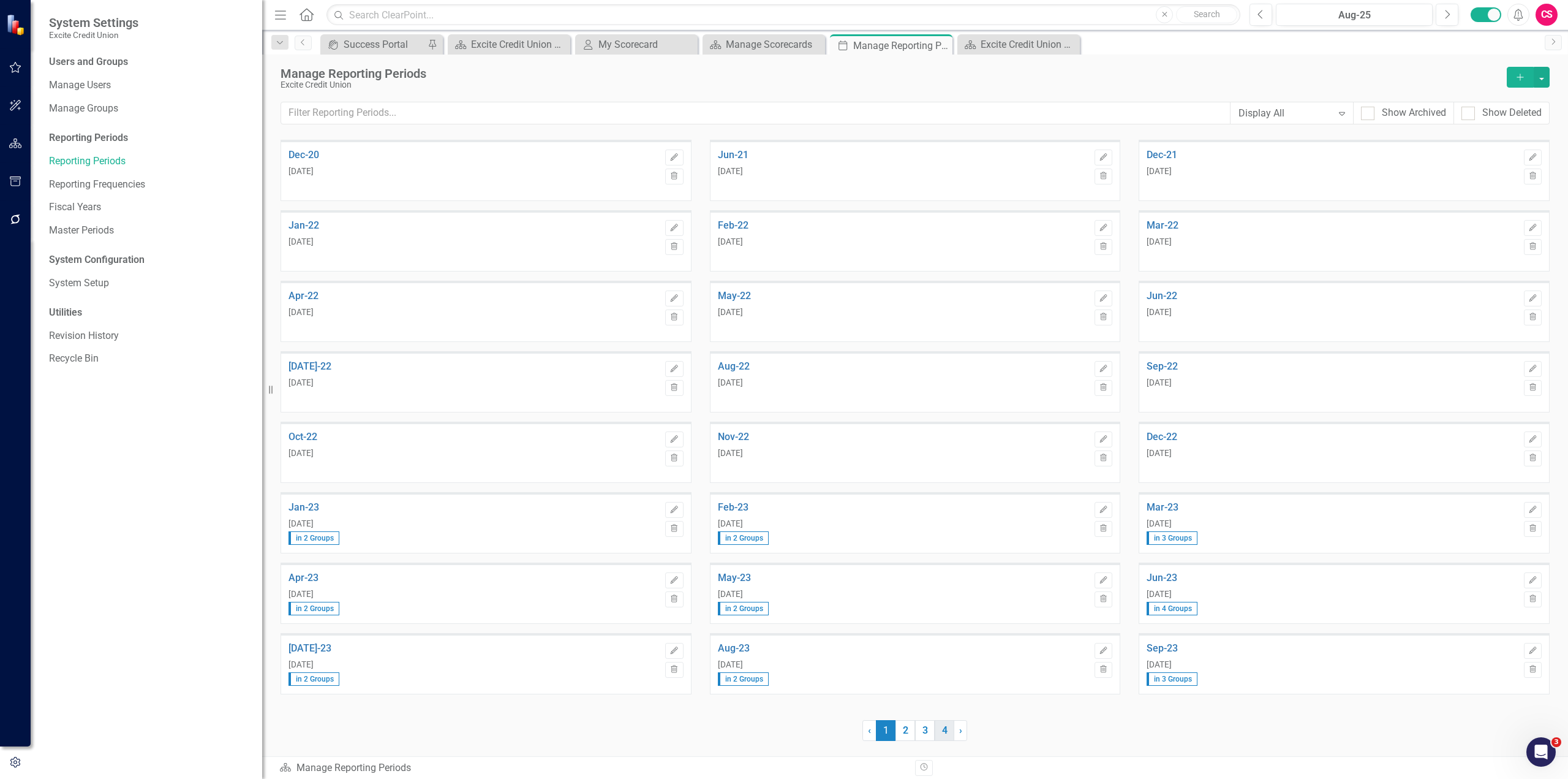
click at [945, 730] on link "4" at bounding box center [944, 731] width 19 height 21
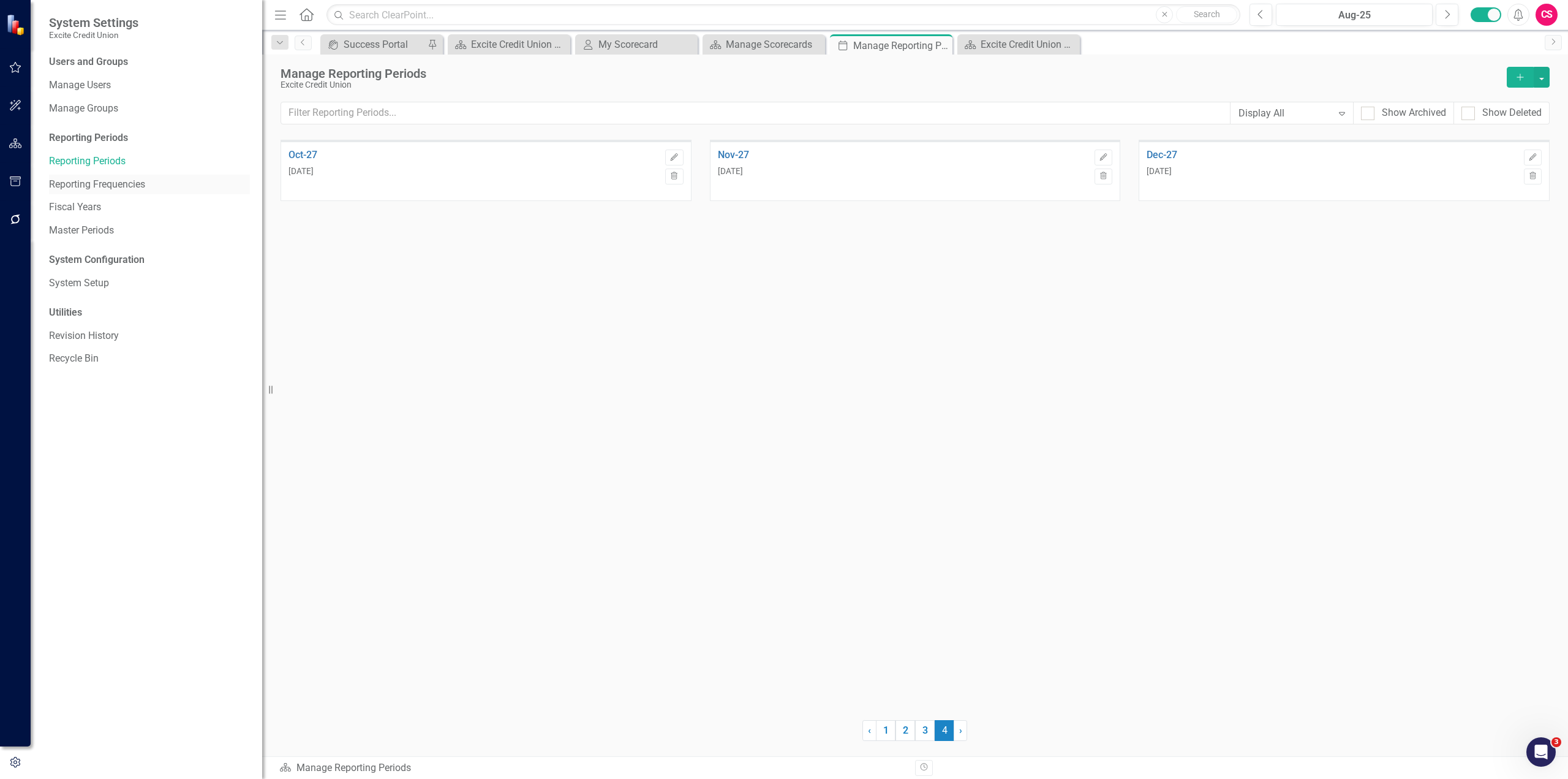
click at [130, 186] on link "Reporting Frequencies" at bounding box center [149, 184] width 201 height 14
click at [1293, 177] on div "Monthly 36 Periods" at bounding box center [1332, 171] width 371 height 58
click at [119, 157] on link "Reporting Periods" at bounding box center [149, 161] width 201 height 14
click at [926, 728] on link "3" at bounding box center [925, 731] width 19 height 21
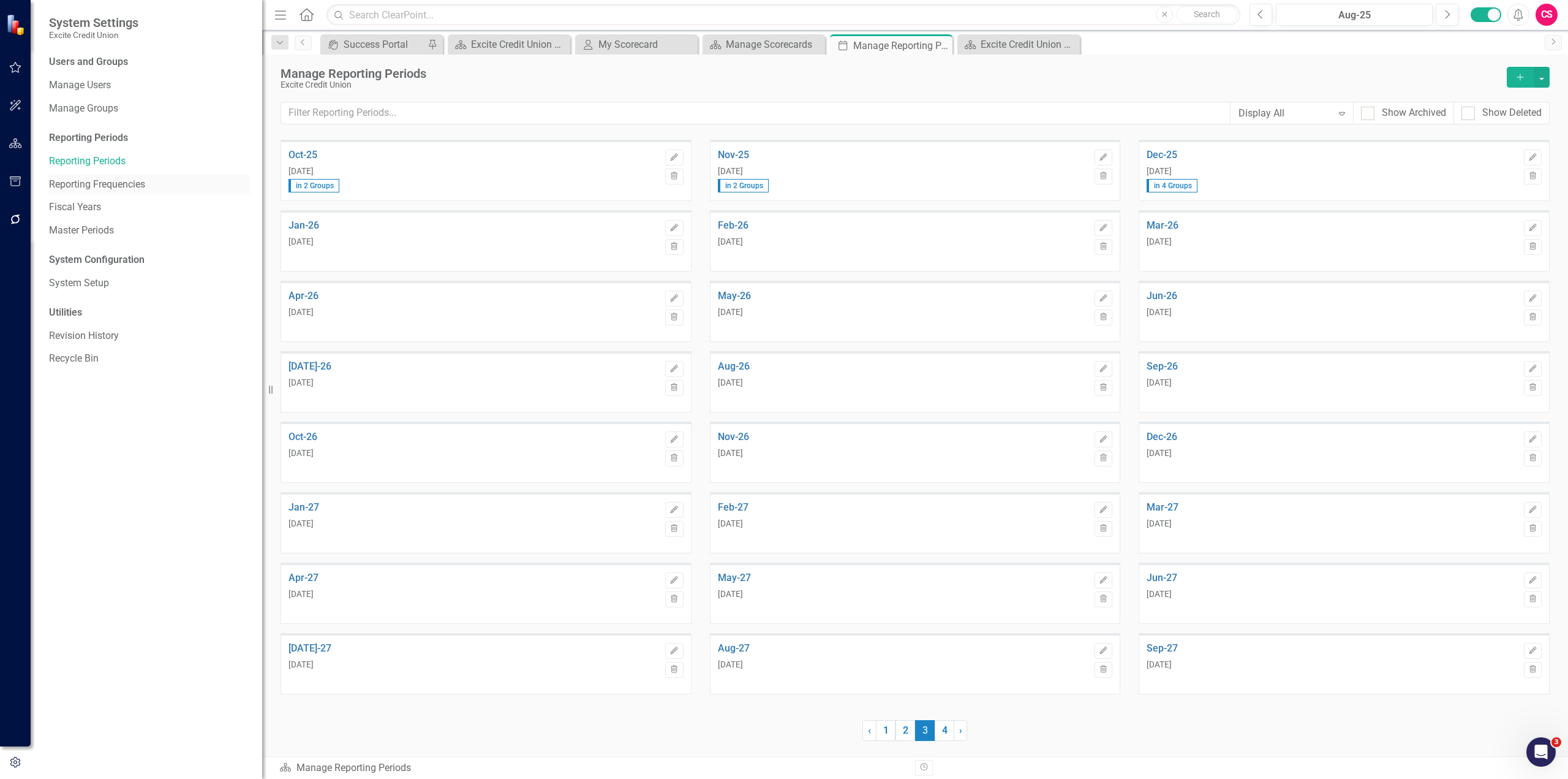
click at [98, 188] on link "Reporting Frequencies" at bounding box center [149, 184] width 201 height 14
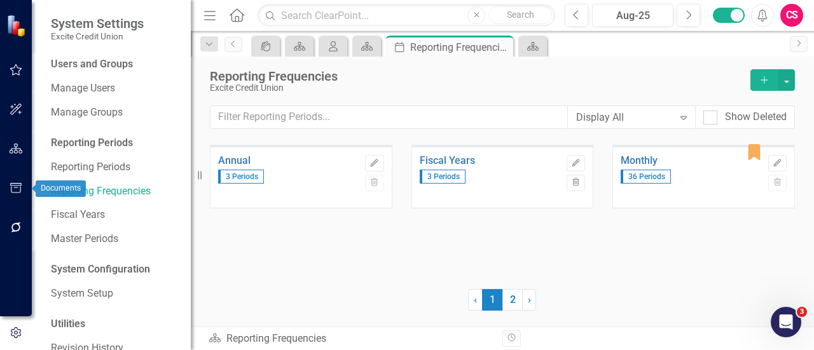
click at [15, 186] on icon "button" at bounding box center [16, 188] width 13 height 10
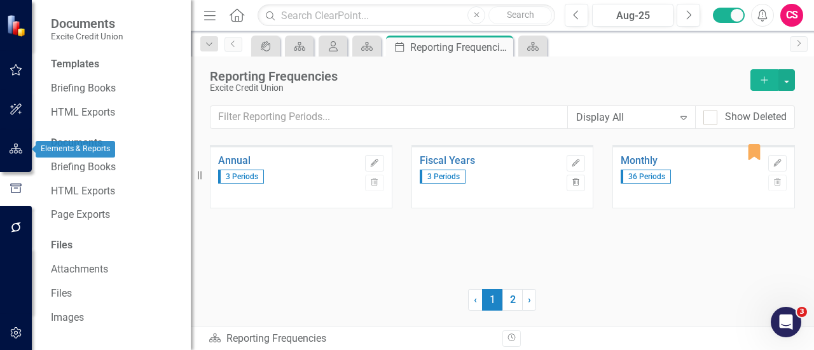
click at [13, 145] on icon "button" at bounding box center [16, 149] width 13 height 10
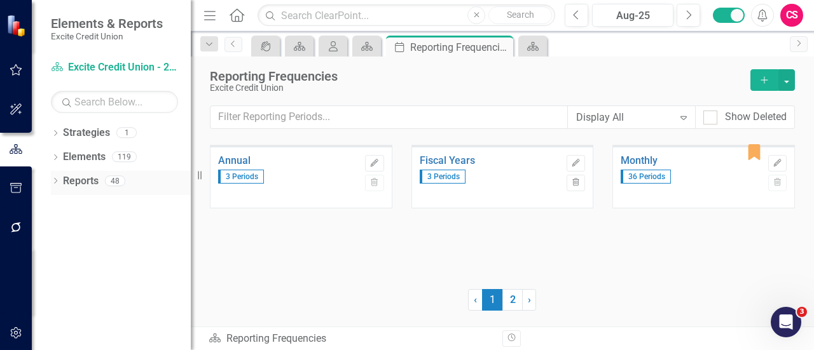
click at [90, 182] on link "Reports" at bounding box center [81, 181] width 36 height 15
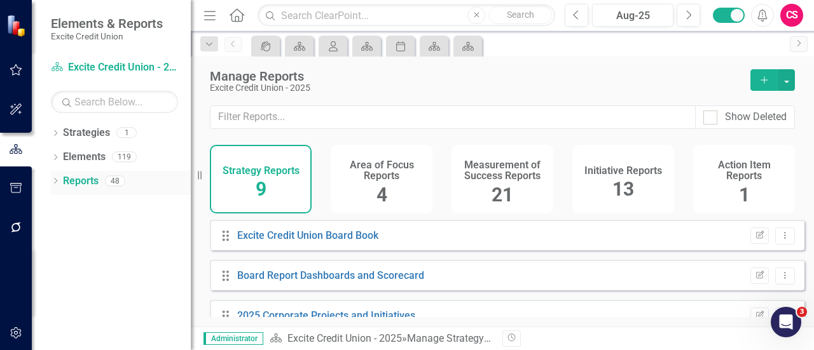
click at [53, 181] on icon "Dropdown" at bounding box center [55, 182] width 9 height 7
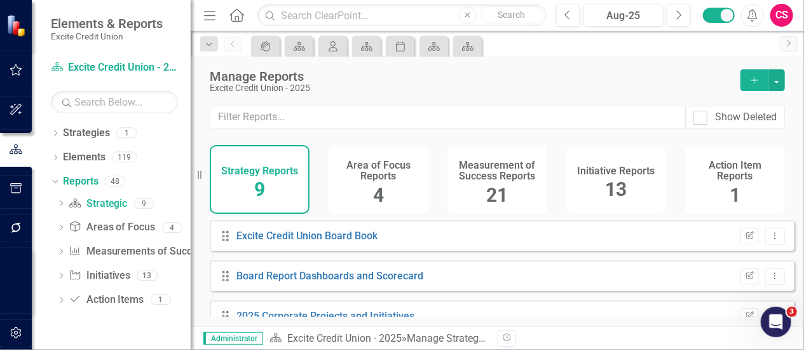
click at [495, 179] on h4 "Measurement of Success Reports" at bounding box center [497, 171] width 85 height 22
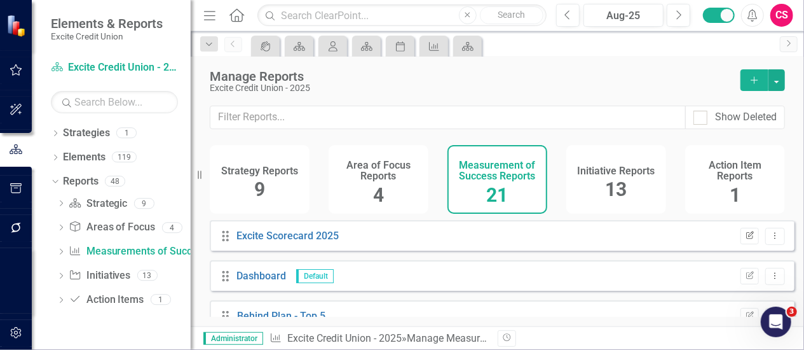
click at [745, 240] on icon "Edit Report" at bounding box center [750, 236] width 10 height 8
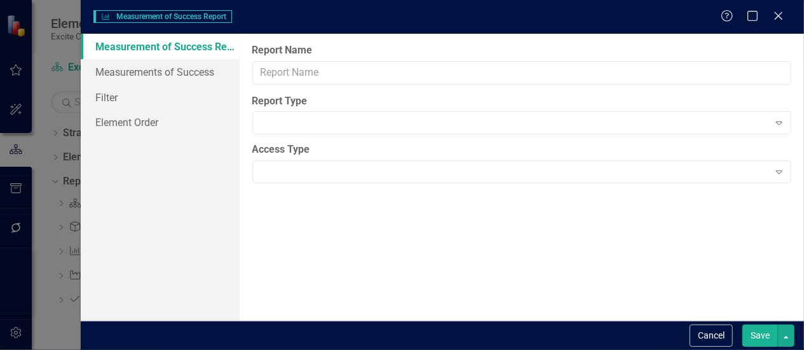
type input "Excite Scorecard 2025"
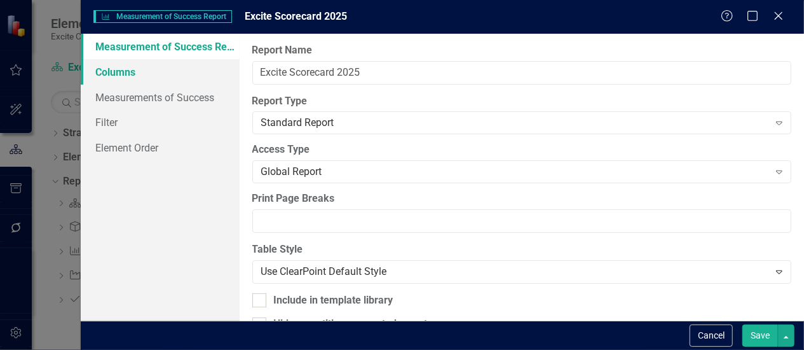
click at [149, 67] on link "Columns" at bounding box center [160, 71] width 159 height 25
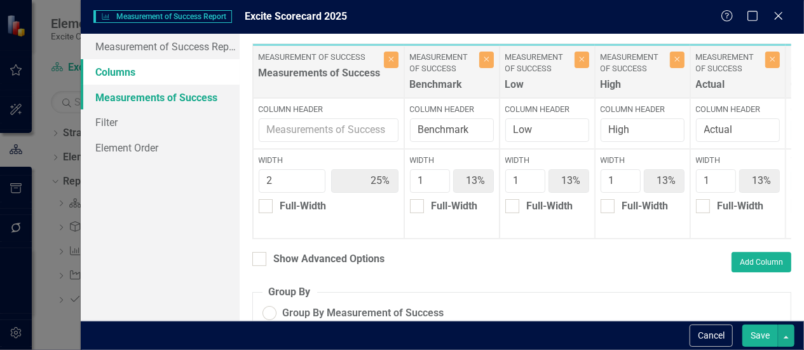
click at [149, 95] on link "Measurements of Success" at bounding box center [160, 97] width 159 height 25
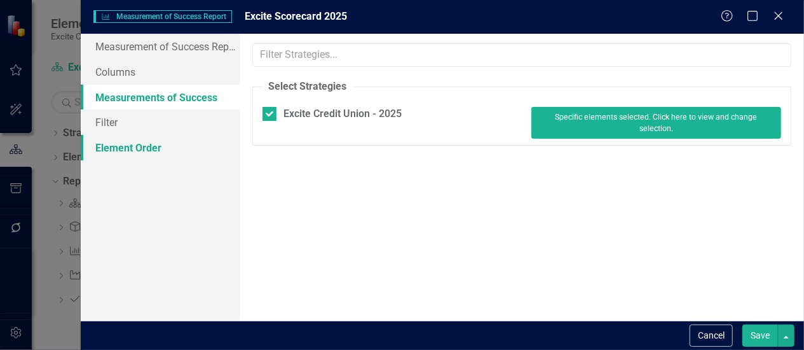
click at [159, 135] on link "Element Order" at bounding box center [160, 147] width 159 height 25
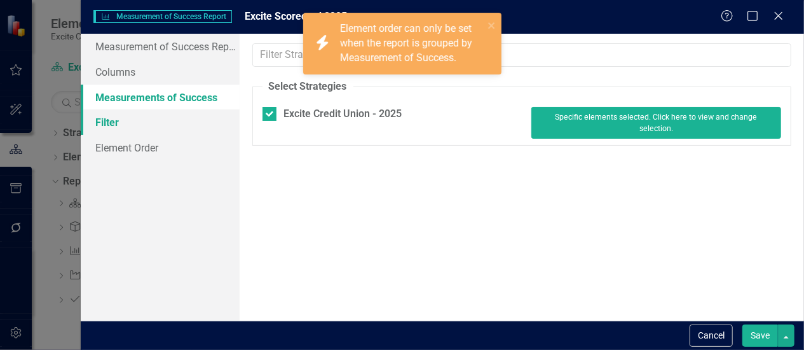
click at [159, 123] on link "Filter" at bounding box center [160, 121] width 159 height 25
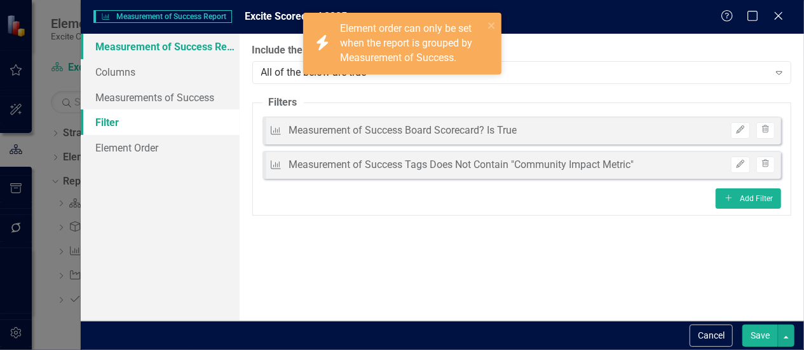
click at [172, 54] on link "Measurement of Success Report" at bounding box center [160, 46] width 159 height 25
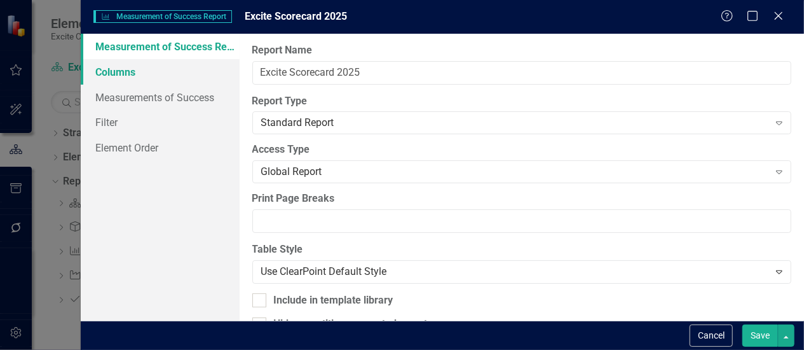
click at [170, 77] on link "Columns" at bounding box center [160, 71] width 159 height 25
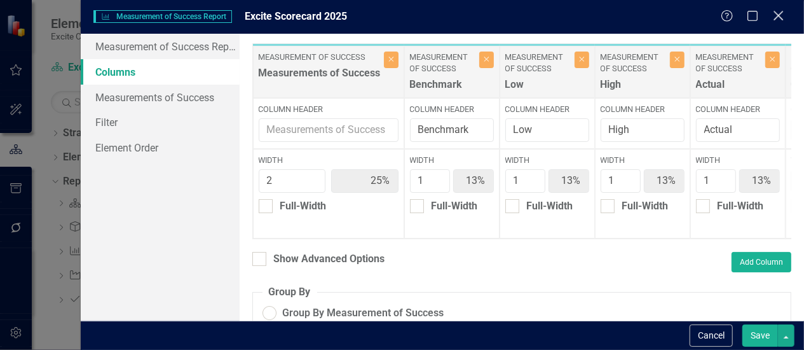
click at [783, 22] on icon "Close" at bounding box center [778, 16] width 16 height 12
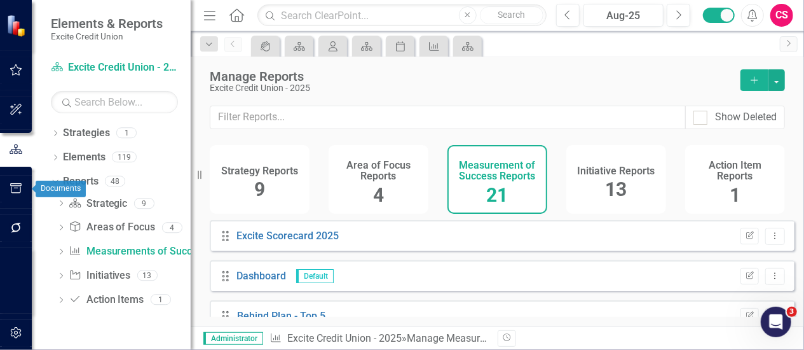
click at [13, 192] on icon "button" at bounding box center [16, 188] width 13 height 10
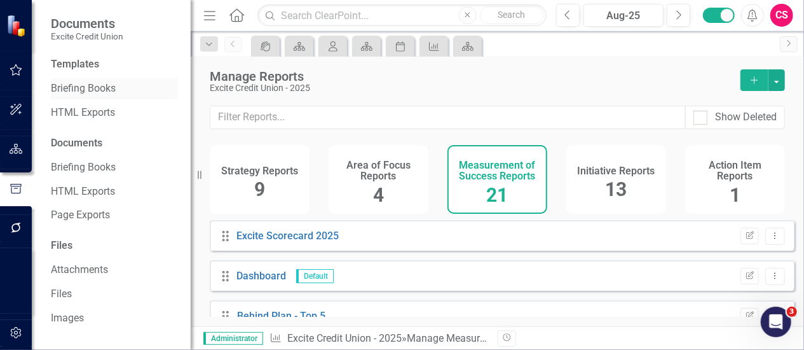
click at [116, 87] on link "Briefing Books" at bounding box center [114, 88] width 127 height 15
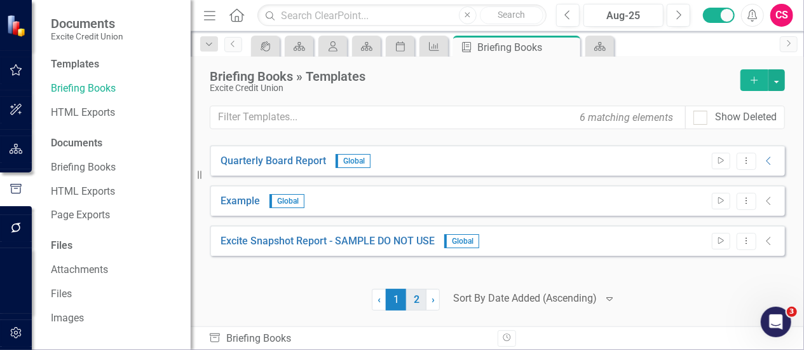
click at [416, 299] on link "2" at bounding box center [416, 300] width 20 height 22
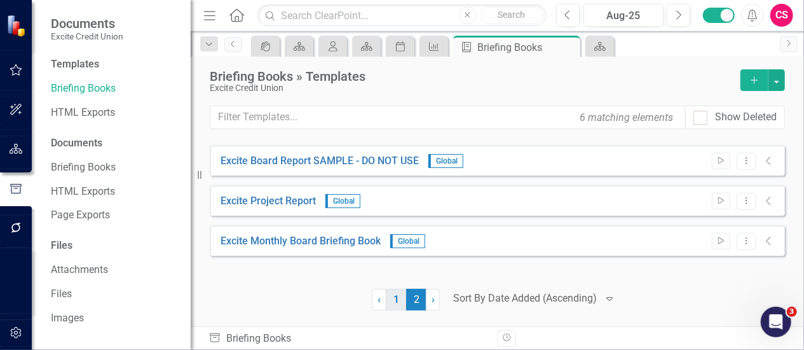
click at [393, 307] on link "1" at bounding box center [396, 300] width 20 height 22
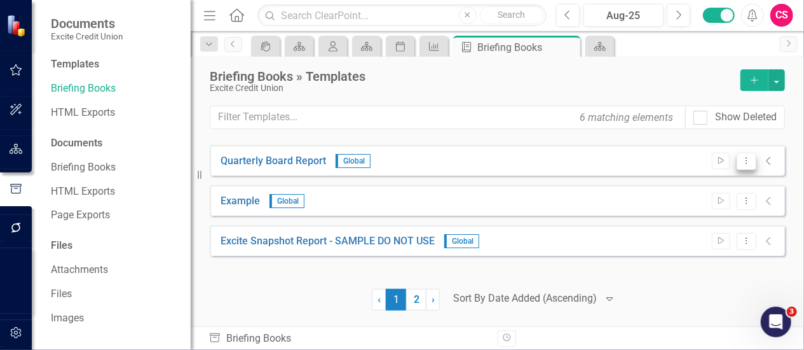
click at [742, 157] on icon "Dropdown Menu" at bounding box center [746, 160] width 11 height 8
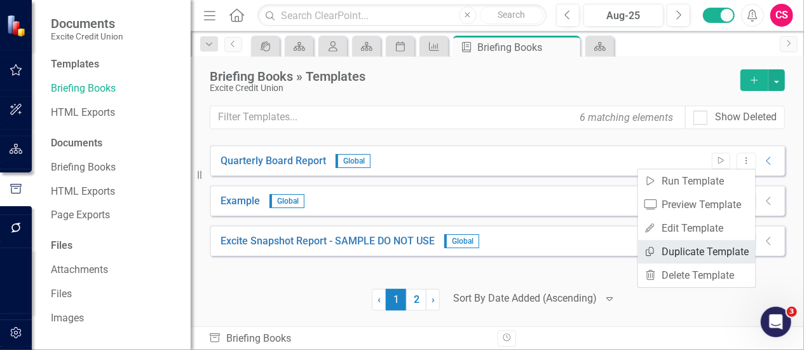
click at [697, 252] on link "Copy Duplicate Template" at bounding box center [697, 252] width 118 height 24
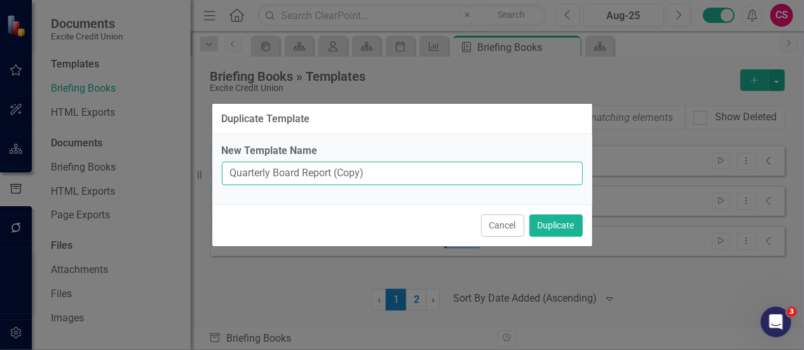
drag, startPoint x: 432, startPoint y: 175, endPoint x: 334, endPoint y: 174, distance: 97.9
click at [334, 174] on input "Quarterly Board Report (Copy)" at bounding box center [402, 173] width 361 height 24
type input "Quarterly Board Report 2026"
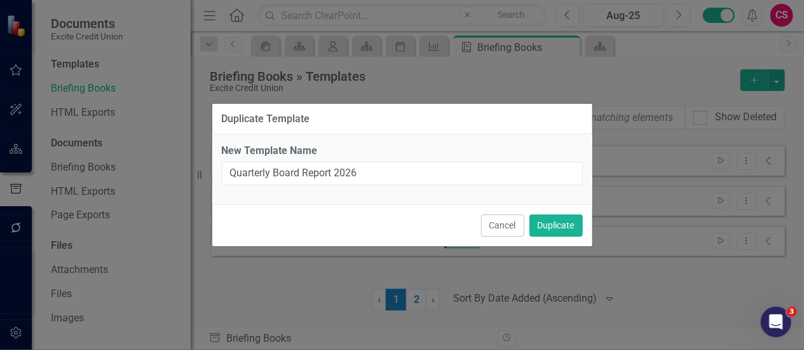
click at [379, 229] on div "Cancel Duplicate" at bounding box center [402, 225] width 380 height 42
click at [572, 215] on button "Duplicate" at bounding box center [556, 225] width 53 height 22
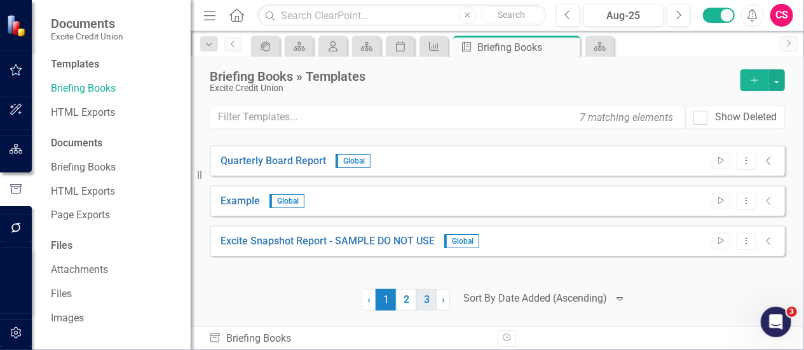
click at [425, 304] on link "3" at bounding box center [426, 300] width 20 height 22
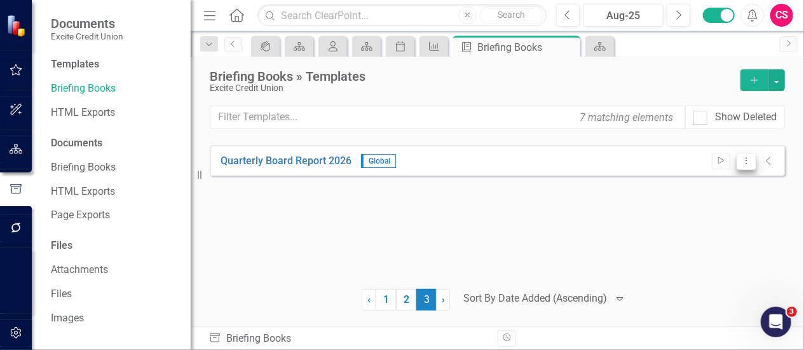
click at [751, 158] on icon "Dropdown Menu" at bounding box center [746, 160] width 11 height 8
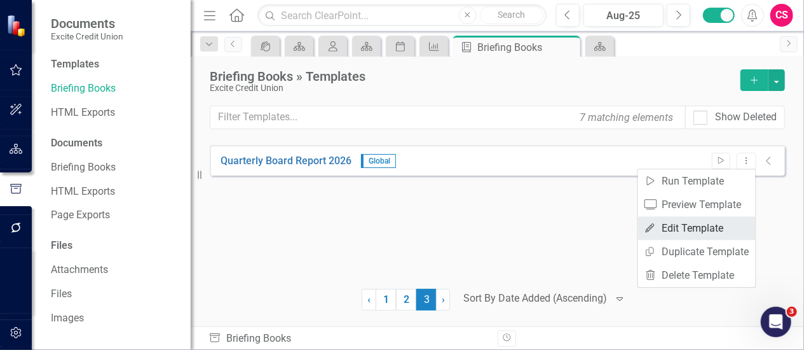
click at [741, 228] on link "Edit Edit Template" at bounding box center [697, 228] width 118 height 24
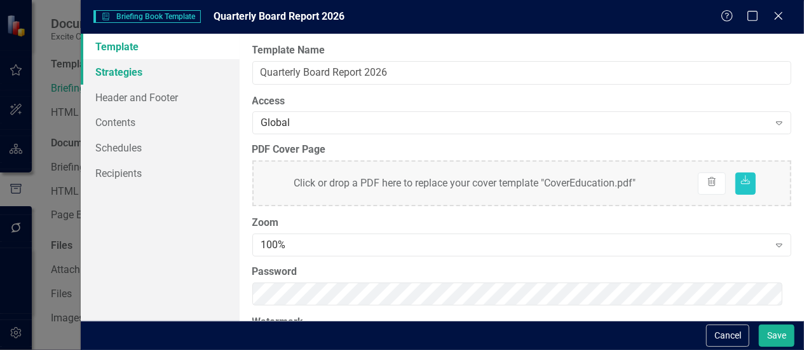
click at [150, 71] on link "Strategies" at bounding box center [160, 71] width 159 height 25
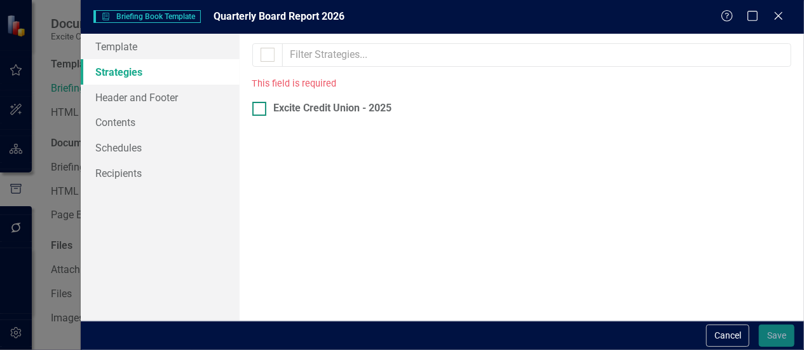
click at [253, 102] on input "Excite Credit Union - 2025" at bounding box center [256, 106] width 8 height 8
checkbox input "true"
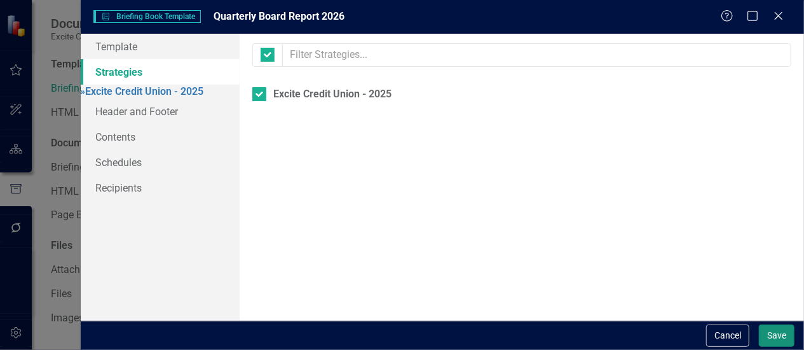
click at [782, 326] on button "Save" at bounding box center [777, 335] width 36 height 22
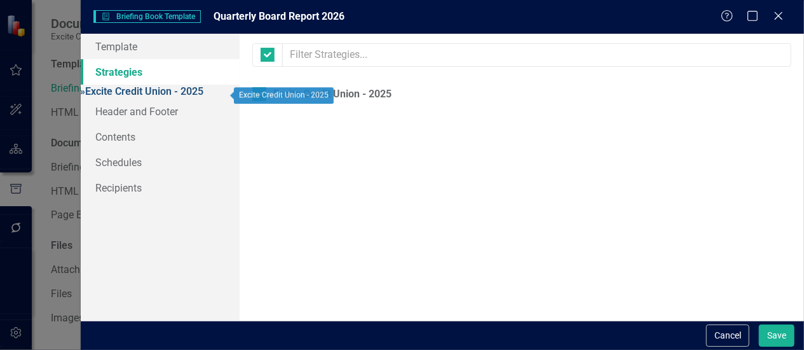
click at [86, 91] on span "»" at bounding box center [83, 91] width 5 height 12
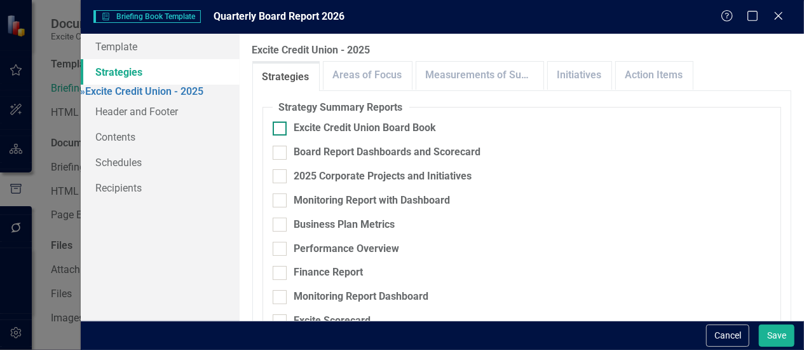
click at [285, 125] on div at bounding box center [280, 128] width 14 height 14
click at [281, 125] on input "Excite Credit Union Board Book" at bounding box center [277, 125] width 8 height 8
checkbox input "true"
click at [283, 147] on div at bounding box center [280, 153] width 14 height 14
click at [281, 147] on input "Board Report Dashboards and Scorecard" at bounding box center [277, 150] width 8 height 8
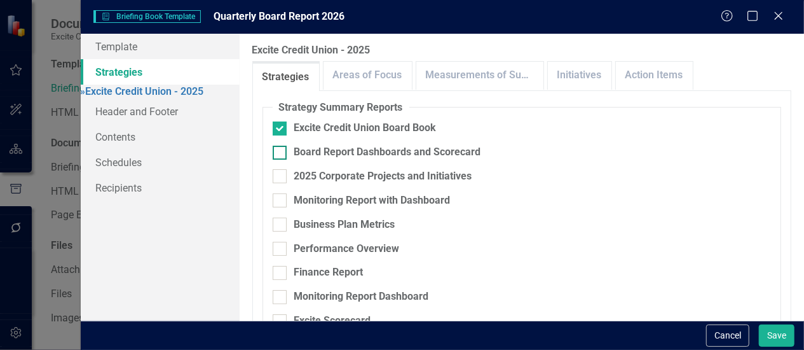
checkbox input "true"
click at [282, 169] on div at bounding box center [280, 176] width 14 height 14
click at [281, 169] on input "2025 Corporate Projects and Initiatives" at bounding box center [277, 173] width 8 height 8
checkbox input "true"
click at [279, 200] on fieldset "Strategy Summary Reports Excite Credit Union Board Book Board Report Dashboards…" at bounding box center [522, 222] width 519 height 244
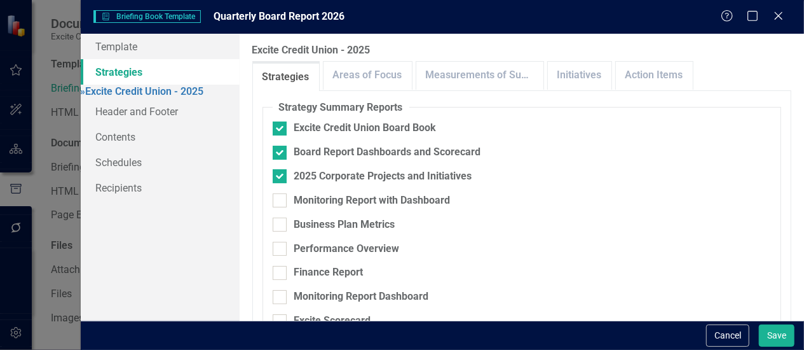
click at [278, 222] on fieldset "Strategy Summary Reports Excite Credit Union Board Book Board Report Dashboards…" at bounding box center [522, 222] width 519 height 244
click at [786, 343] on button "Save" at bounding box center [777, 335] width 36 height 22
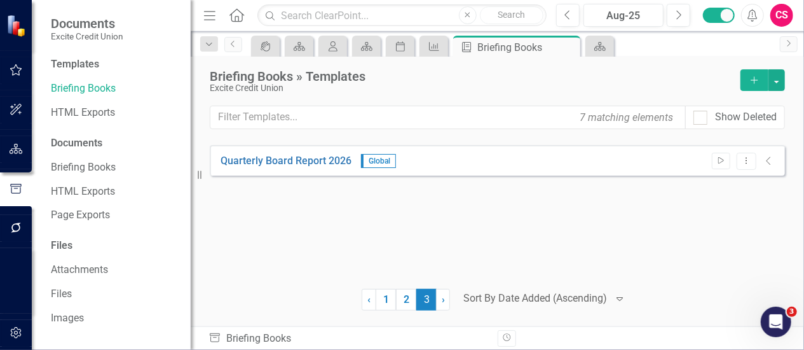
click at [14, 327] on icon "button" at bounding box center [16, 332] width 13 height 10
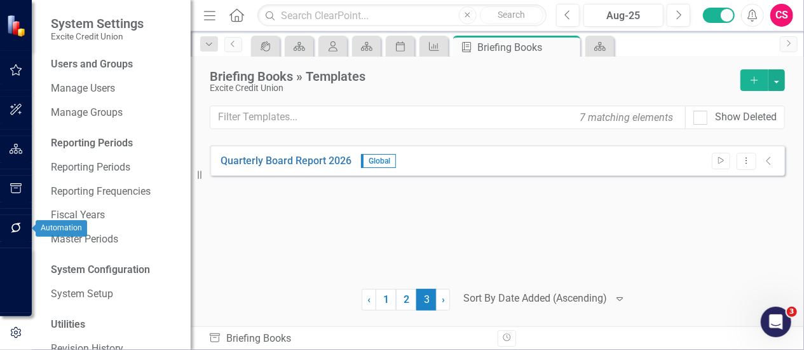
click at [25, 232] on button "button" at bounding box center [16, 228] width 29 height 27
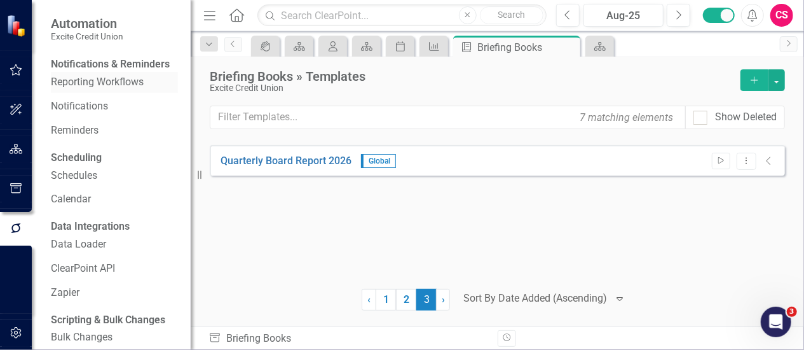
click at [81, 90] on link "Reporting Workflows" at bounding box center [114, 82] width 127 height 15
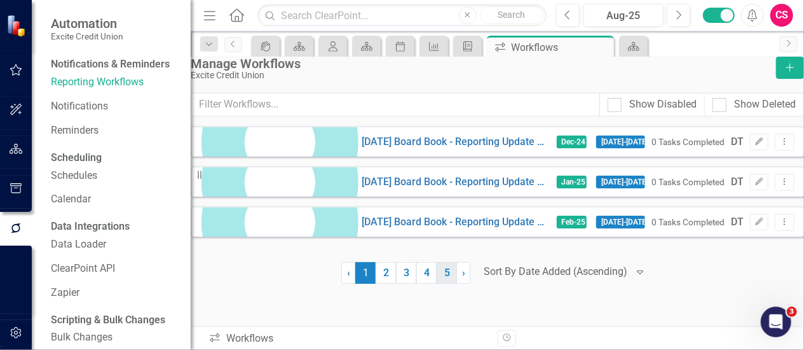
click at [445, 284] on link "5" at bounding box center [447, 273] width 20 height 22
